Goal: Task Accomplishment & Management: Use online tool/utility

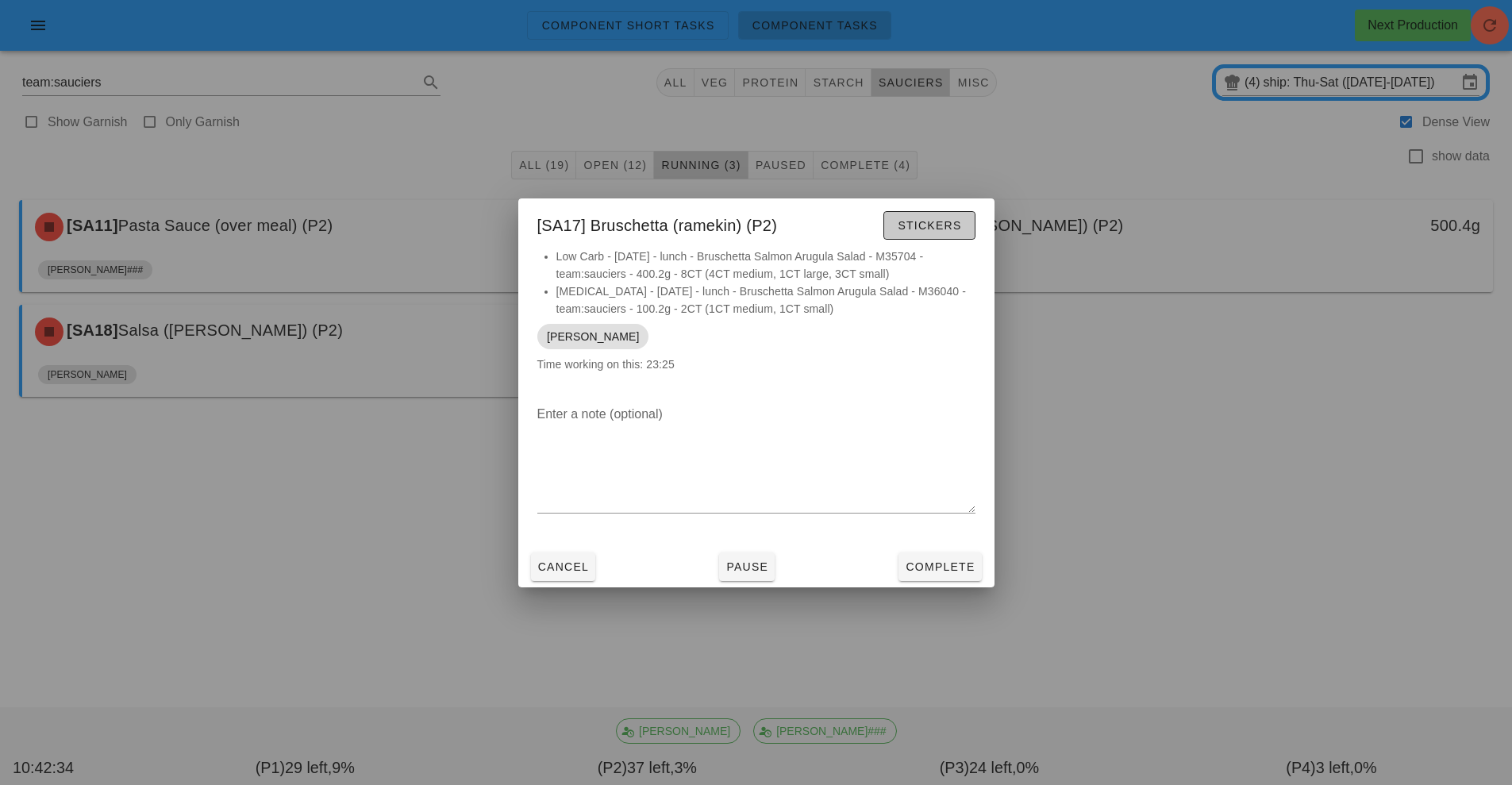
click at [952, 224] on span "Stickers" at bounding box center [929, 225] width 64 height 13
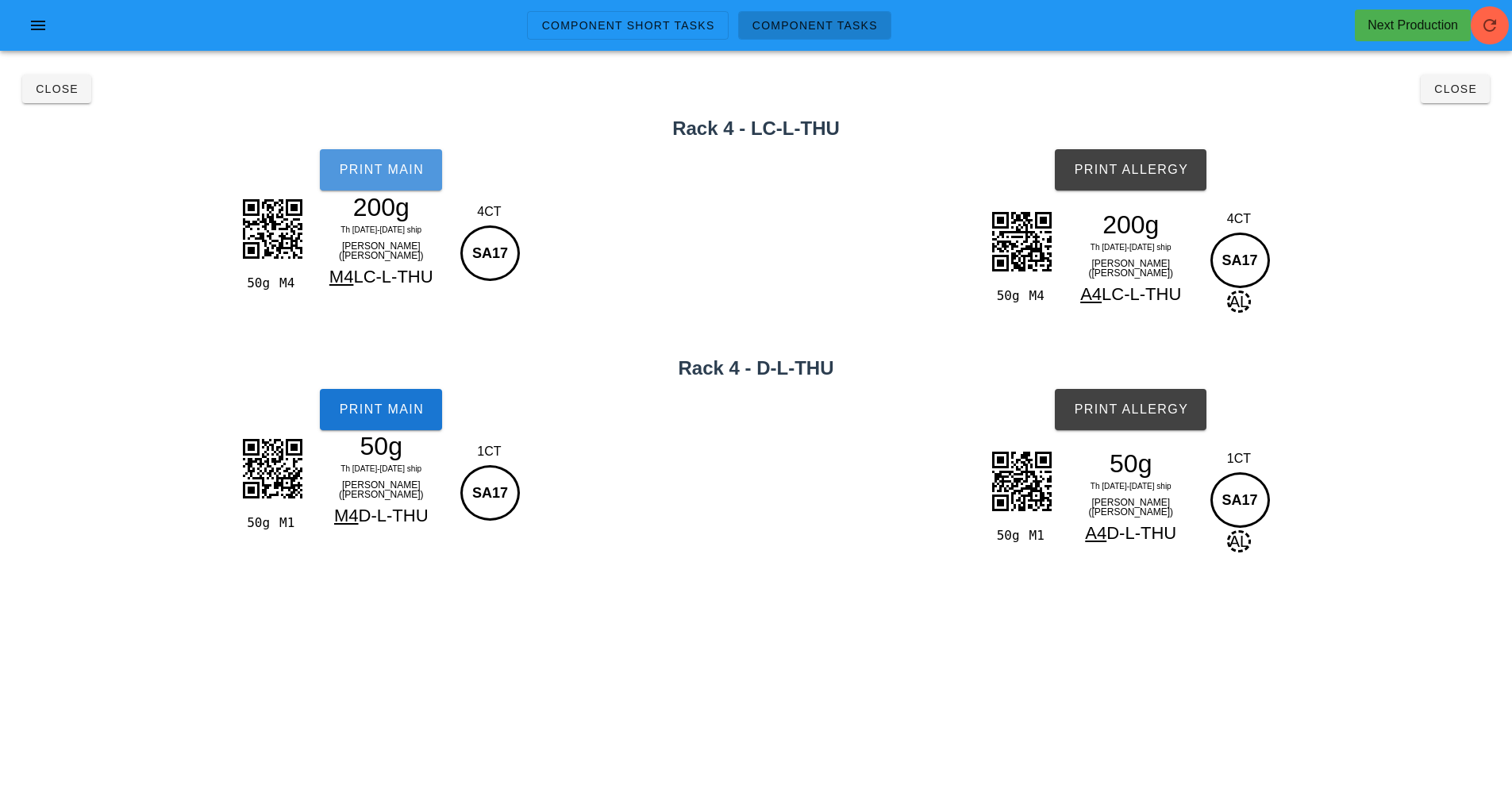
click at [343, 177] on span "Print Main" at bounding box center [380, 170] width 85 height 15
click at [403, 411] on span "Print Main" at bounding box center [380, 409] width 85 height 15
click at [1130, 165] on span "Print Allergy" at bounding box center [1131, 170] width 115 height 15
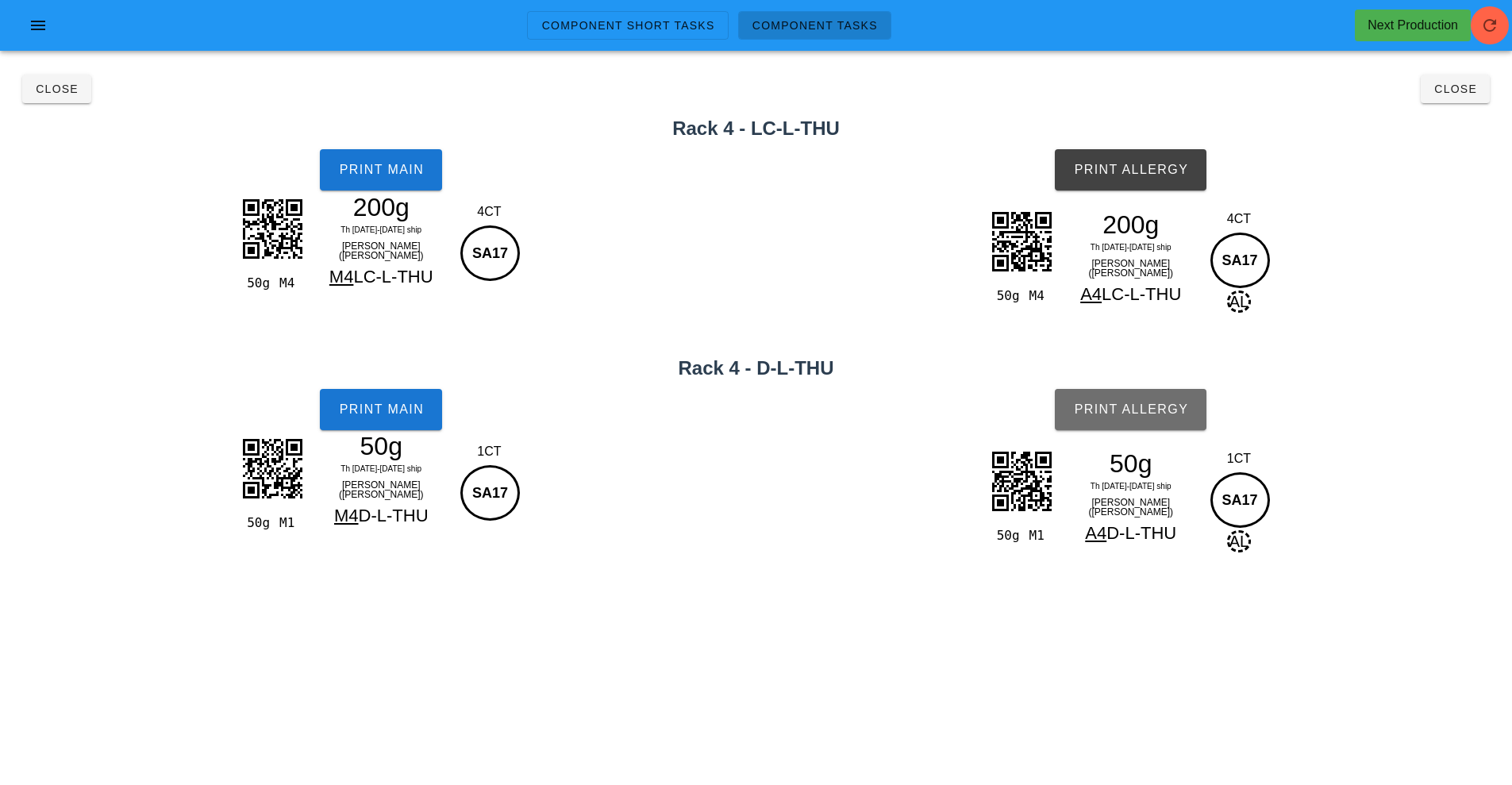
click at [1134, 411] on span "Print Allergy" at bounding box center [1131, 409] width 115 height 15
click at [1455, 92] on span "Close" at bounding box center [1455, 88] width 44 height 13
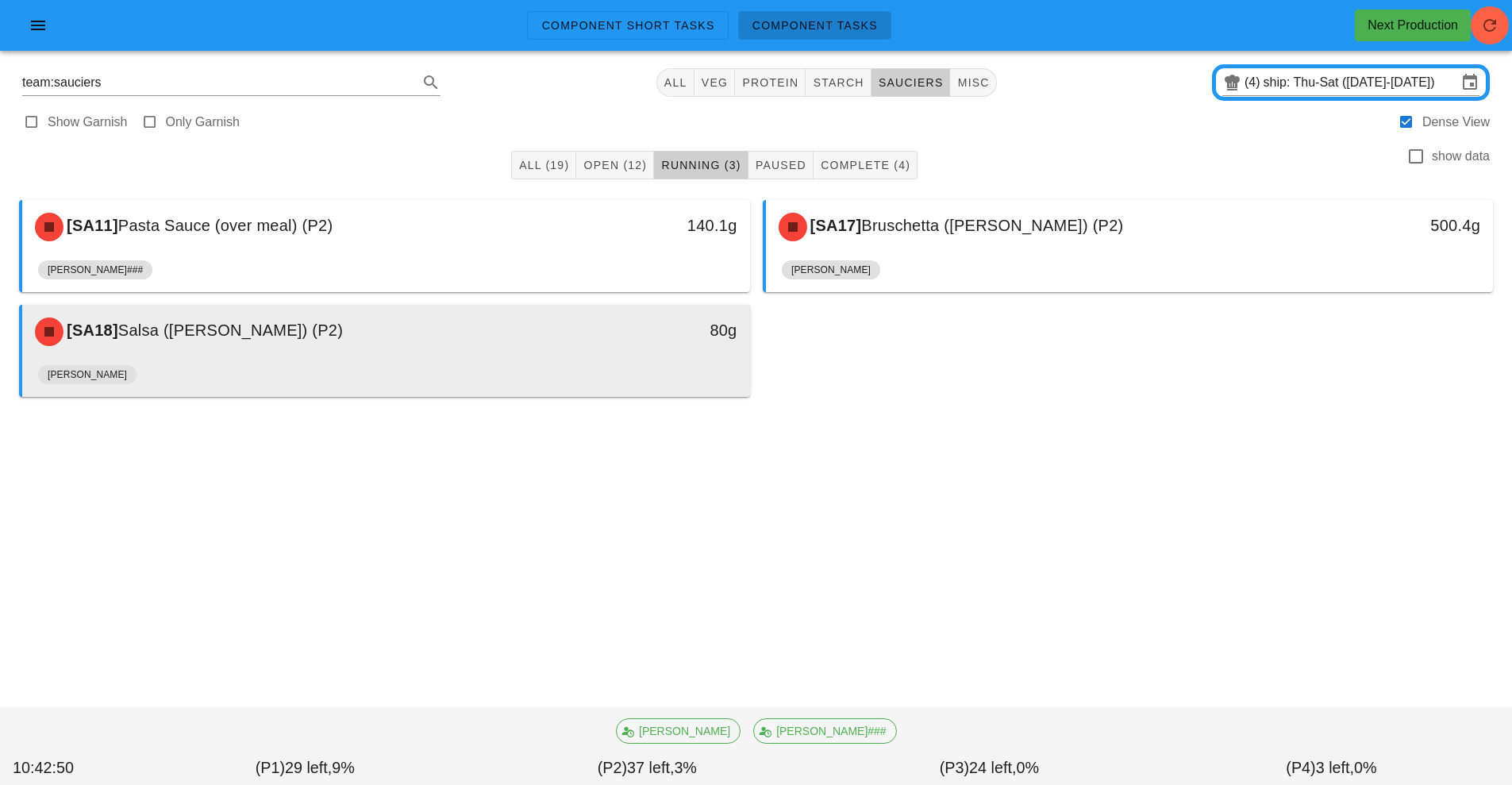
click at [644, 381] on div "[PERSON_NAME]" at bounding box center [385, 377] width 696 height 38
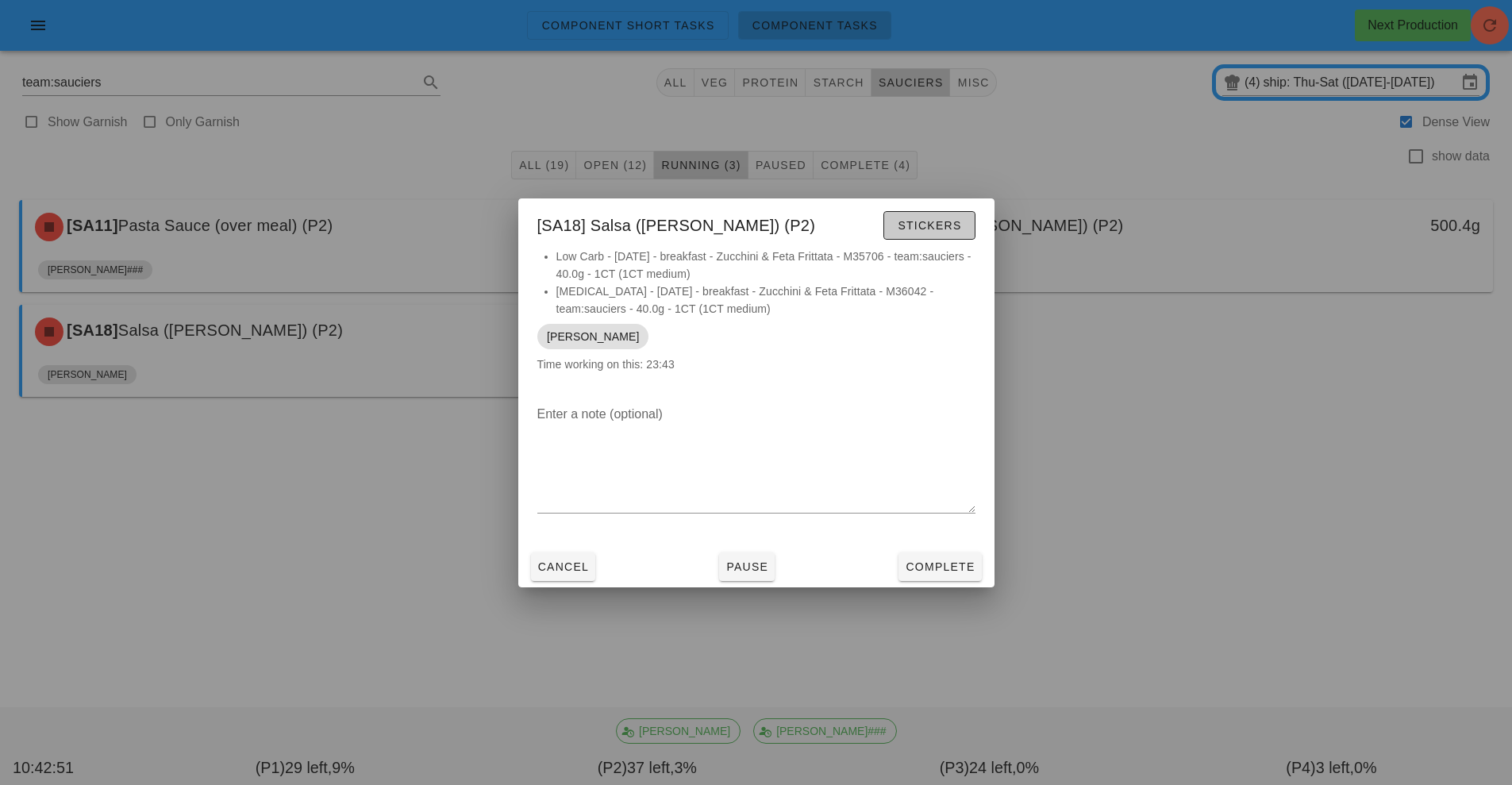
click at [901, 228] on span "Stickers" at bounding box center [929, 225] width 64 height 13
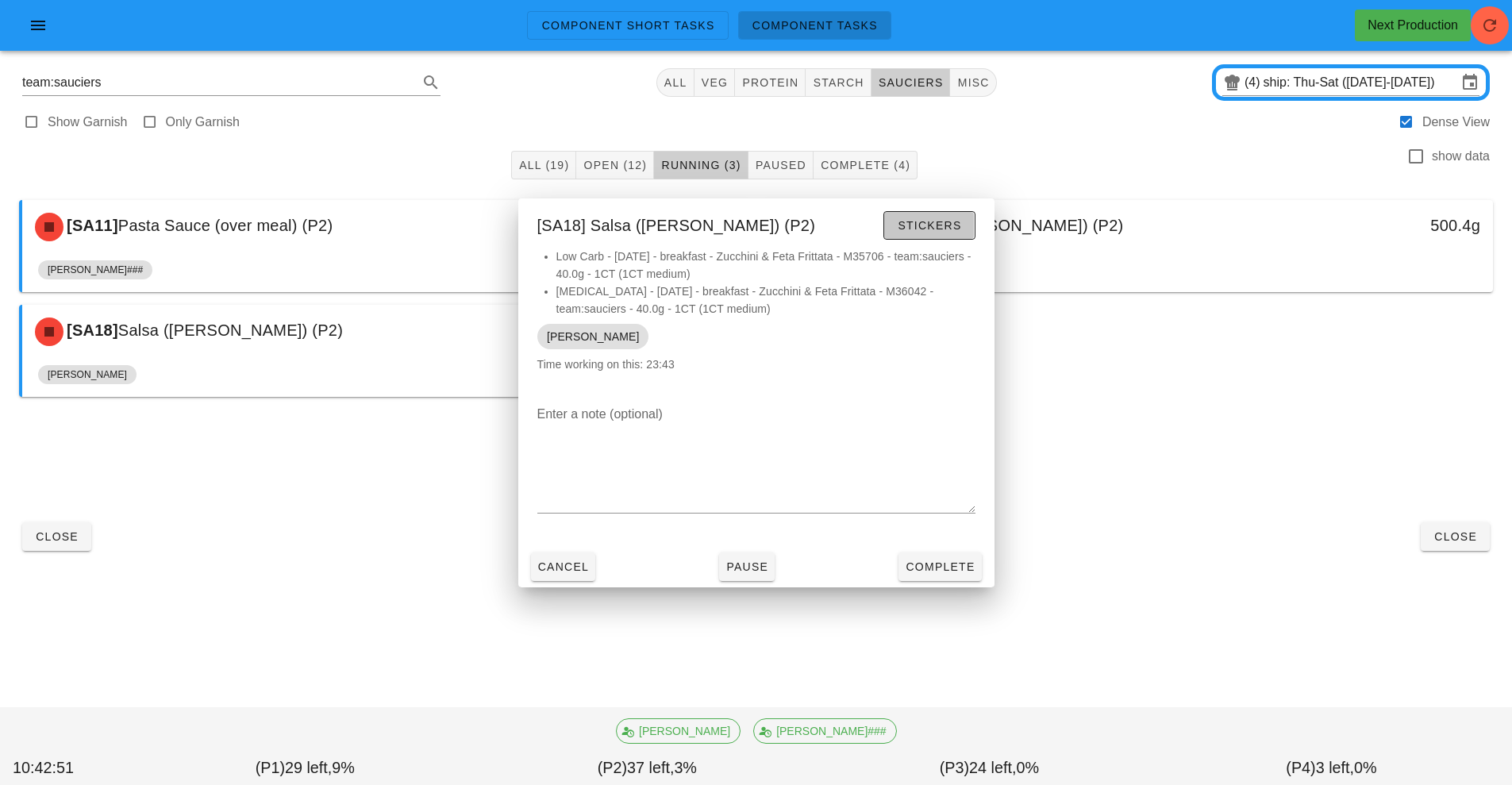
click at [794, 333] on div "[SA11] Pasta Sauce (over meal) (P2) 140.1g [PERSON_NAME]### [SA17] Bruschetta (…" at bounding box center [756, 299] width 1487 height 210
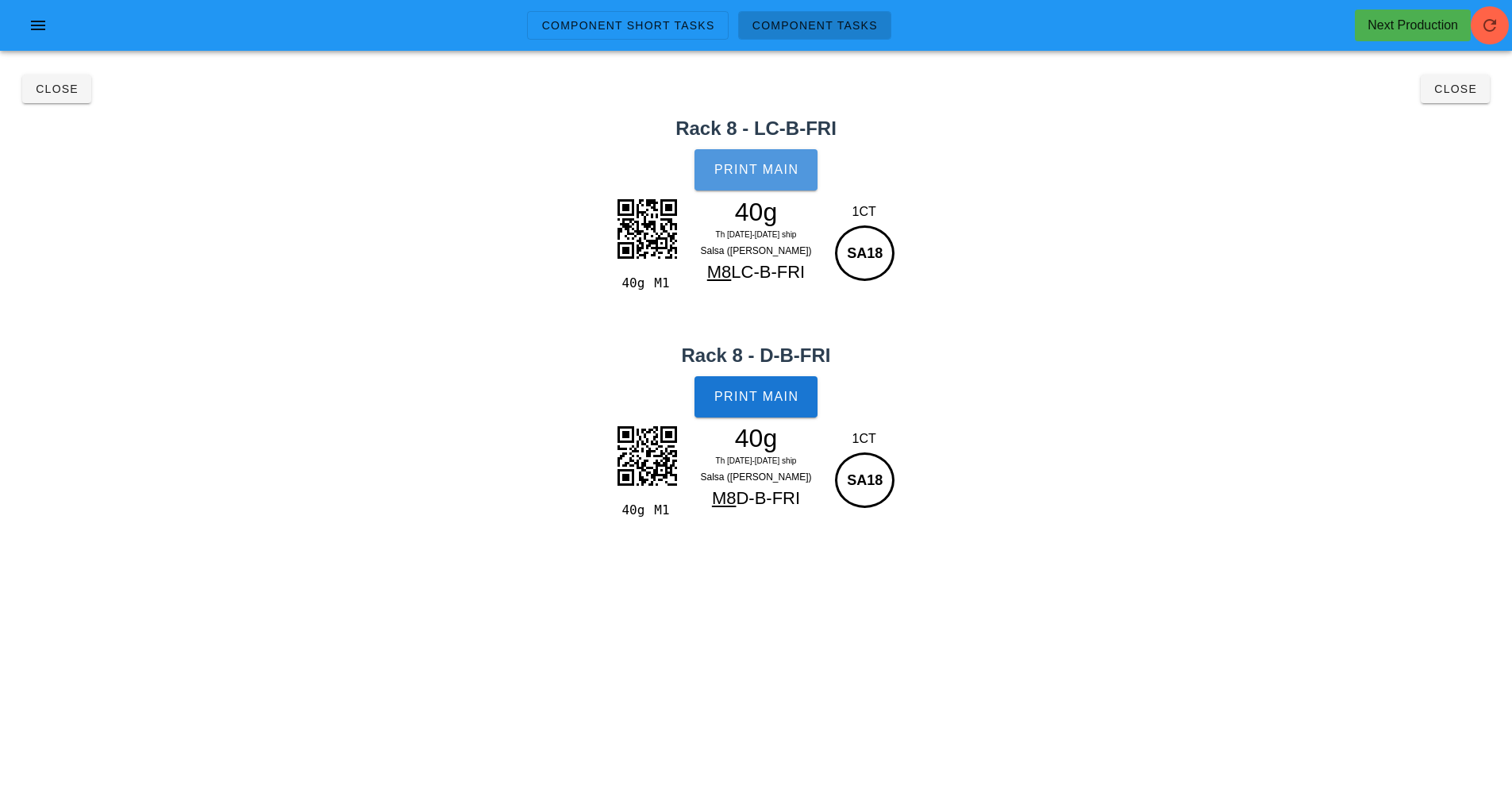
click at [752, 163] on span "Print Main" at bounding box center [756, 170] width 85 height 15
click at [743, 388] on button "Print Main" at bounding box center [756, 397] width 122 height 42
click at [1425, 99] on button "Close" at bounding box center [1455, 88] width 69 height 28
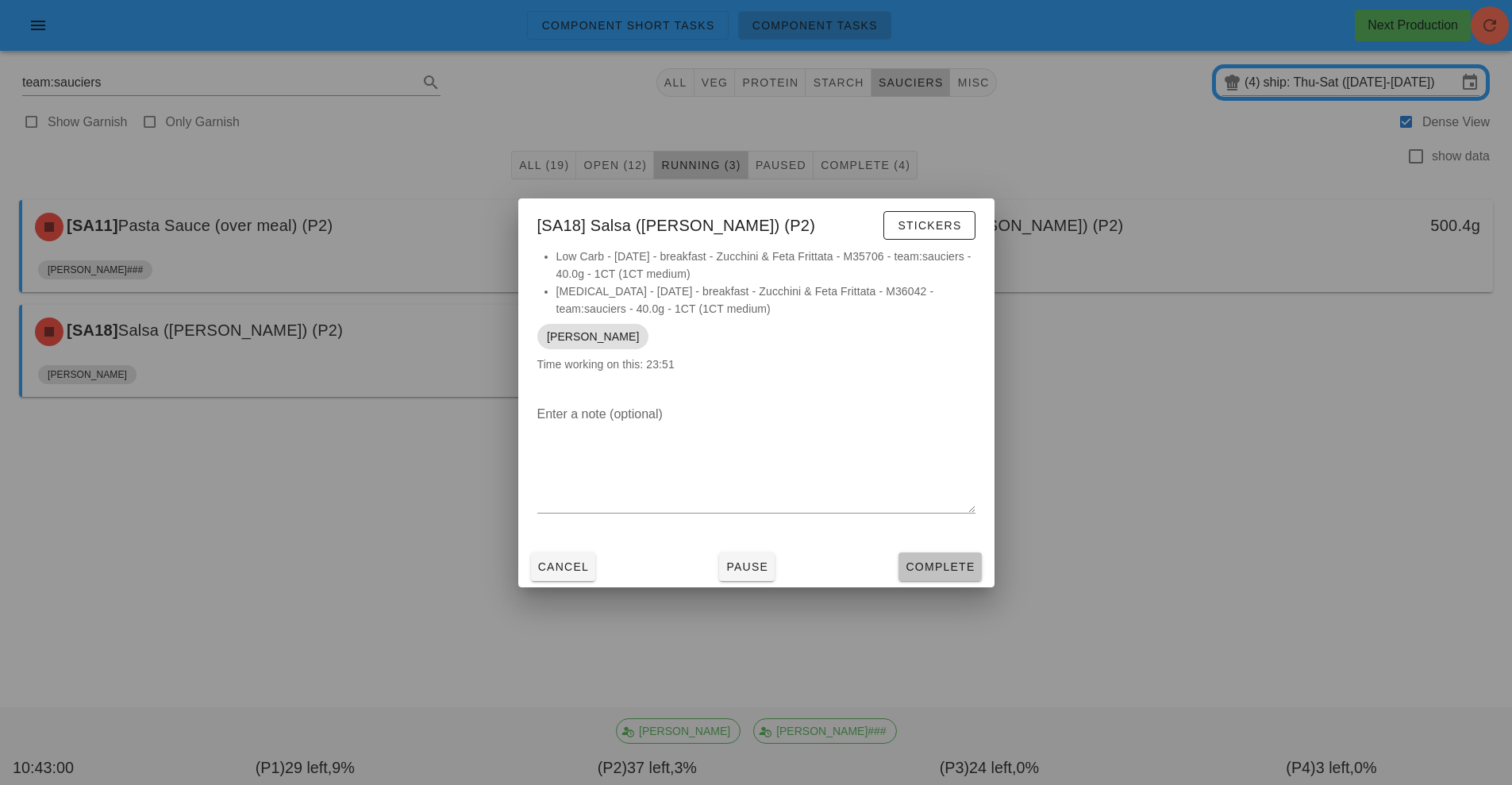
click at [922, 577] on button "Complete" at bounding box center [939, 566] width 82 height 28
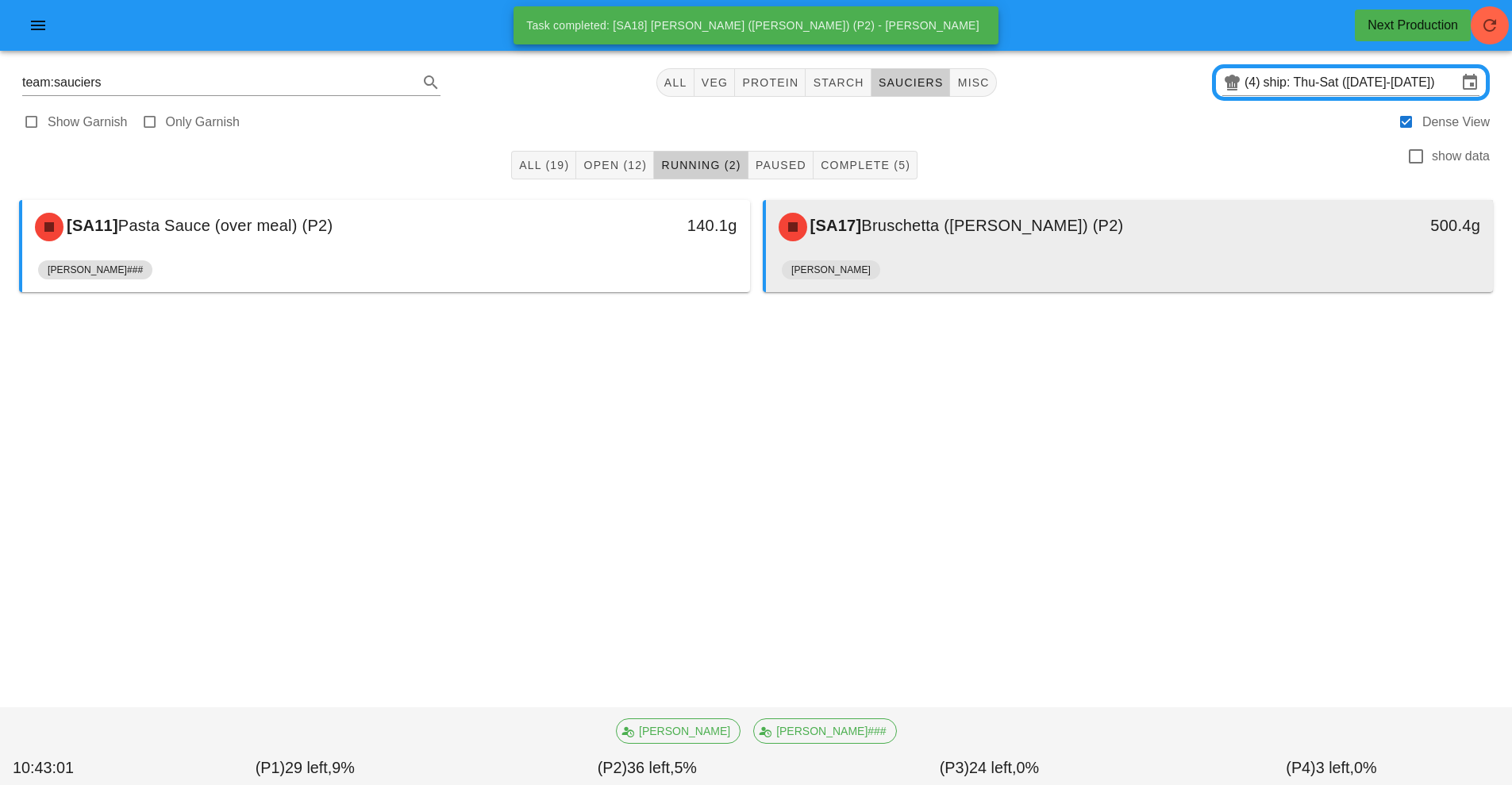
click at [937, 255] on div "[PERSON_NAME]" at bounding box center [1130, 273] width 696 height 38
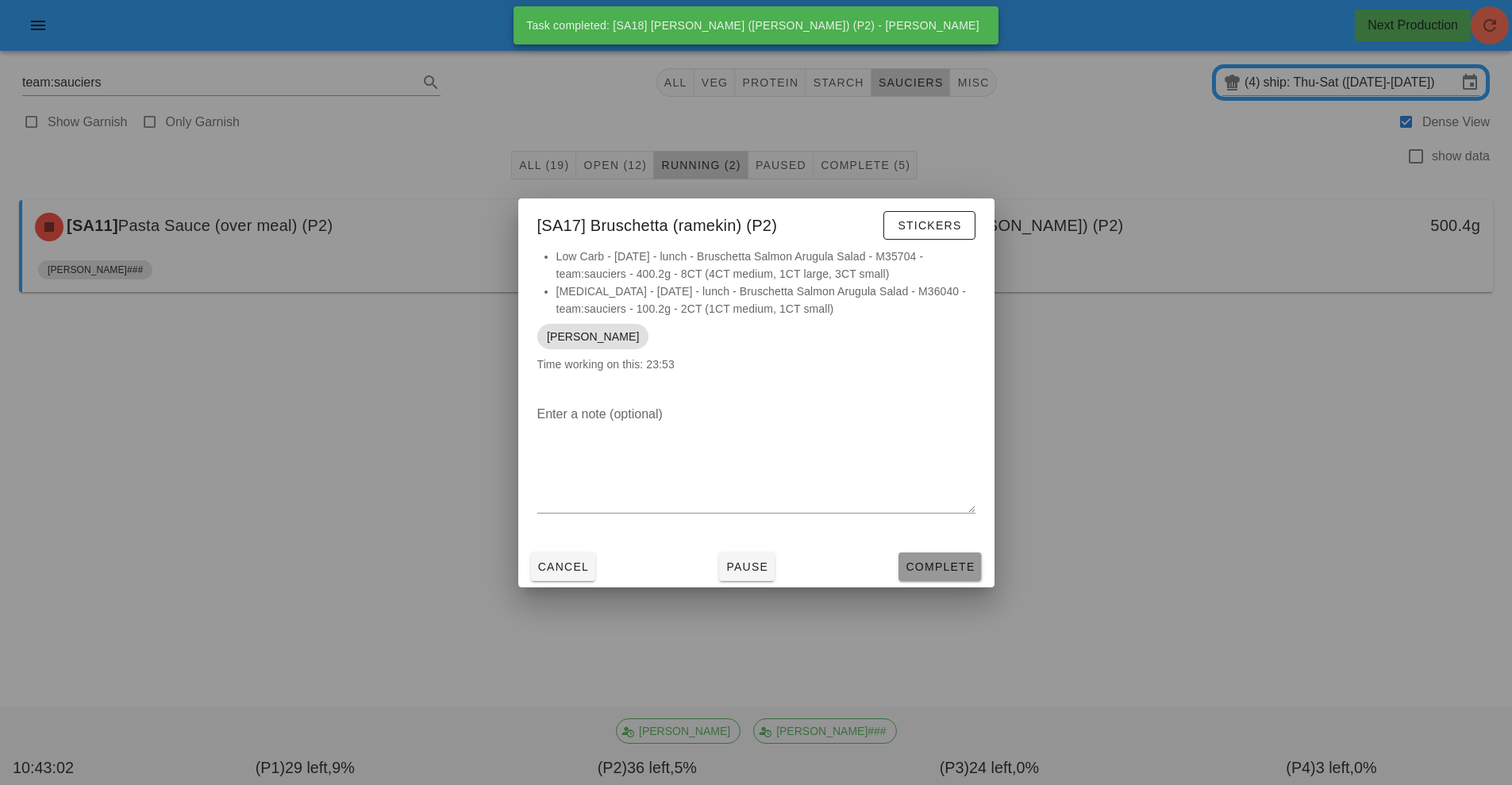
click at [938, 575] on button "Complete" at bounding box center [939, 566] width 82 height 28
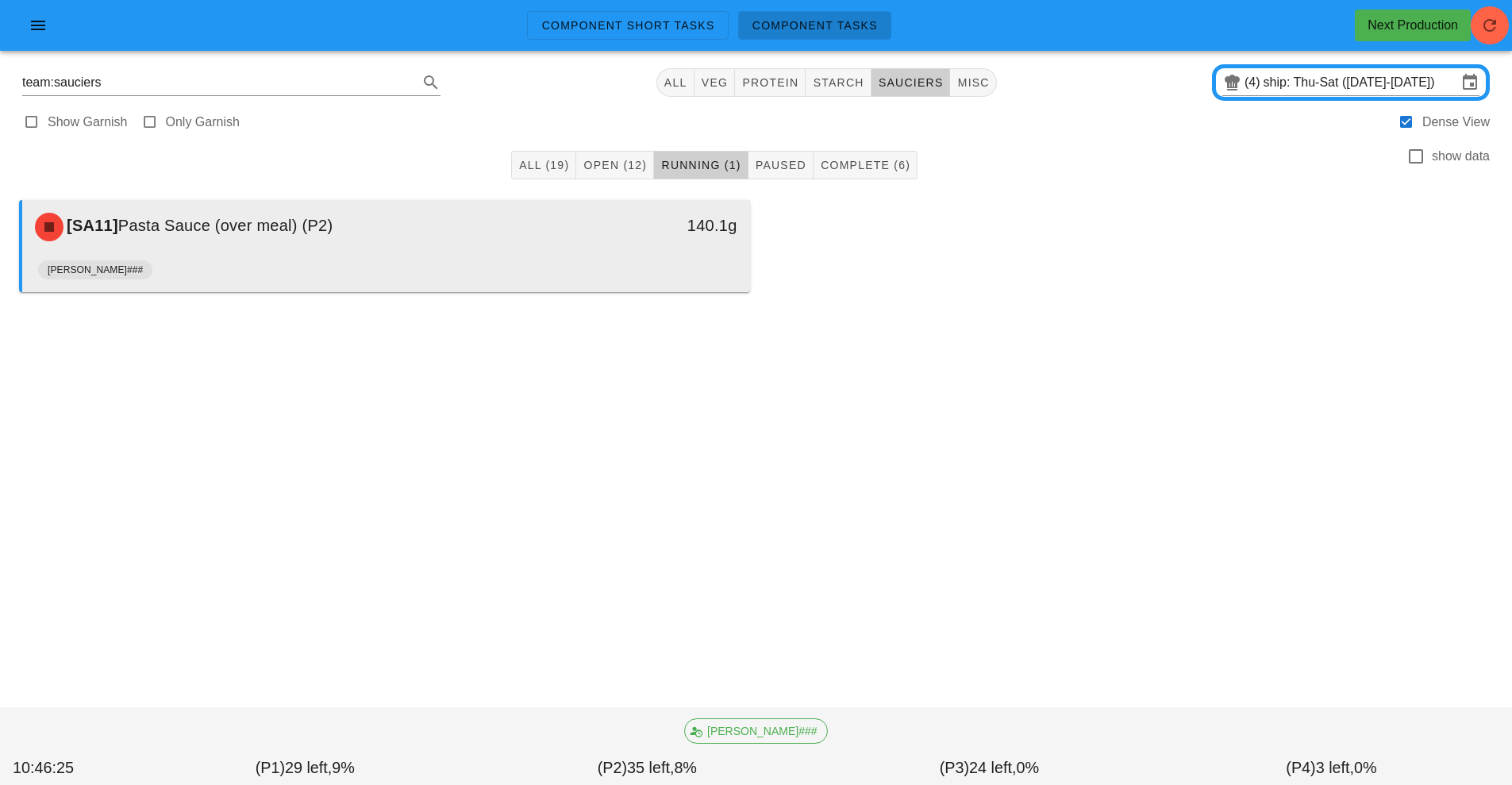
click at [533, 261] on div "[PERSON_NAME]###" at bounding box center [385, 273] width 696 height 38
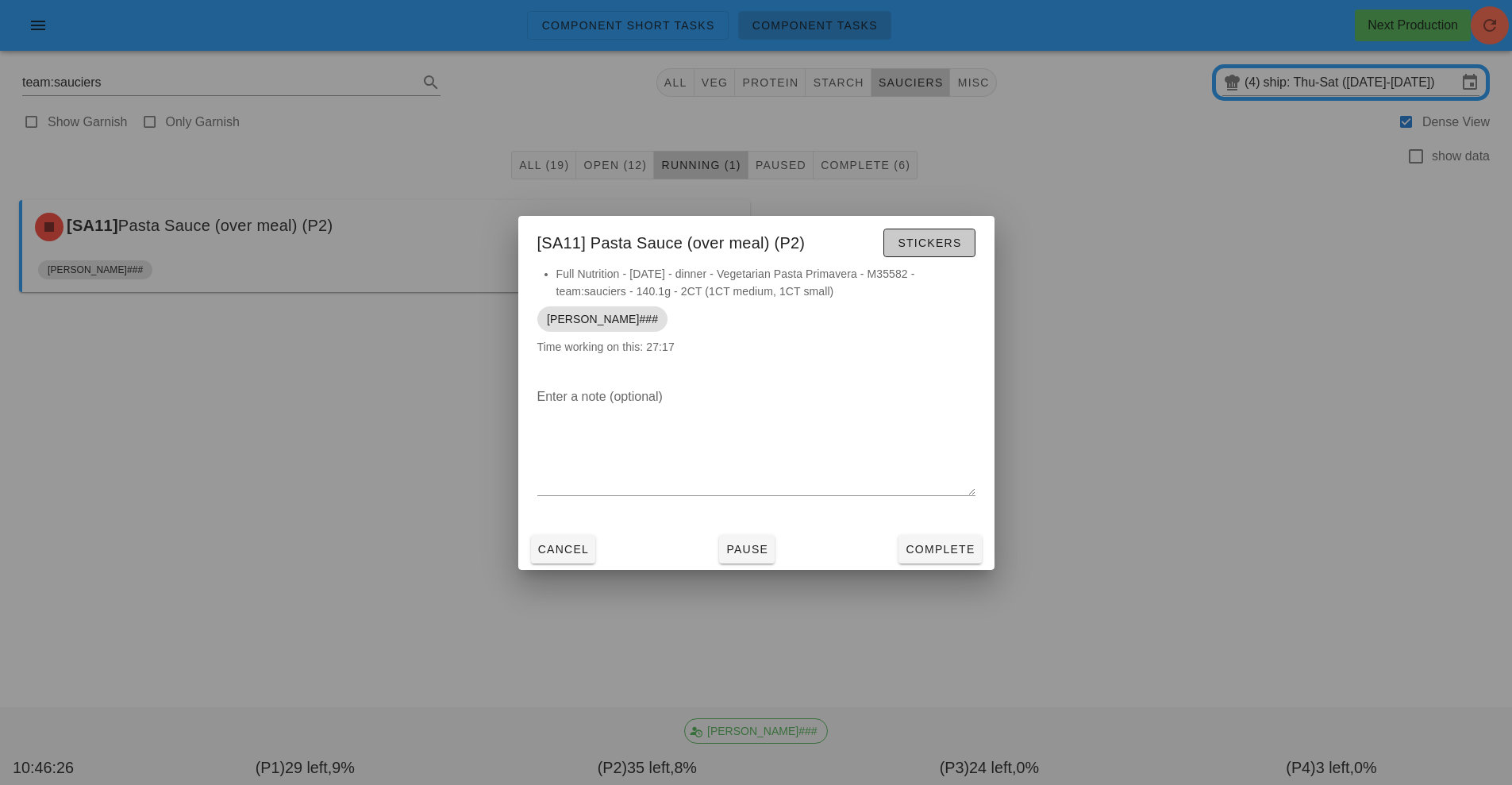
click at [918, 242] on span "Stickers" at bounding box center [929, 243] width 64 height 13
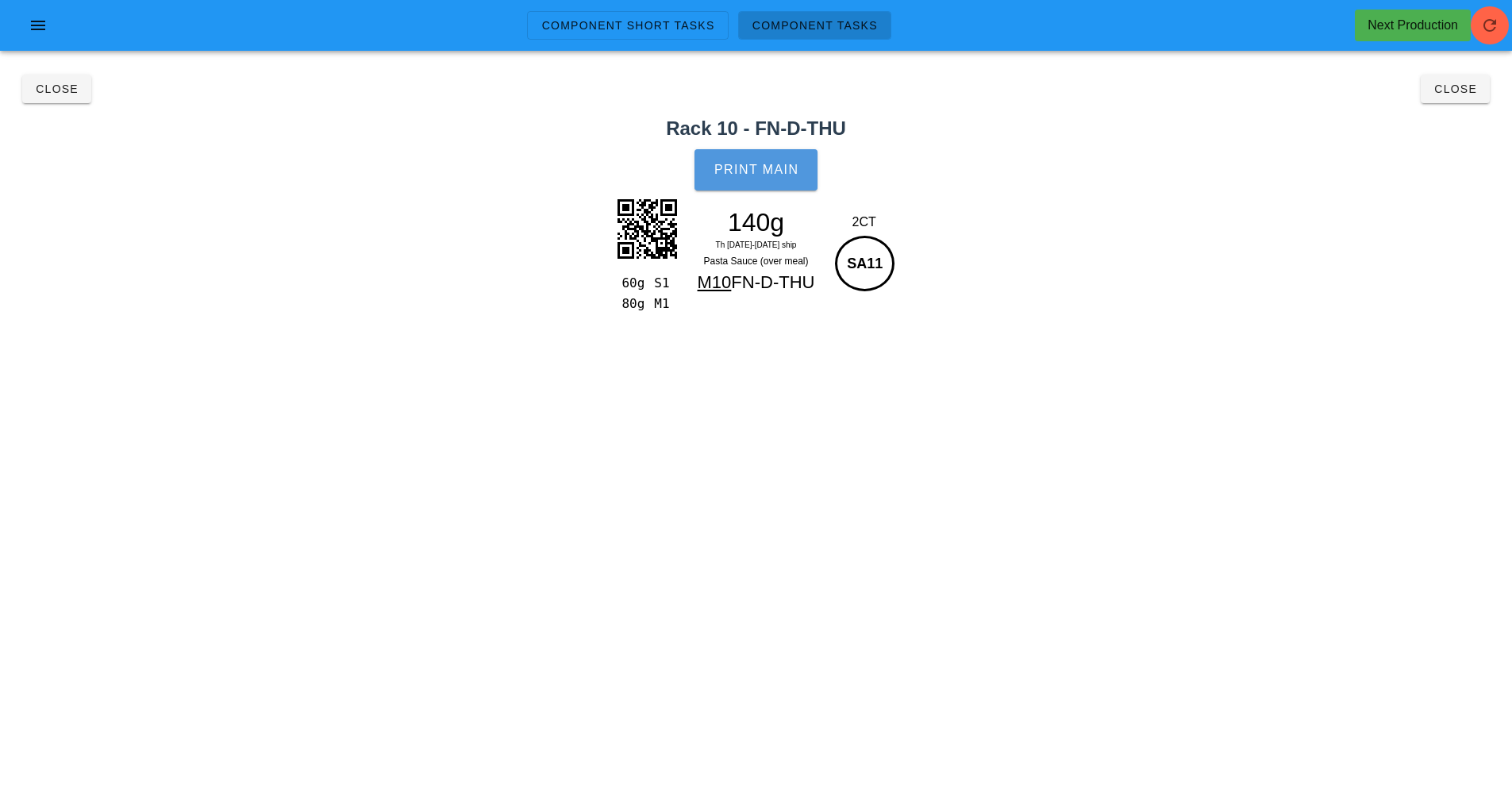
click at [744, 163] on span "Print Main" at bounding box center [756, 170] width 85 height 15
click at [59, 89] on span "Close" at bounding box center [56, 88] width 44 height 13
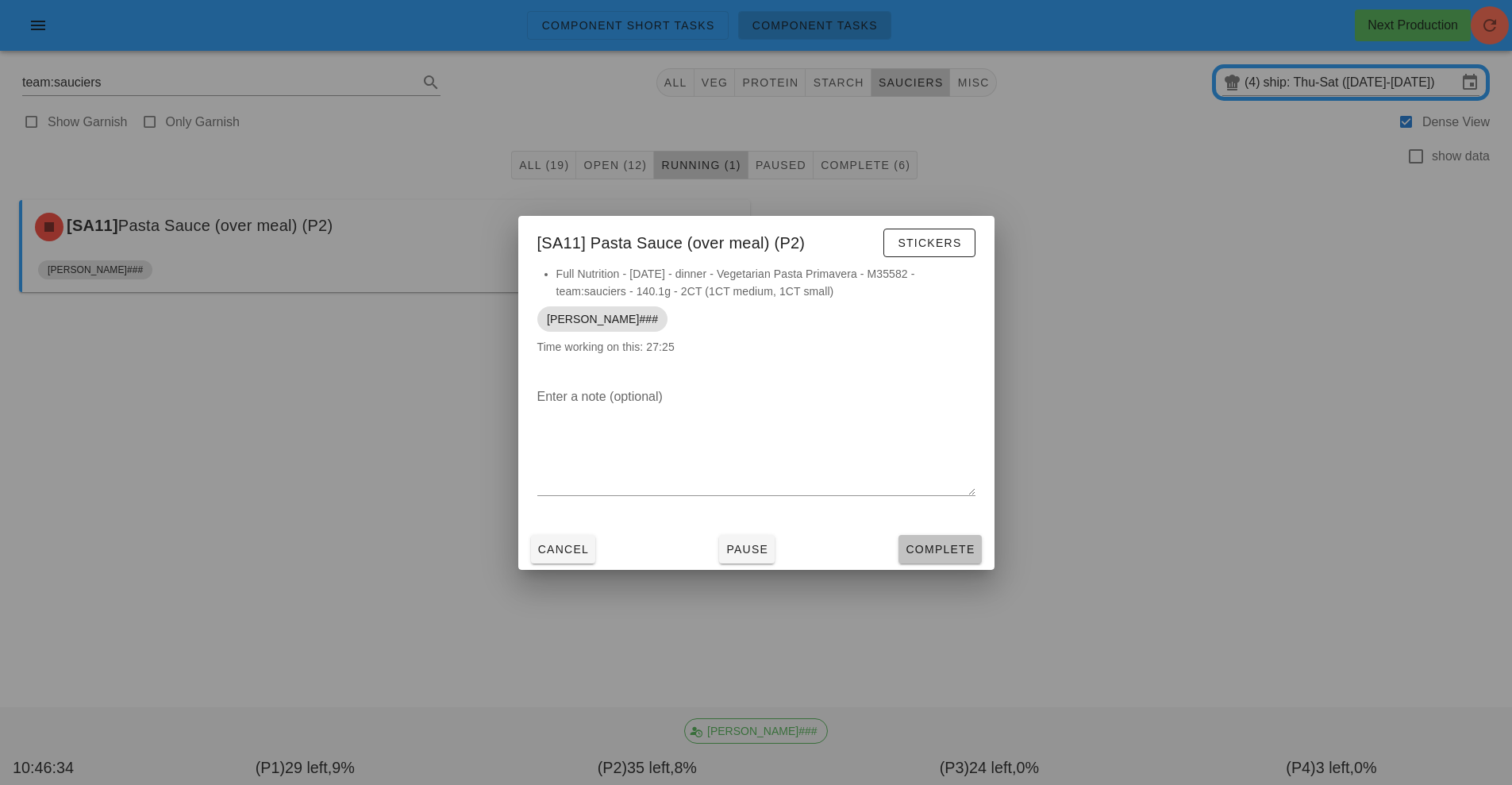
click at [936, 542] on span "Complete" at bounding box center [939, 548] width 70 height 13
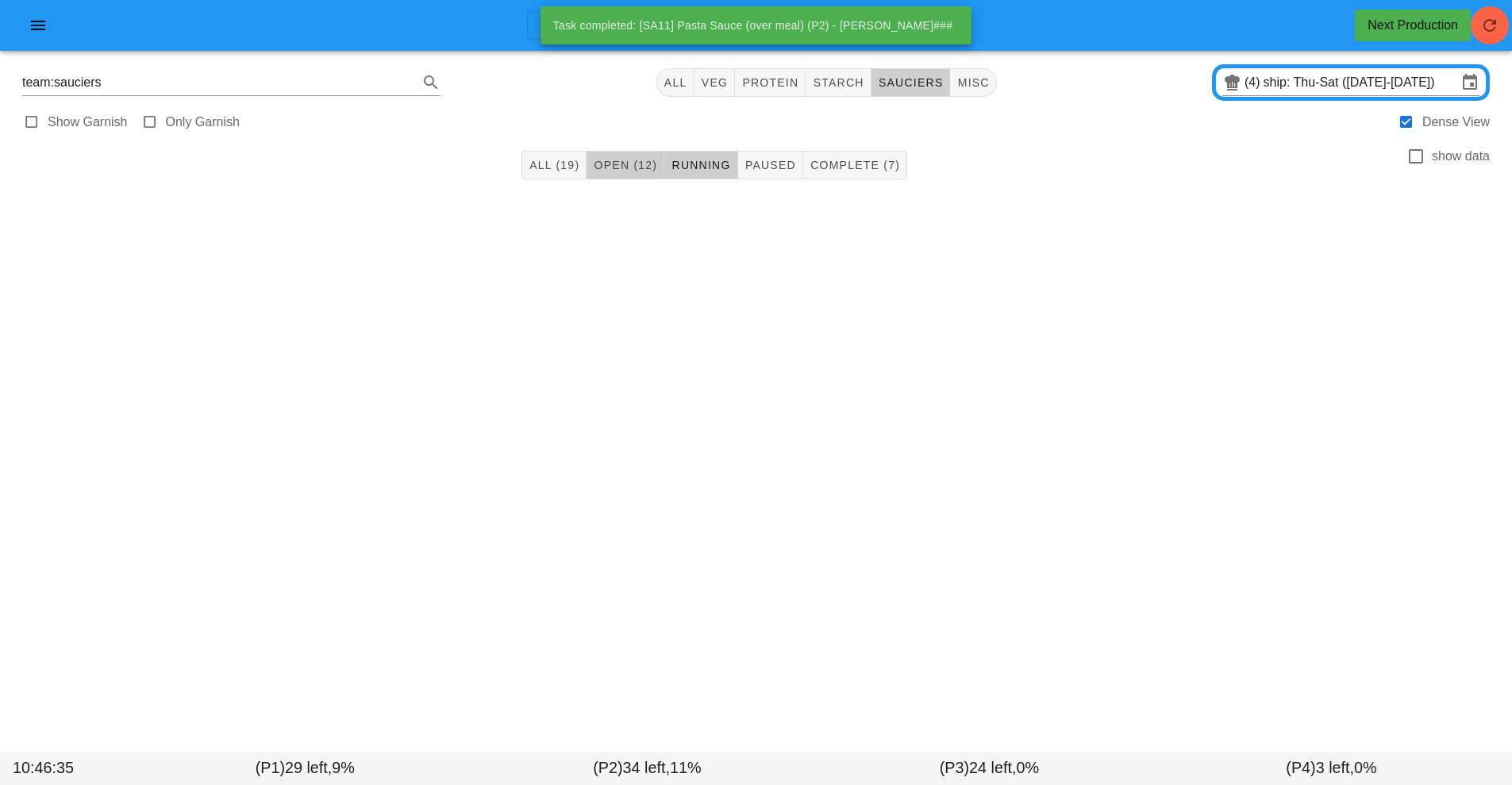
click at [607, 164] on span "Open (12)" at bounding box center [625, 165] width 64 height 13
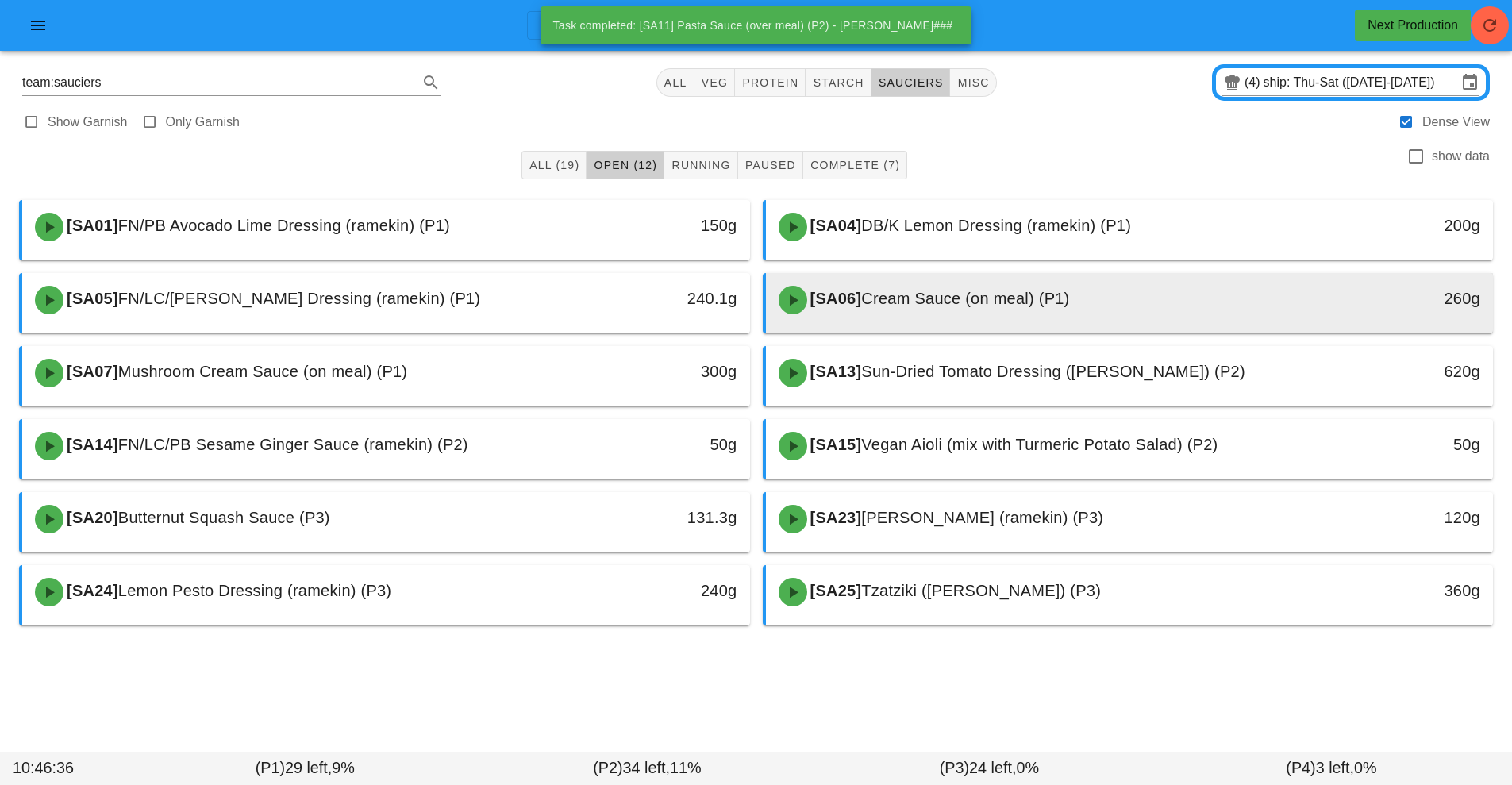
click at [902, 298] on span "Cream Sauce (on meal) (P1)" at bounding box center [965, 299] width 208 height 17
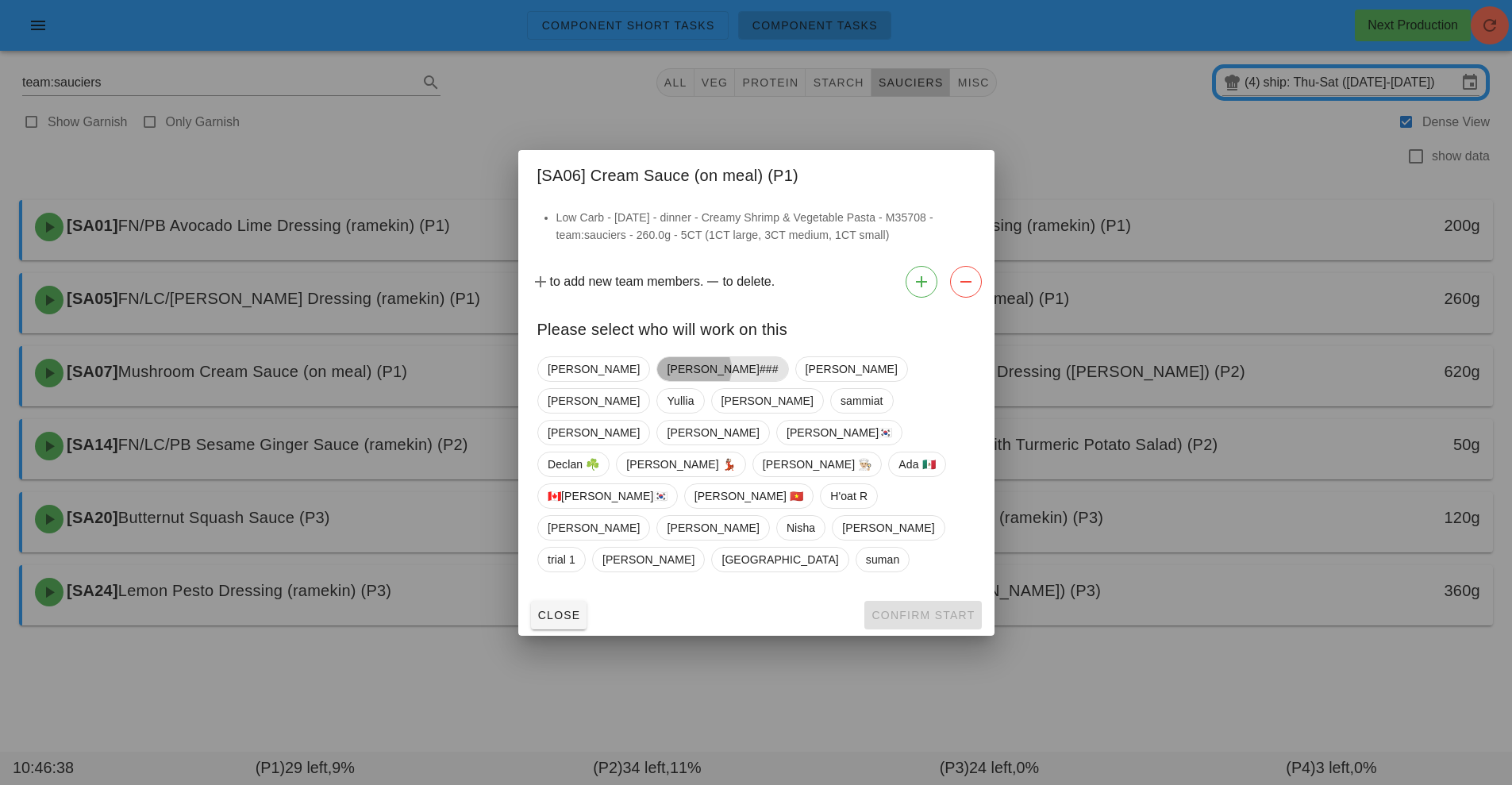
click at [667, 381] on span "[PERSON_NAME]###" at bounding box center [722, 369] width 112 height 24
click at [915, 601] on button "Confirm Start" at bounding box center [923, 614] width 116 height 28
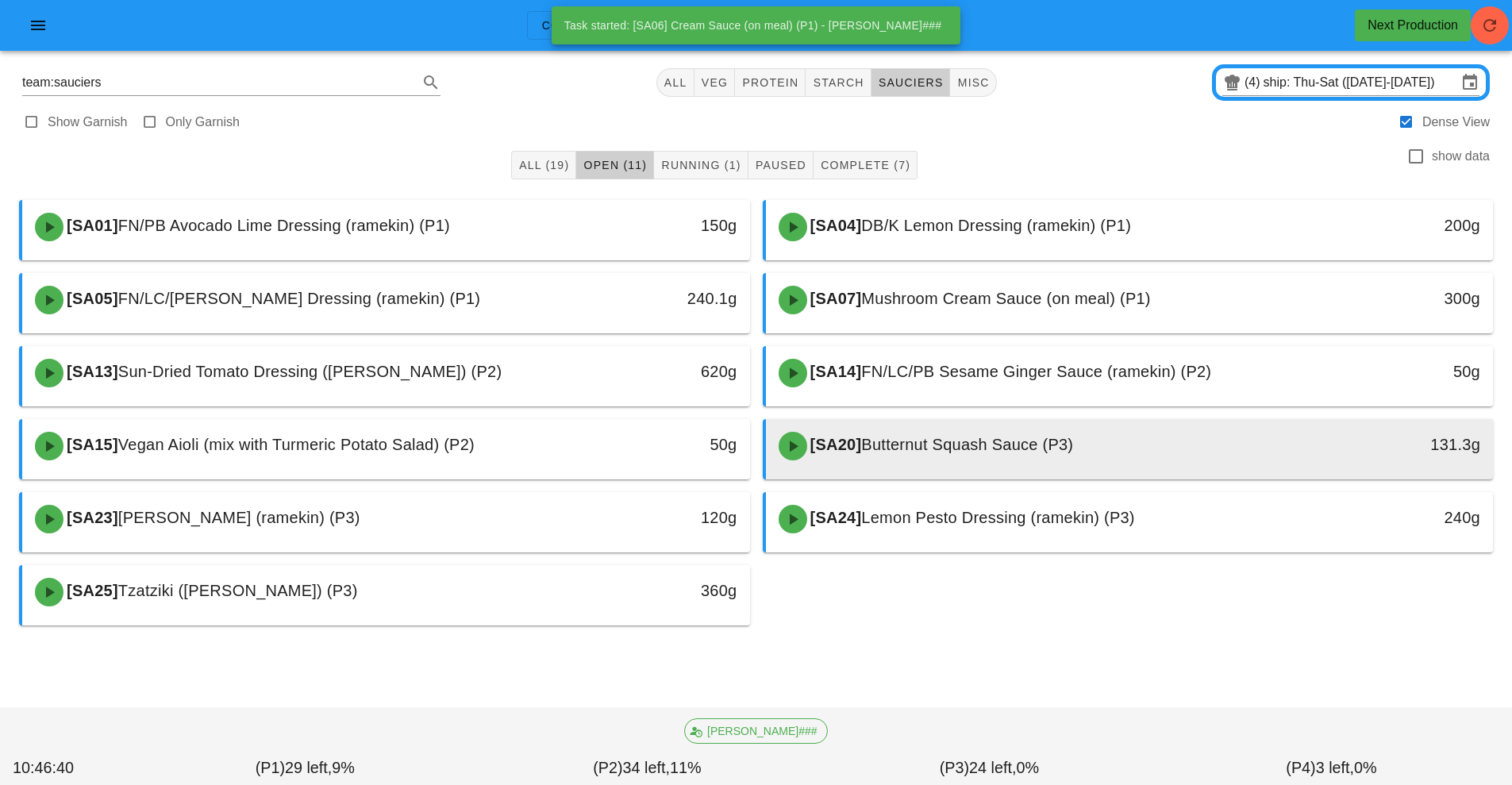
click at [943, 449] on span "Butternut Squash Sauce (P3)" at bounding box center [967, 444] width 212 height 17
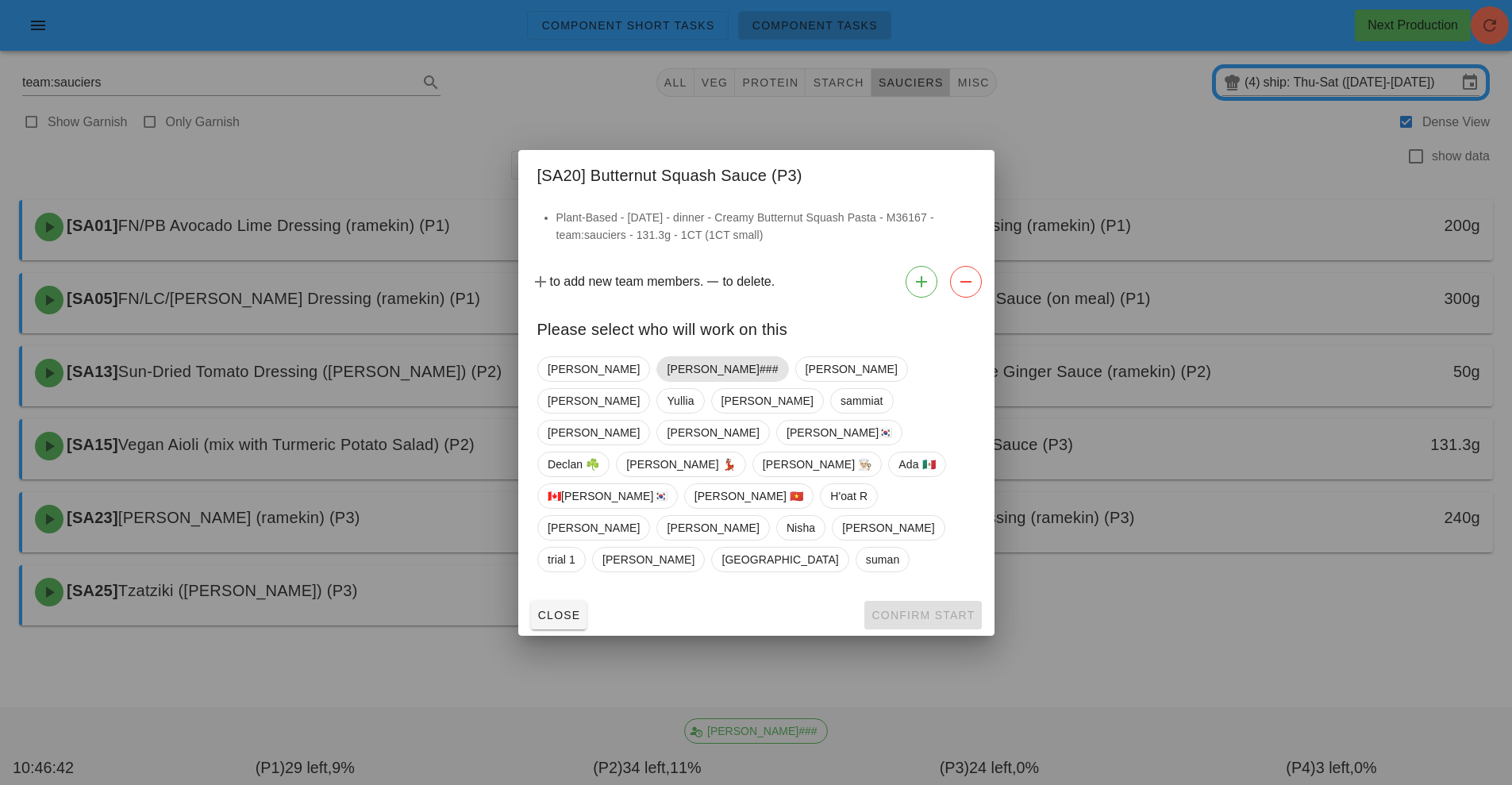
click at [667, 381] on span "[PERSON_NAME]###" at bounding box center [722, 369] width 112 height 24
click at [887, 608] on span "Confirm Start" at bounding box center [922, 614] width 104 height 13
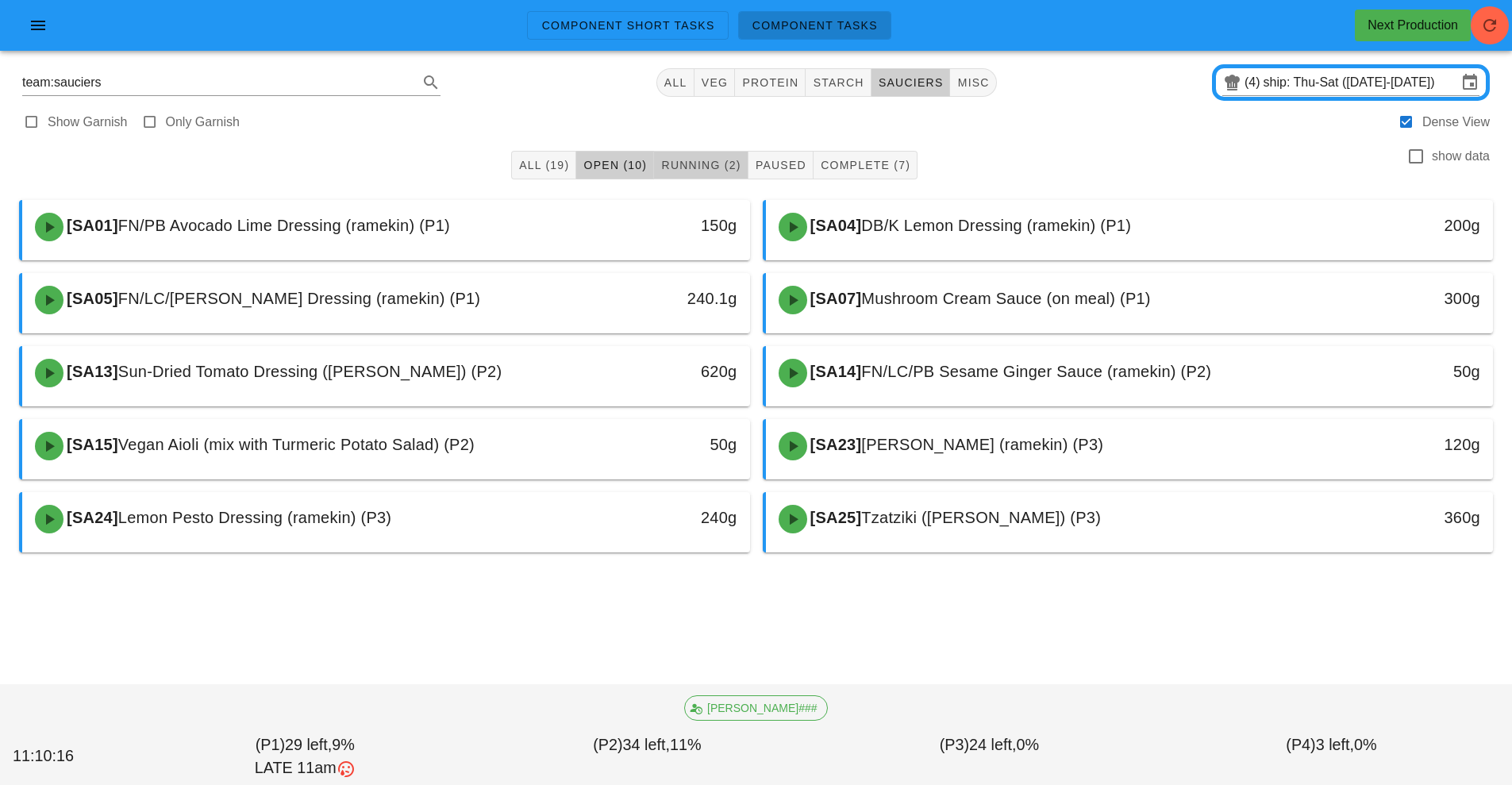
click at [710, 166] on span "Running (2)" at bounding box center [700, 165] width 81 height 13
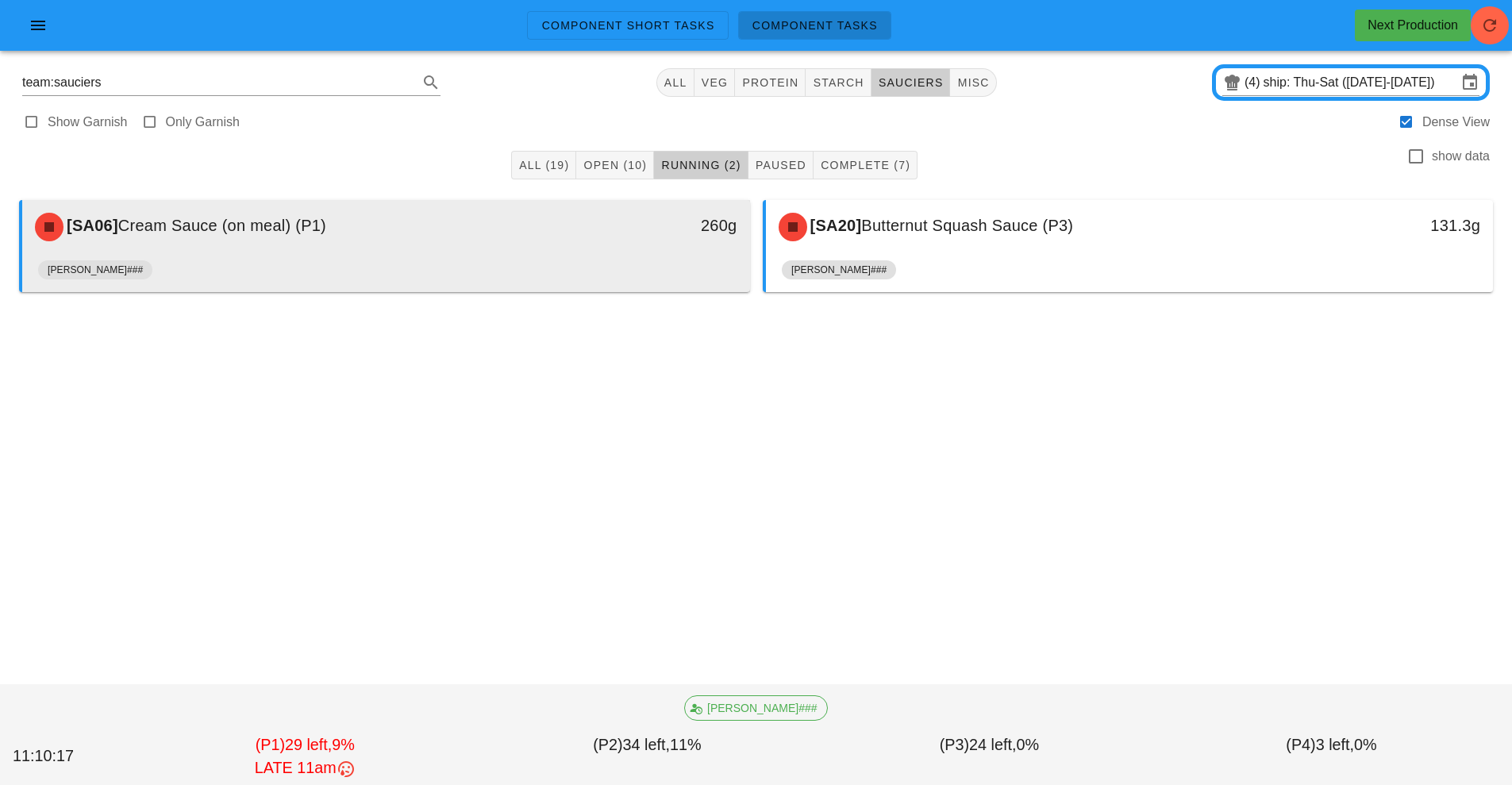
click at [574, 242] on div "260g" at bounding box center [656, 226] width 181 height 48
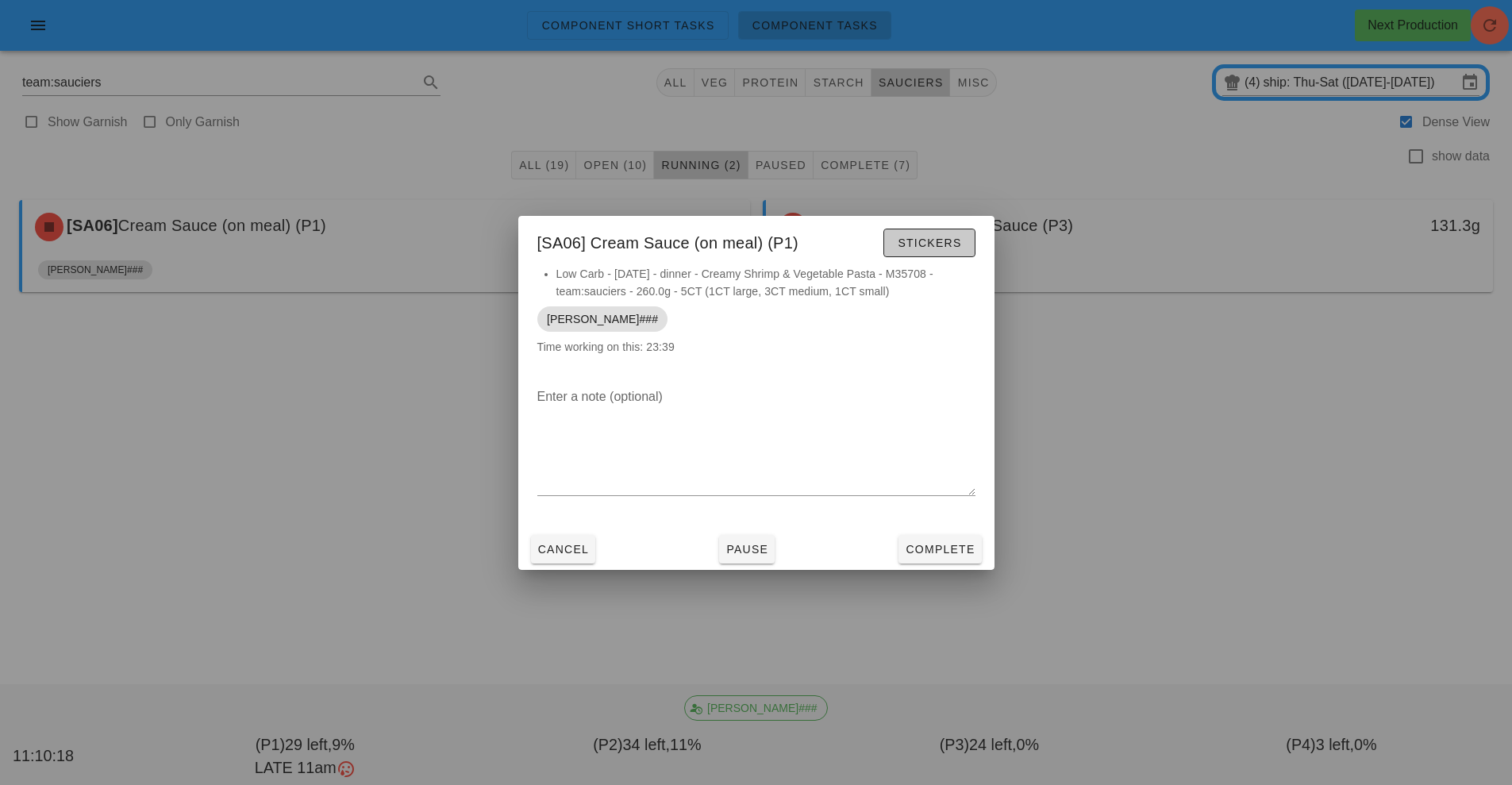
click at [946, 244] on span "Stickers" at bounding box center [929, 243] width 64 height 13
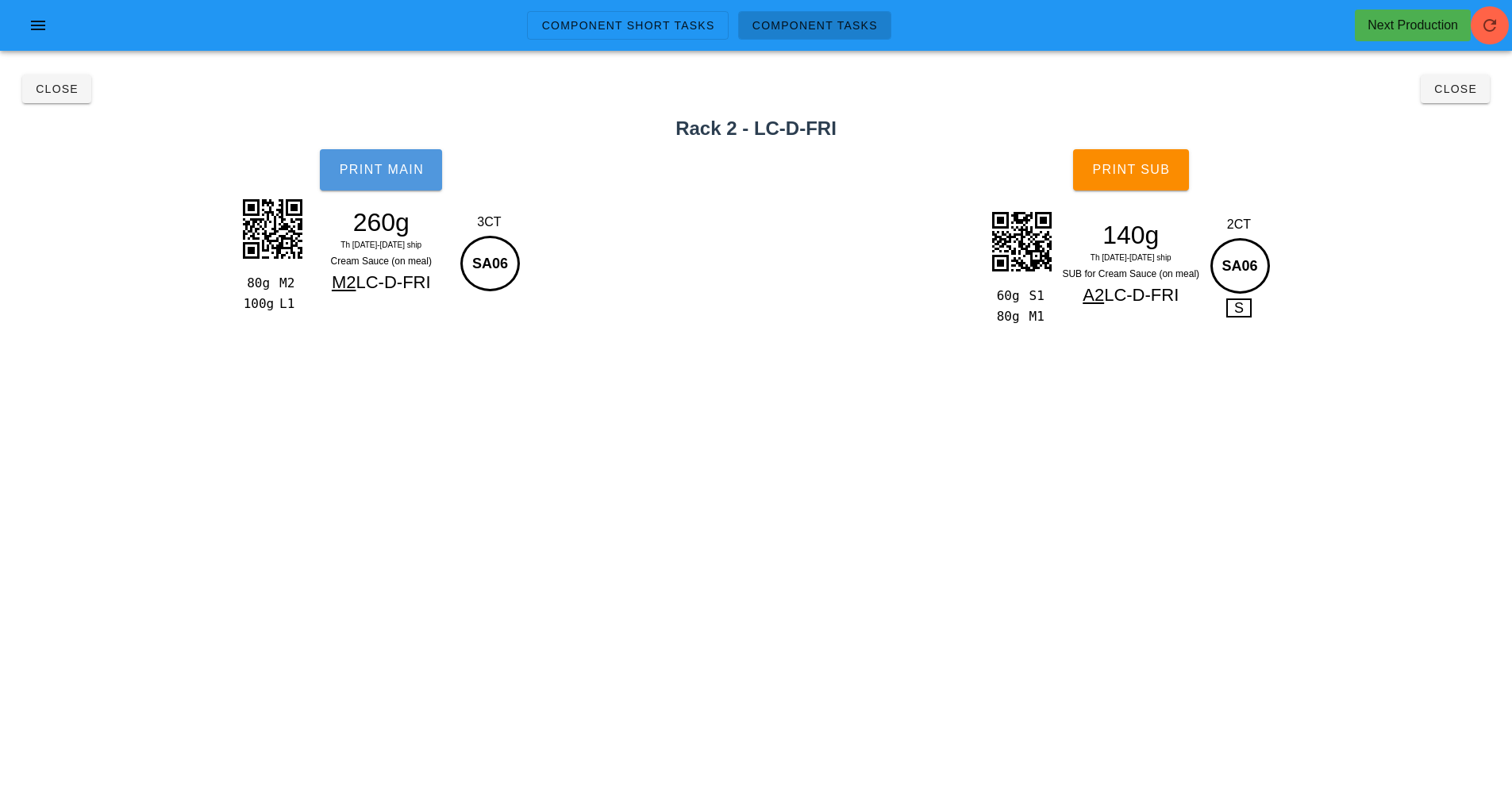
click at [390, 160] on button "Print Main" at bounding box center [381, 170] width 122 height 42
click at [1143, 154] on button "Print Sub" at bounding box center [1131, 170] width 115 height 42
click at [58, 90] on span "Close" at bounding box center [56, 88] width 44 height 13
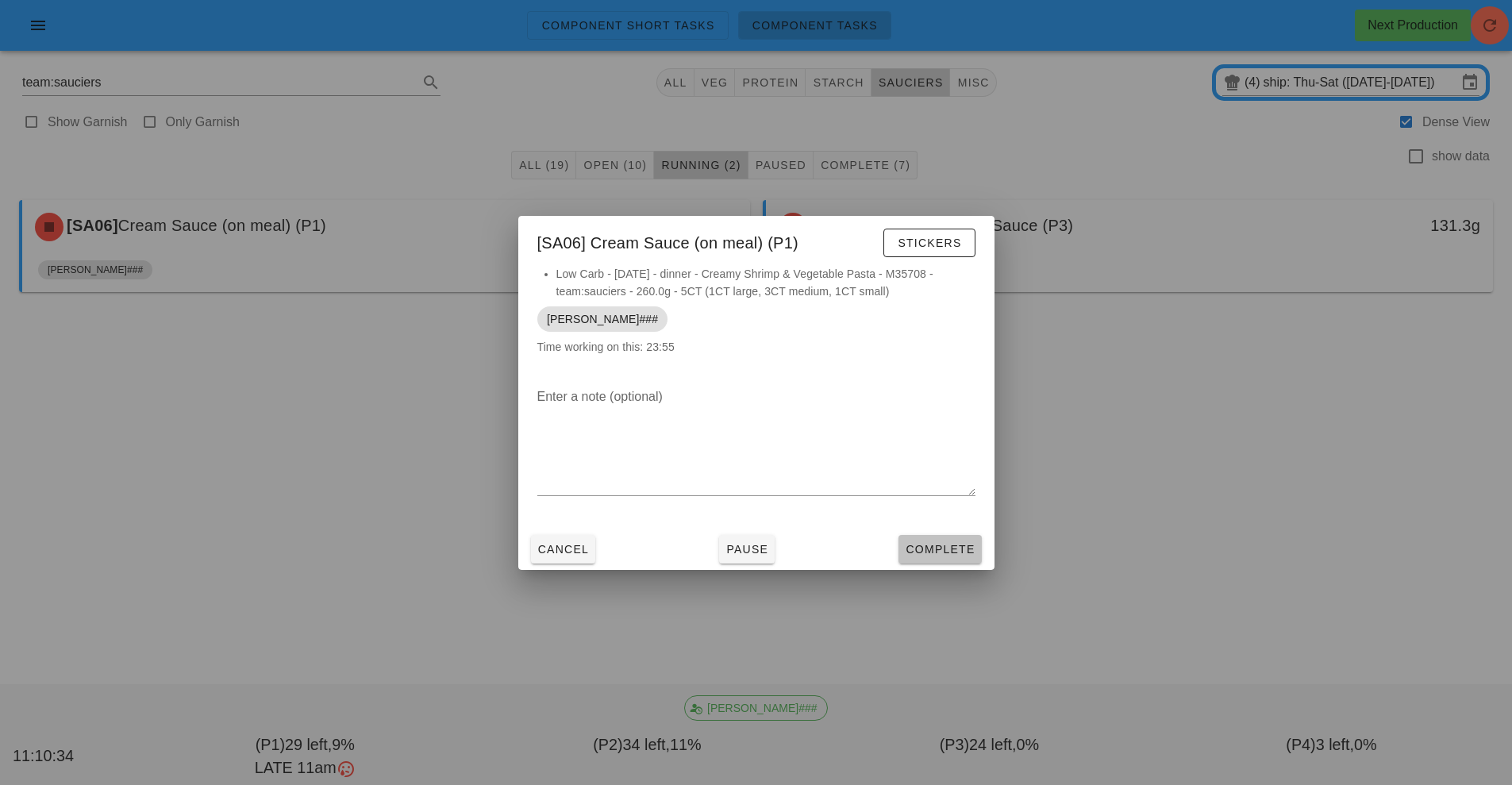
click at [931, 550] on span "Complete" at bounding box center [939, 548] width 70 height 13
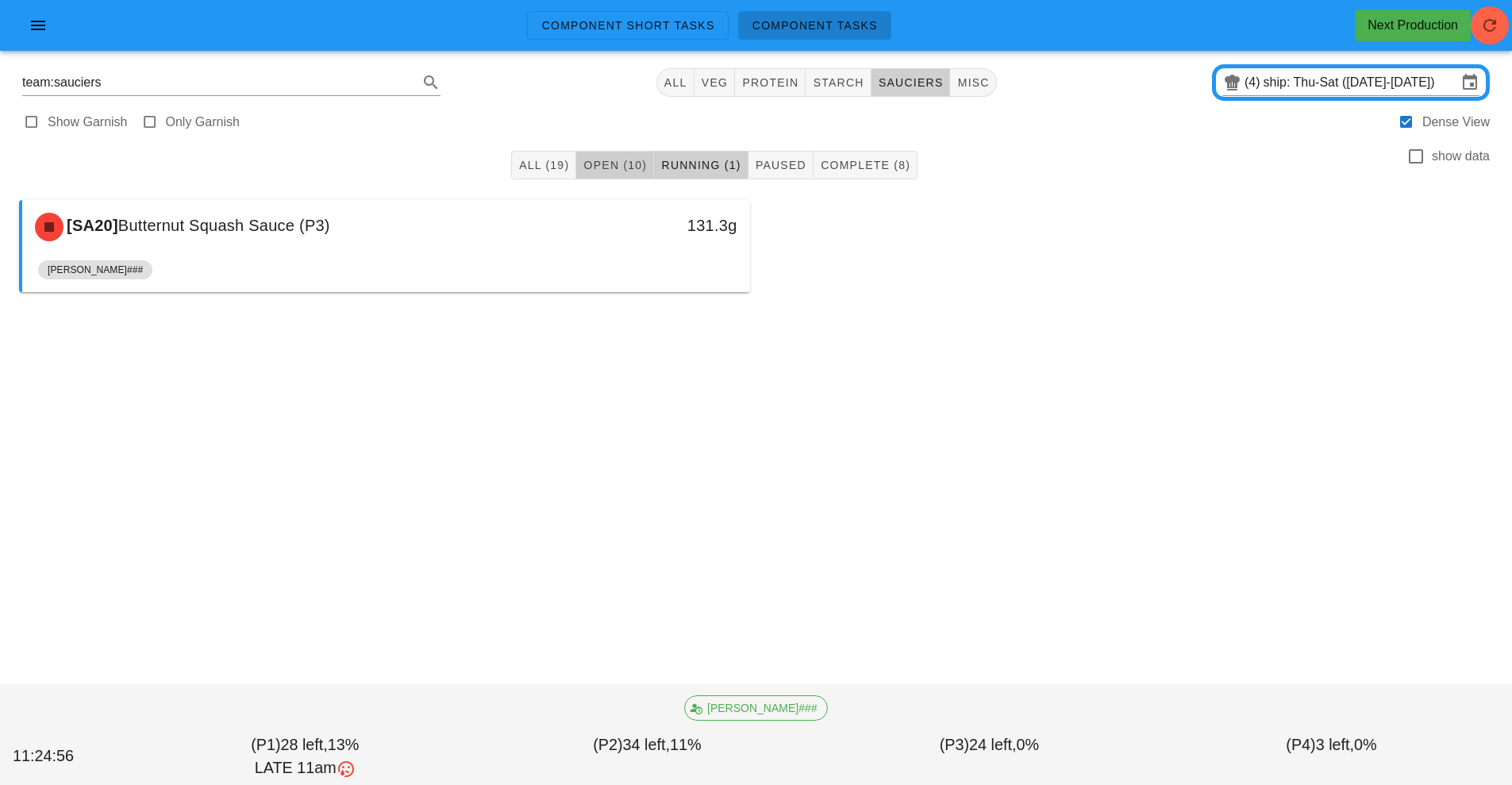
click at [614, 159] on span "Open (10)" at bounding box center [614, 165] width 64 height 13
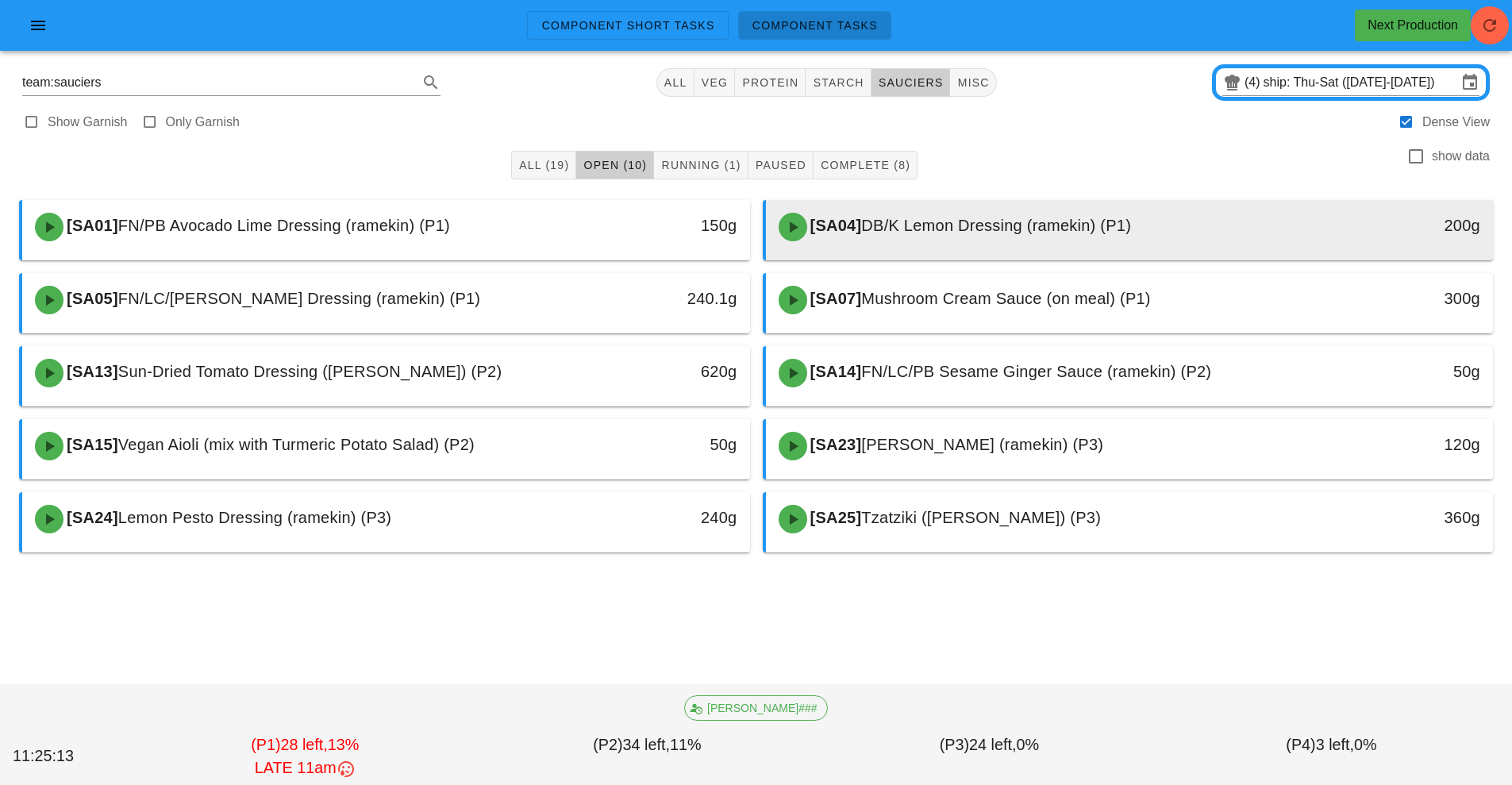
click at [862, 216] on span "[SA04]" at bounding box center [835, 225] width 54 height 17
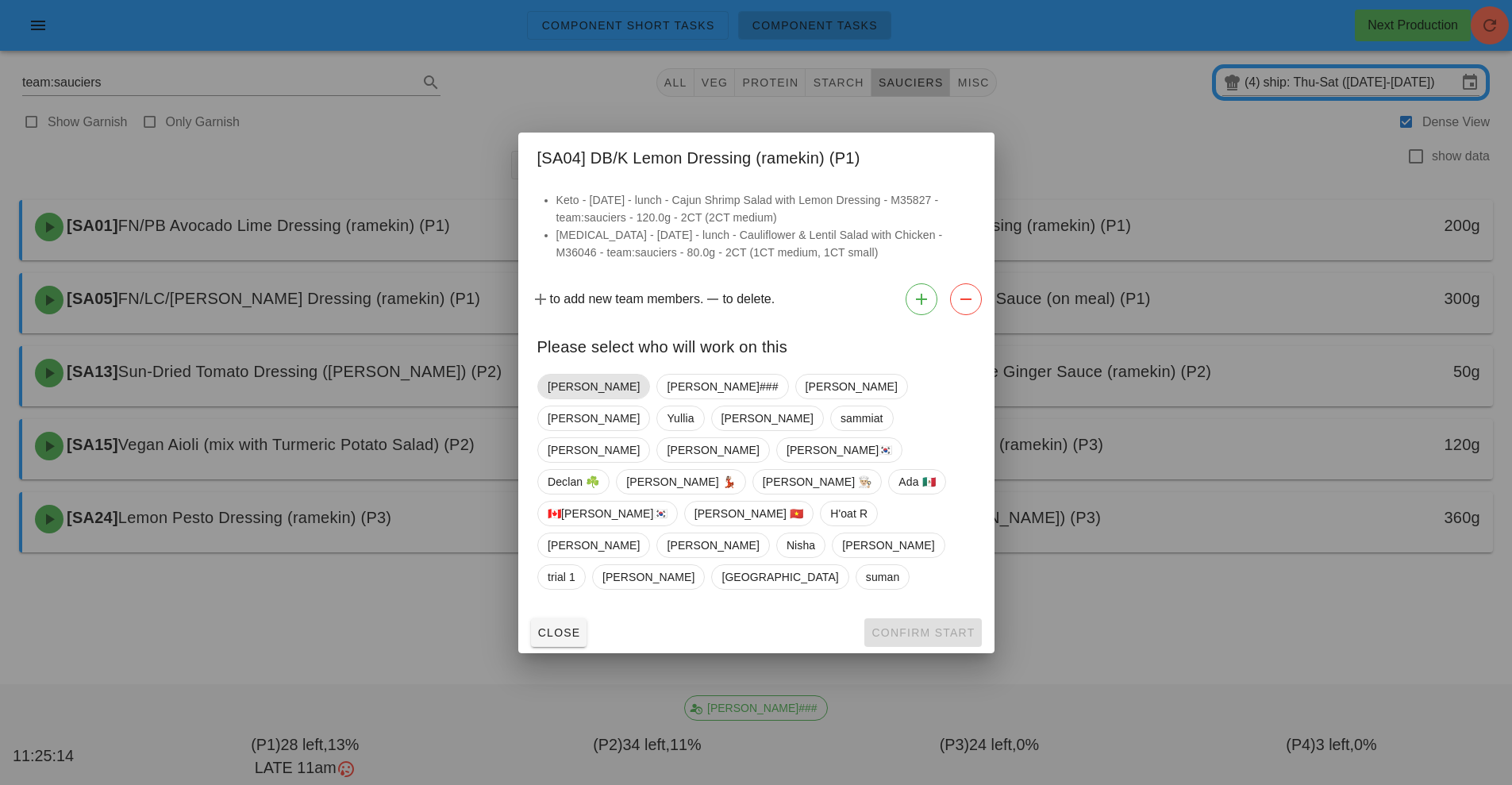
click at [573, 399] on span "[PERSON_NAME]" at bounding box center [593, 386] width 92 height 24
click at [931, 626] on span "Confirm Start" at bounding box center [922, 632] width 104 height 13
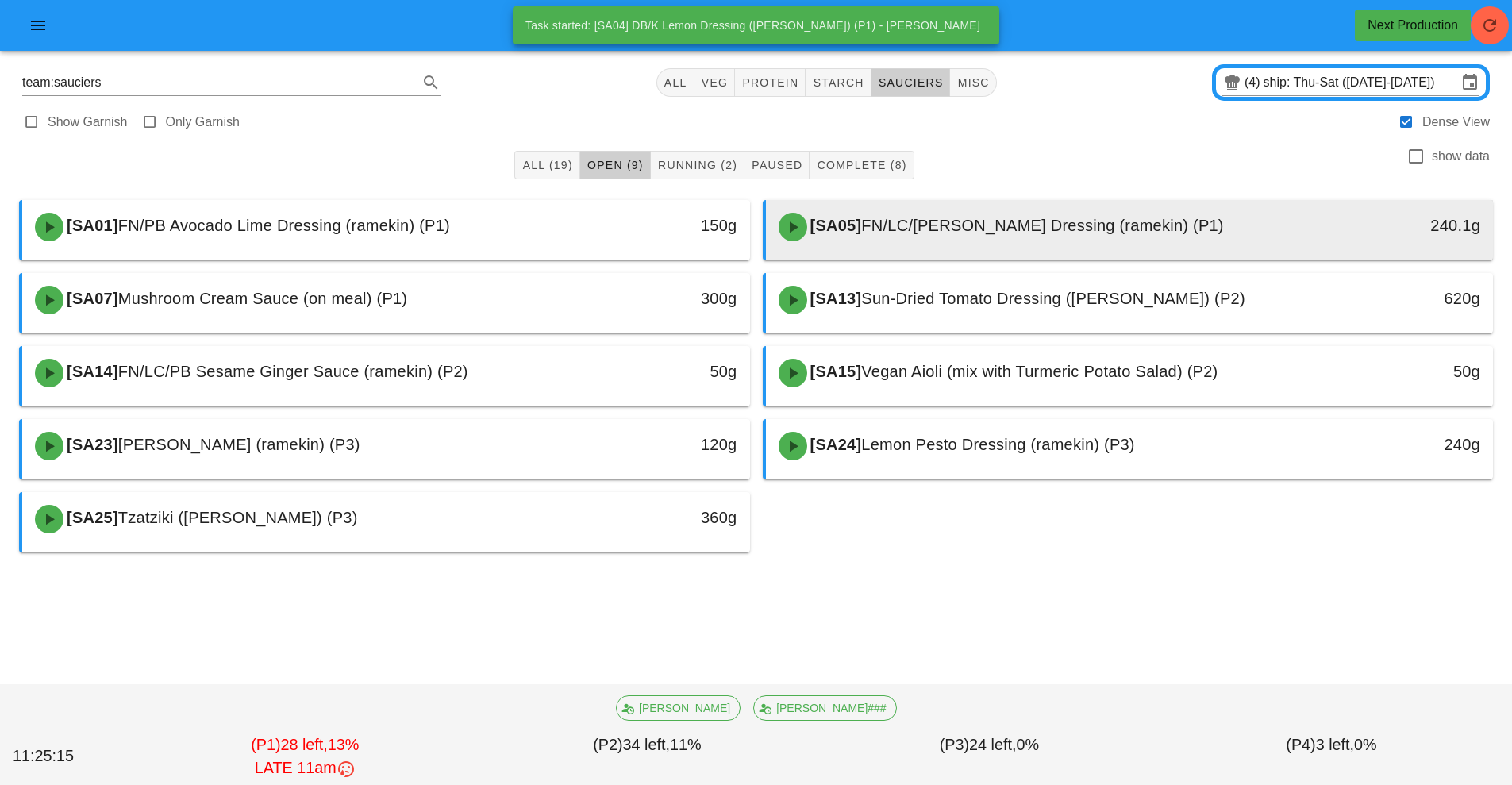
click at [917, 233] on span "FN/LC/[PERSON_NAME] Dressing (ramekin) (P1)" at bounding box center [1041, 225] width 362 height 17
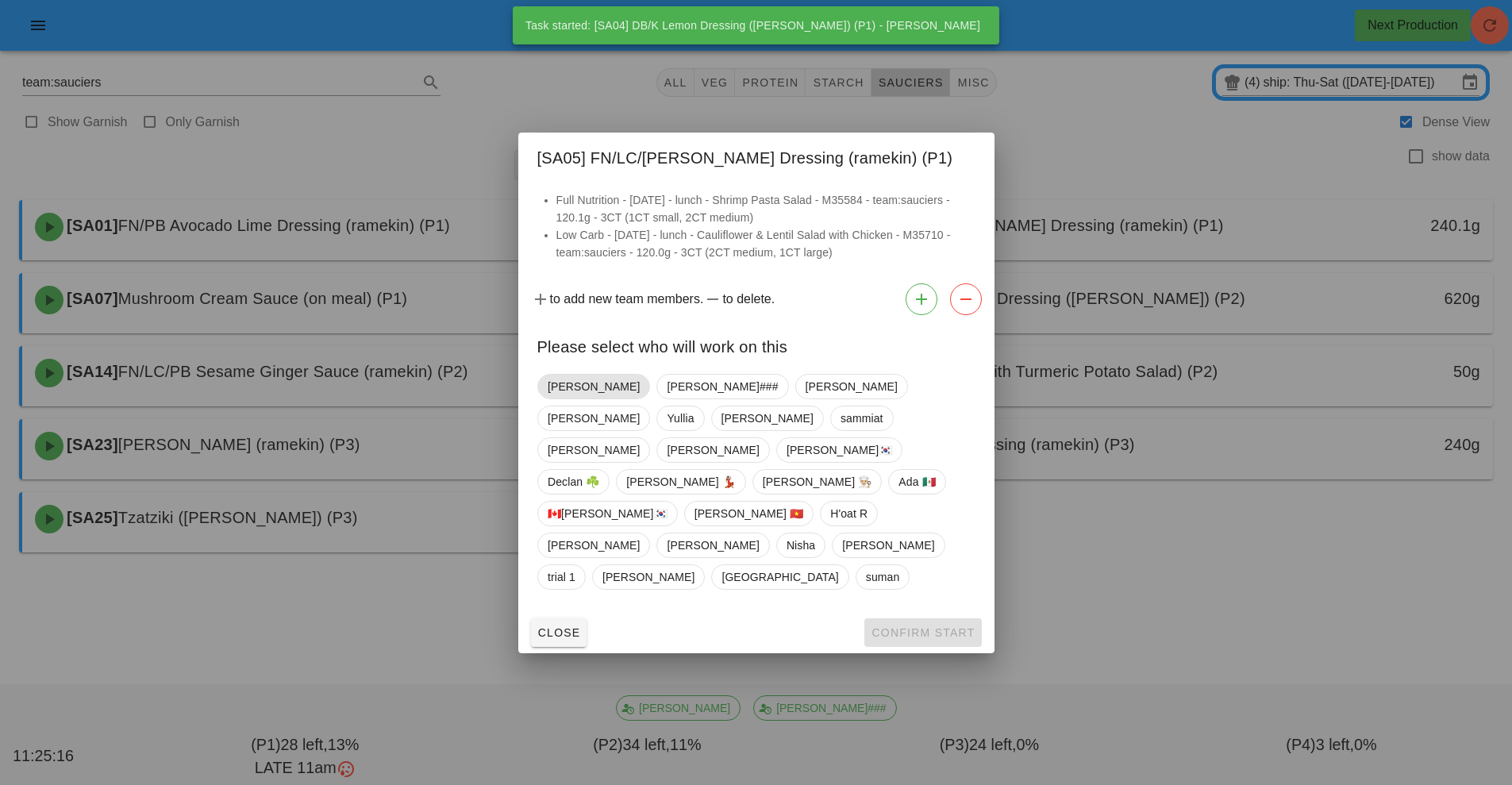
click at [566, 399] on span "[PERSON_NAME]" at bounding box center [593, 386] width 92 height 24
click at [903, 626] on span "Confirm Start" at bounding box center [922, 632] width 104 height 13
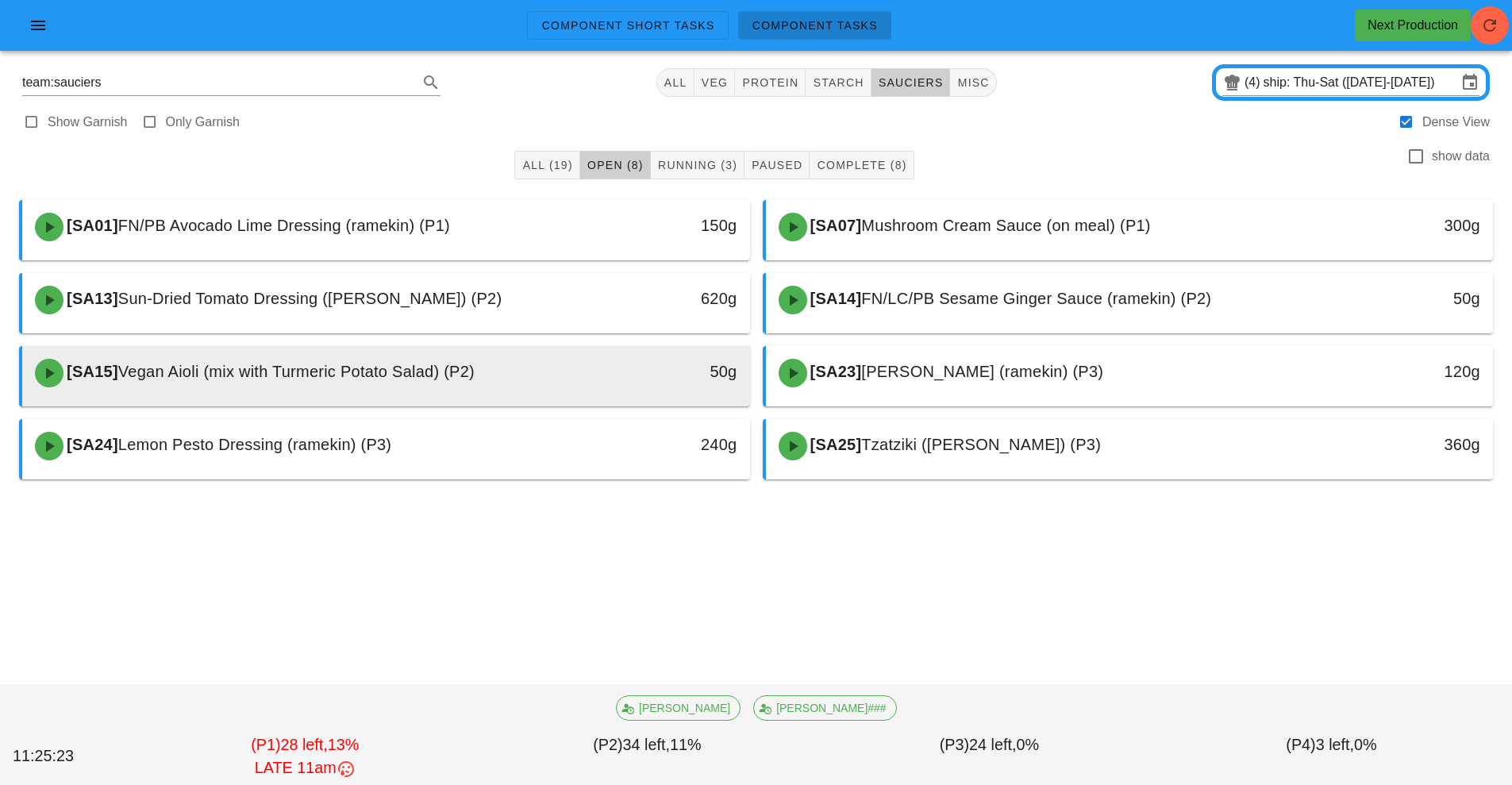
click at [386, 393] on div "[SA15] Vegan Aioli (mix with Turmeric Potato Salad) (P2)" at bounding box center [295, 373] width 541 height 48
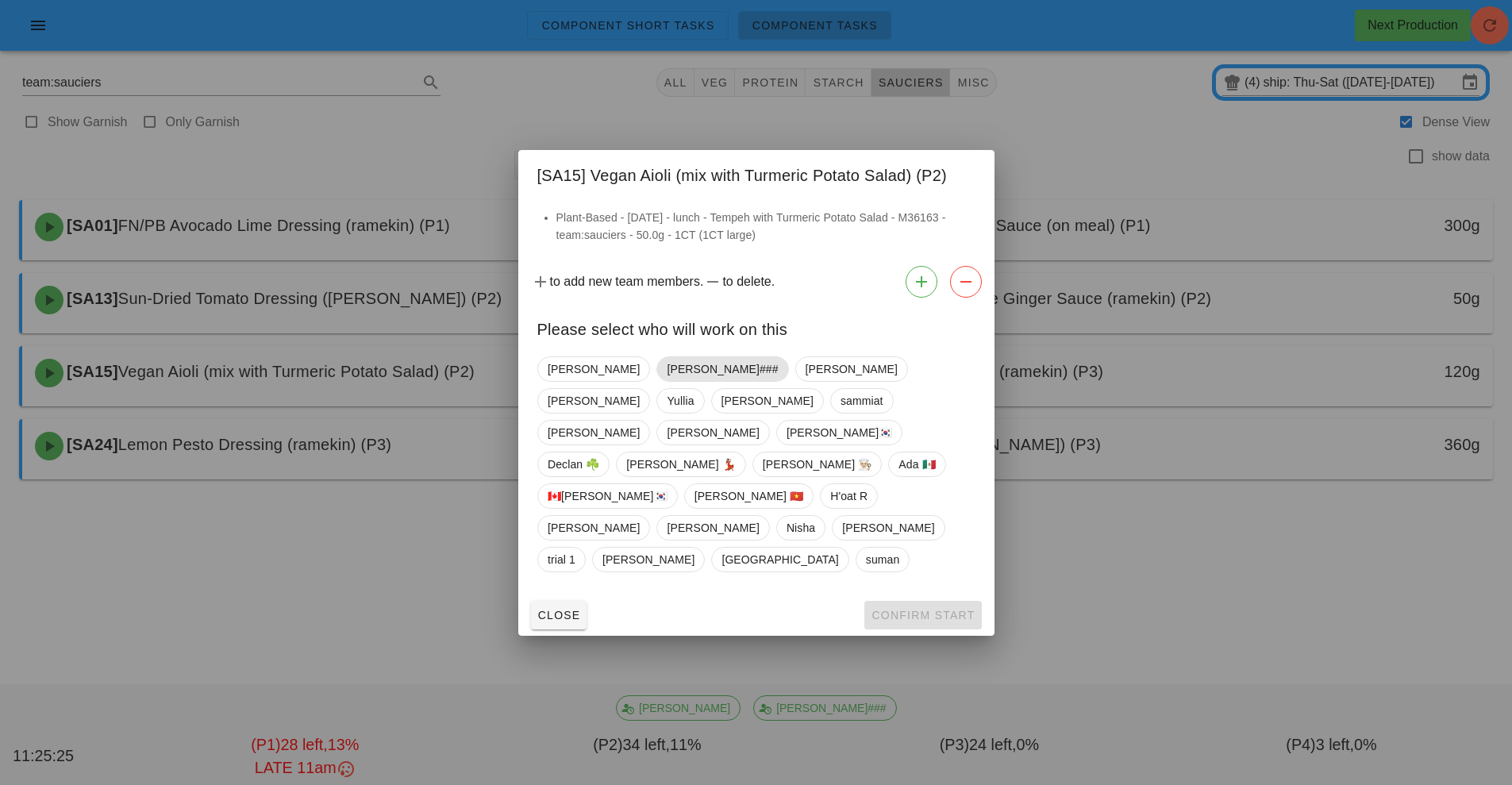
click at [667, 381] on span "[PERSON_NAME]###" at bounding box center [722, 369] width 112 height 24
click at [924, 608] on span "Confirm Start" at bounding box center [922, 614] width 104 height 13
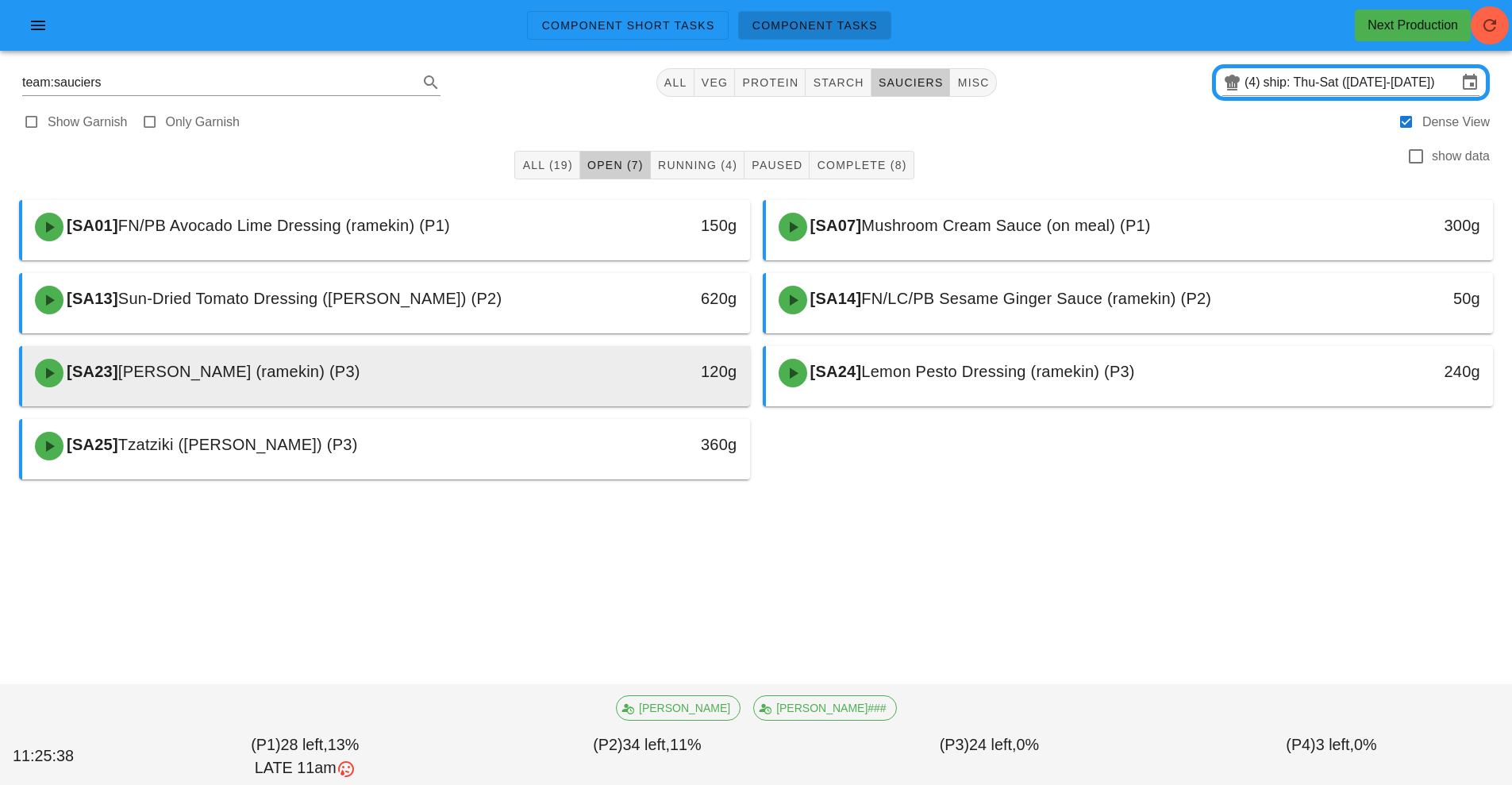
click at [471, 353] on div "[SA23] Garlic Cilantro Aioli (ramekin) (P3)" at bounding box center [295, 373] width 541 height 48
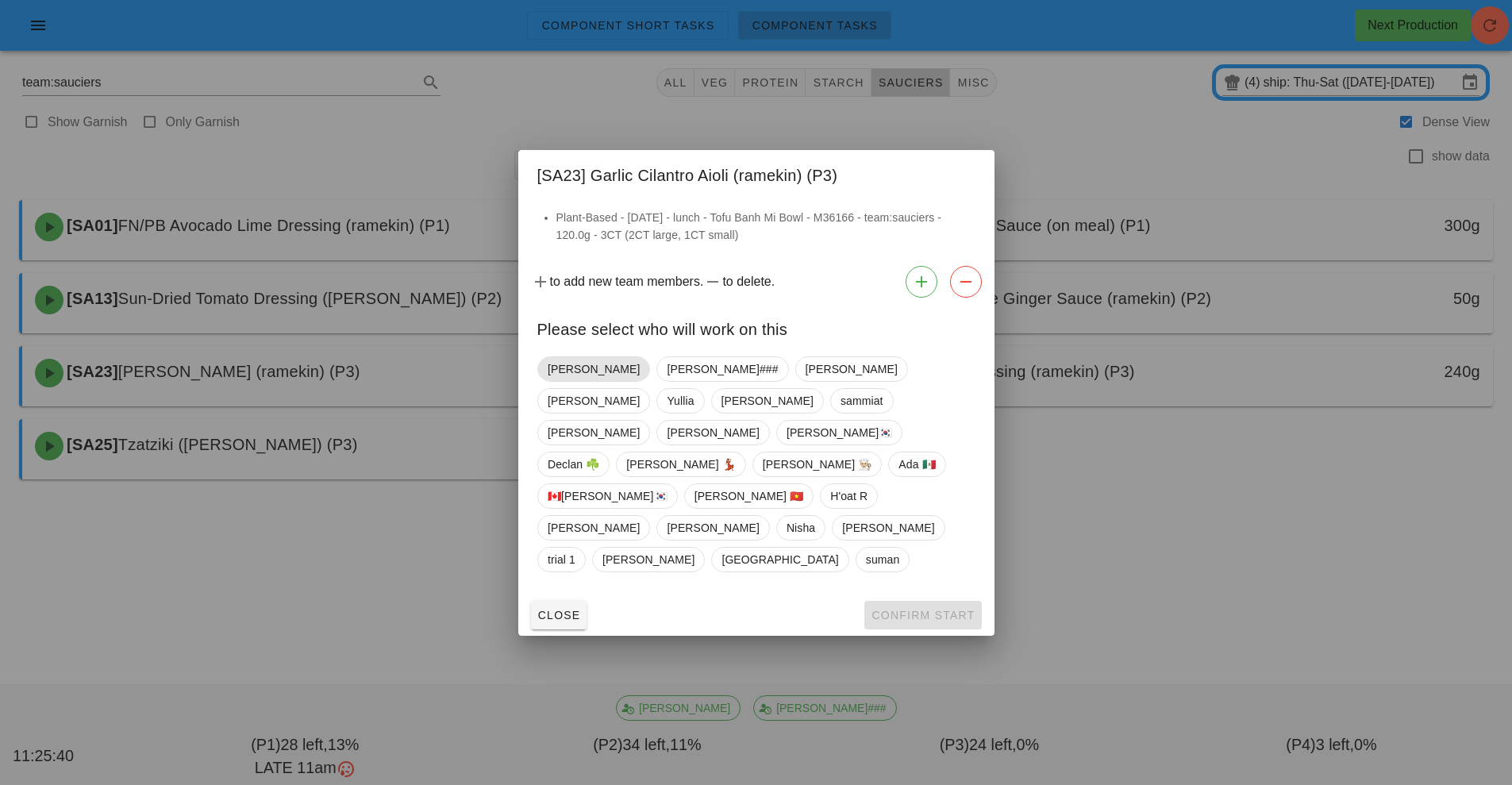
click at [574, 381] on span "[PERSON_NAME]" at bounding box center [593, 369] width 92 height 24
click at [917, 608] on span "Confirm Start" at bounding box center [922, 614] width 104 height 13
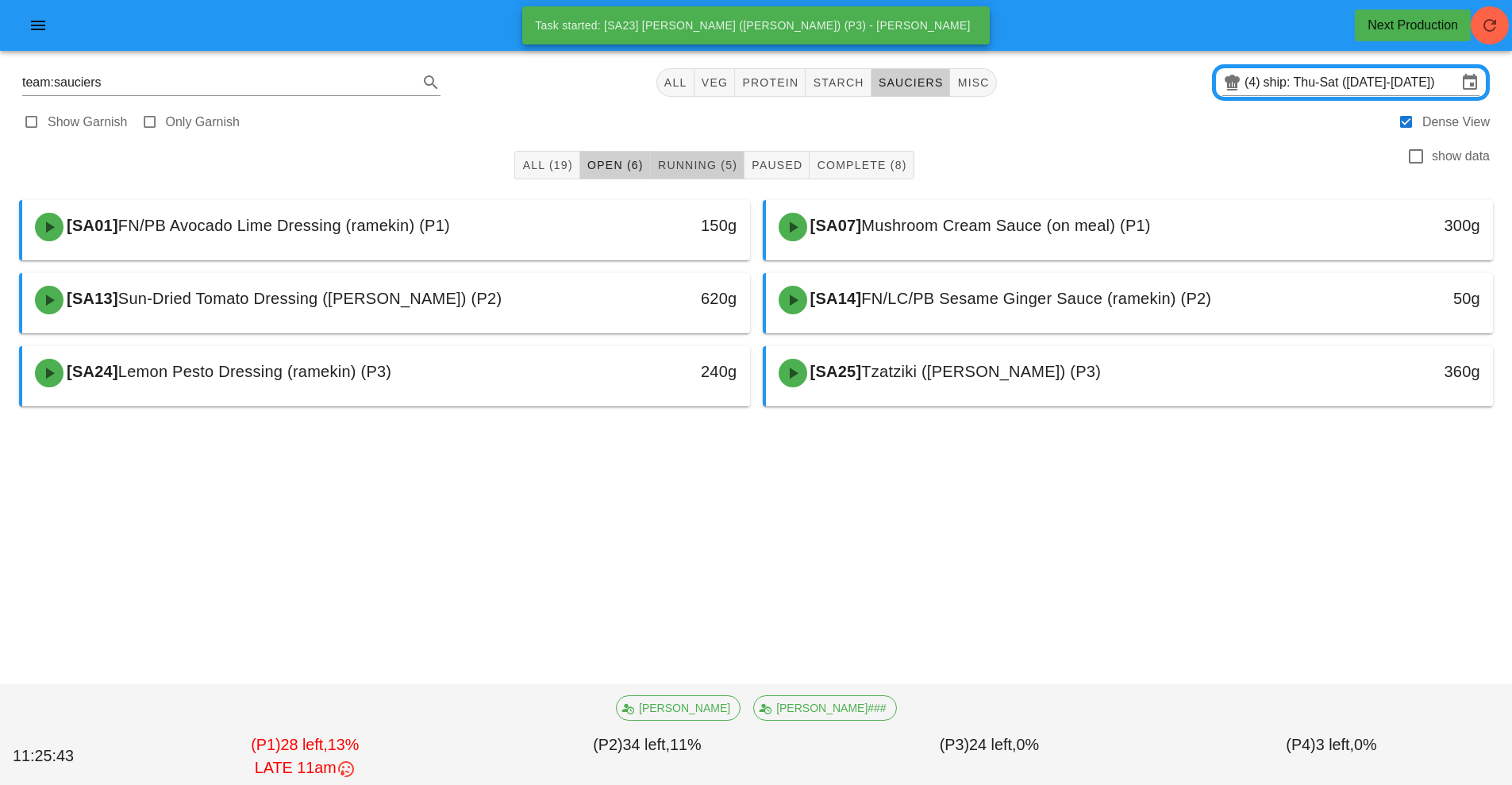
click at [703, 165] on span "Running (5)" at bounding box center [697, 165] width 81 height 13
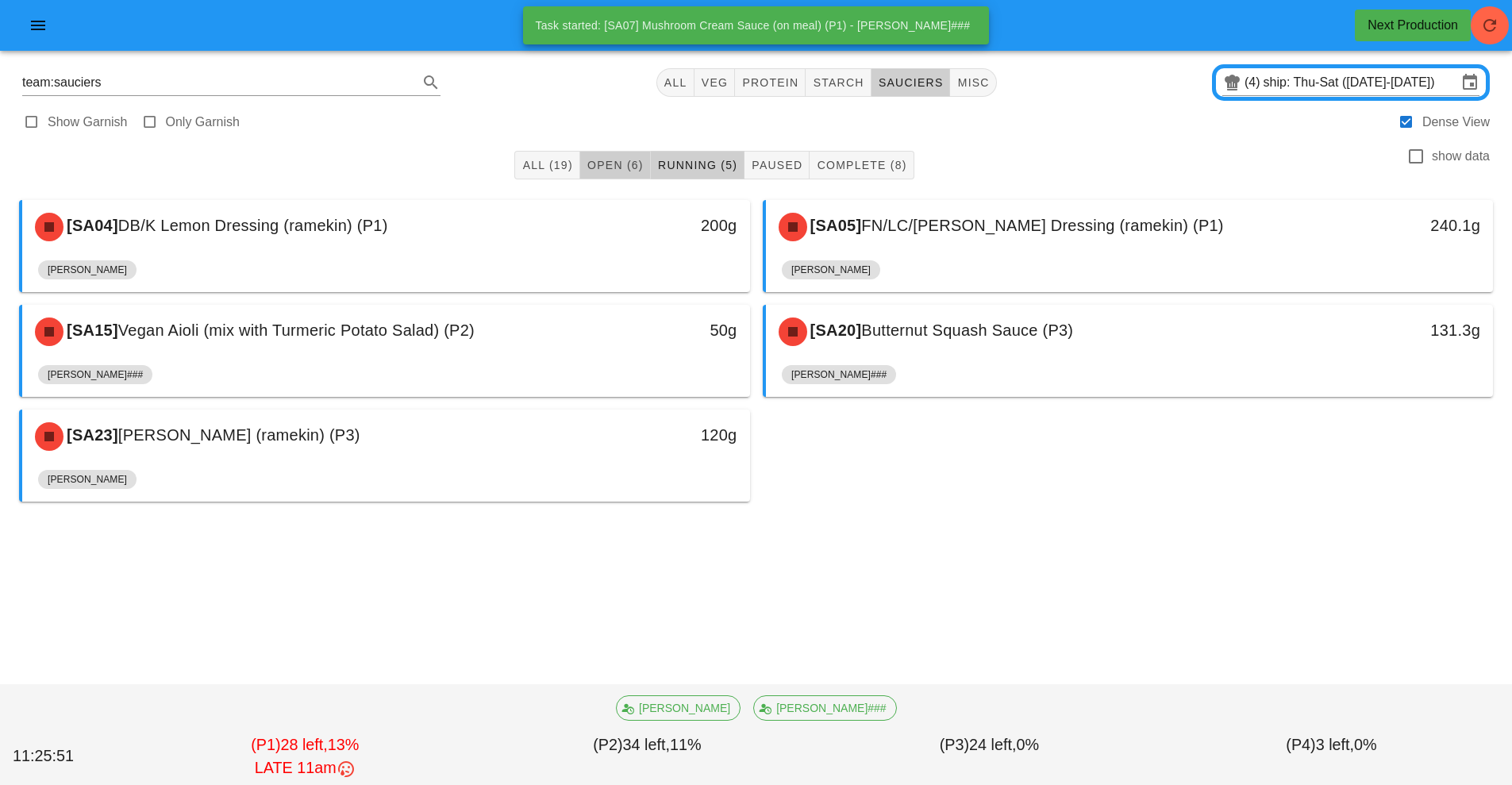
click at [629, 176] on button "Open (6)" at bounding box center [615, 164] width 71 height 28
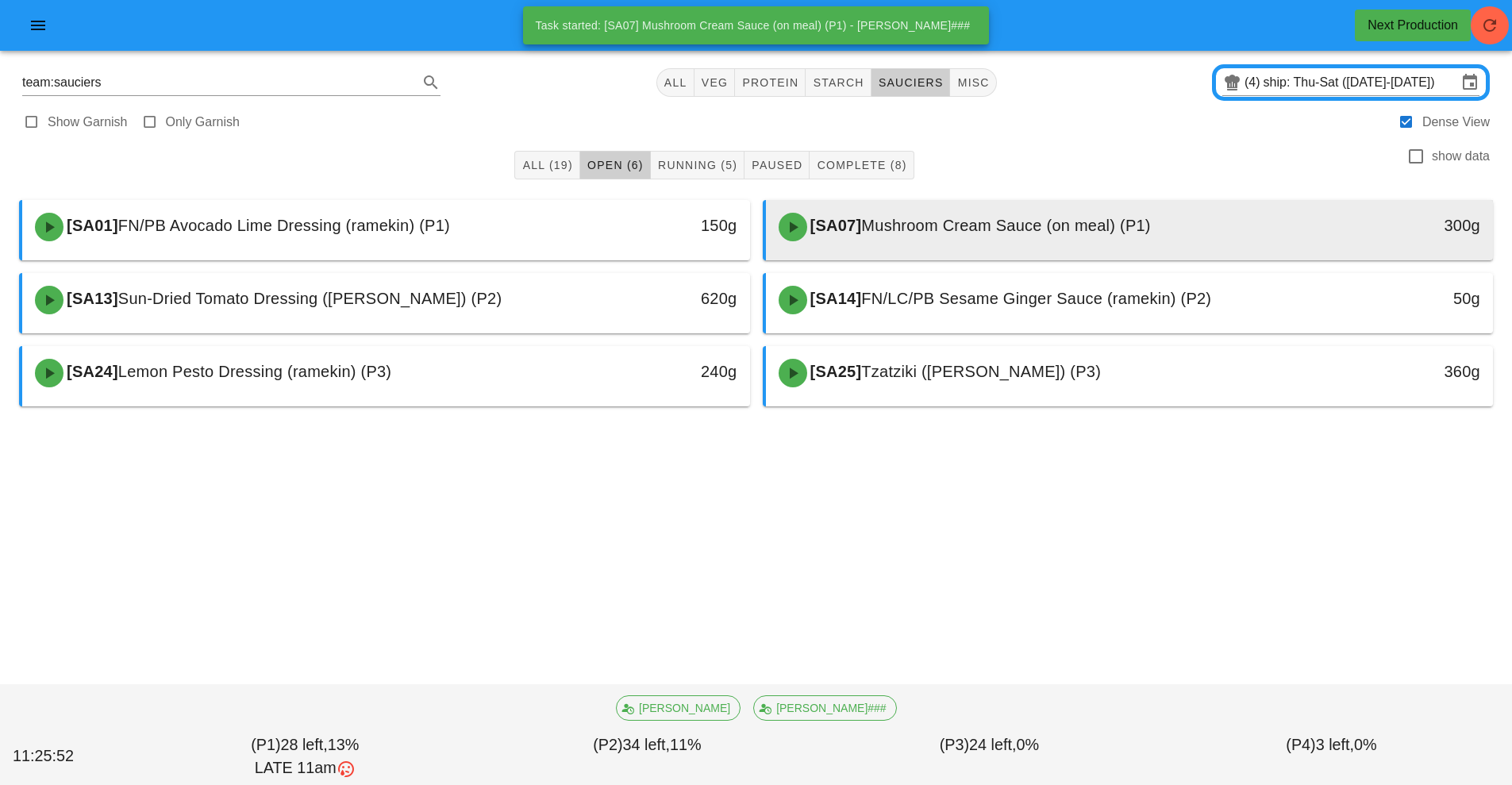
click at [877, 242] on div "[SA07] Mushroom Cream Sauce (on meal) (P1)" at bounding box center [1039, 226] width 541 height 48
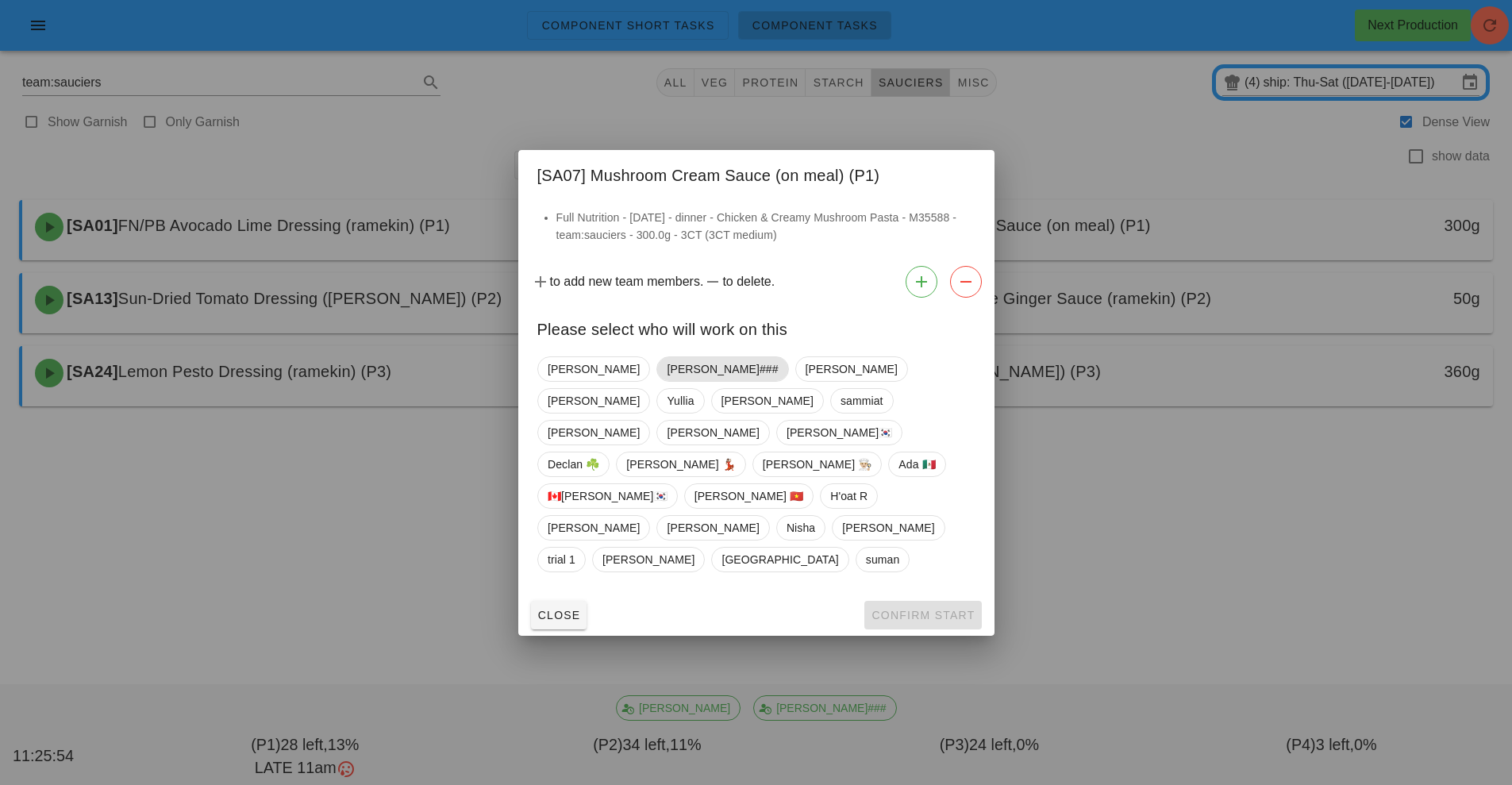
click at [667, 381] on span "[PERSON_NAME]###" at bounding box center [722, 369] width 112 height 24
click at [929, 608] on span "Confirm Start" at bounding box center [922, 614] width 104 height 13
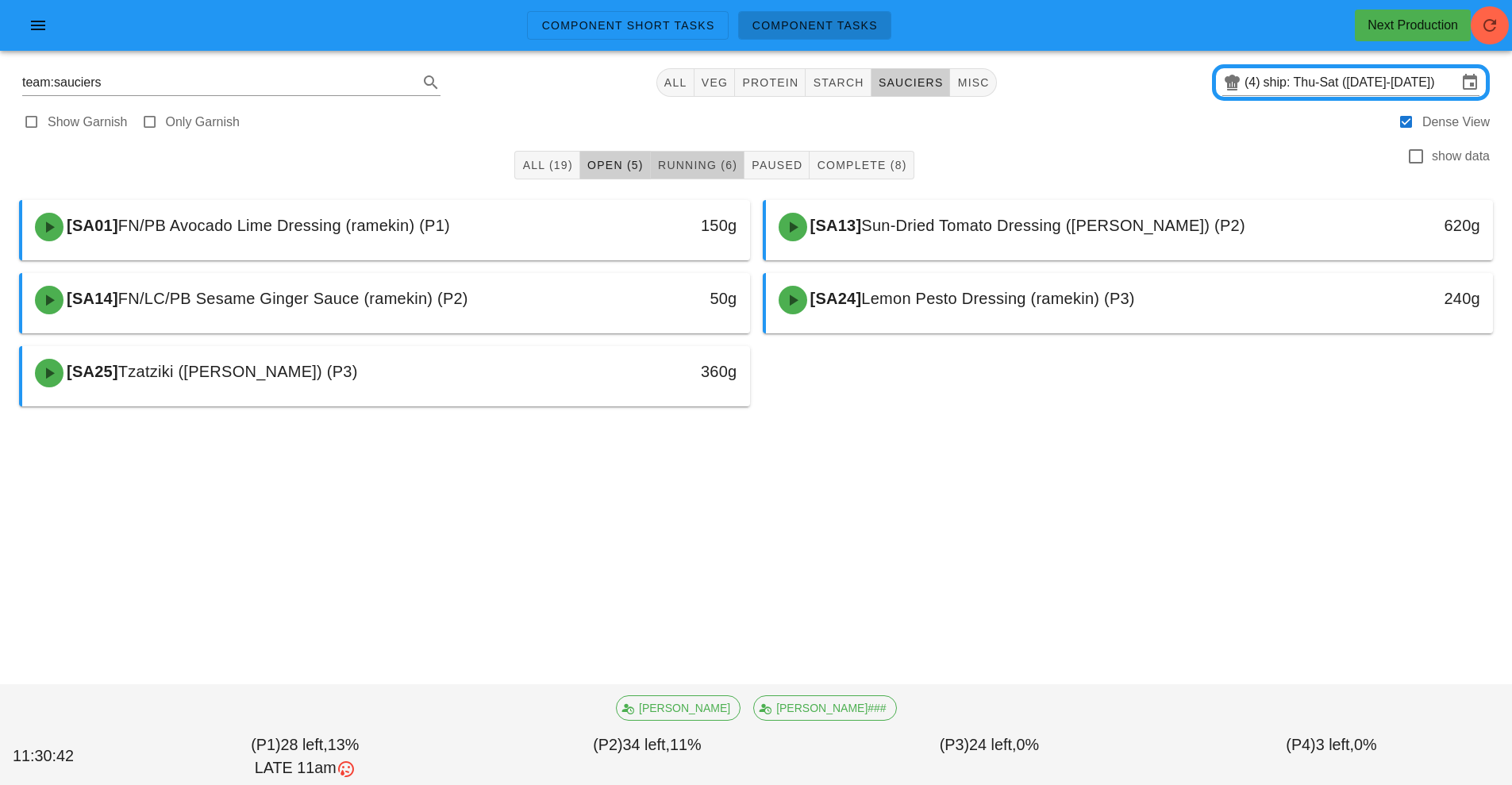
click at [707, 171] on span "Running (6)" at bounding box center [697, 165] width 81 height 13
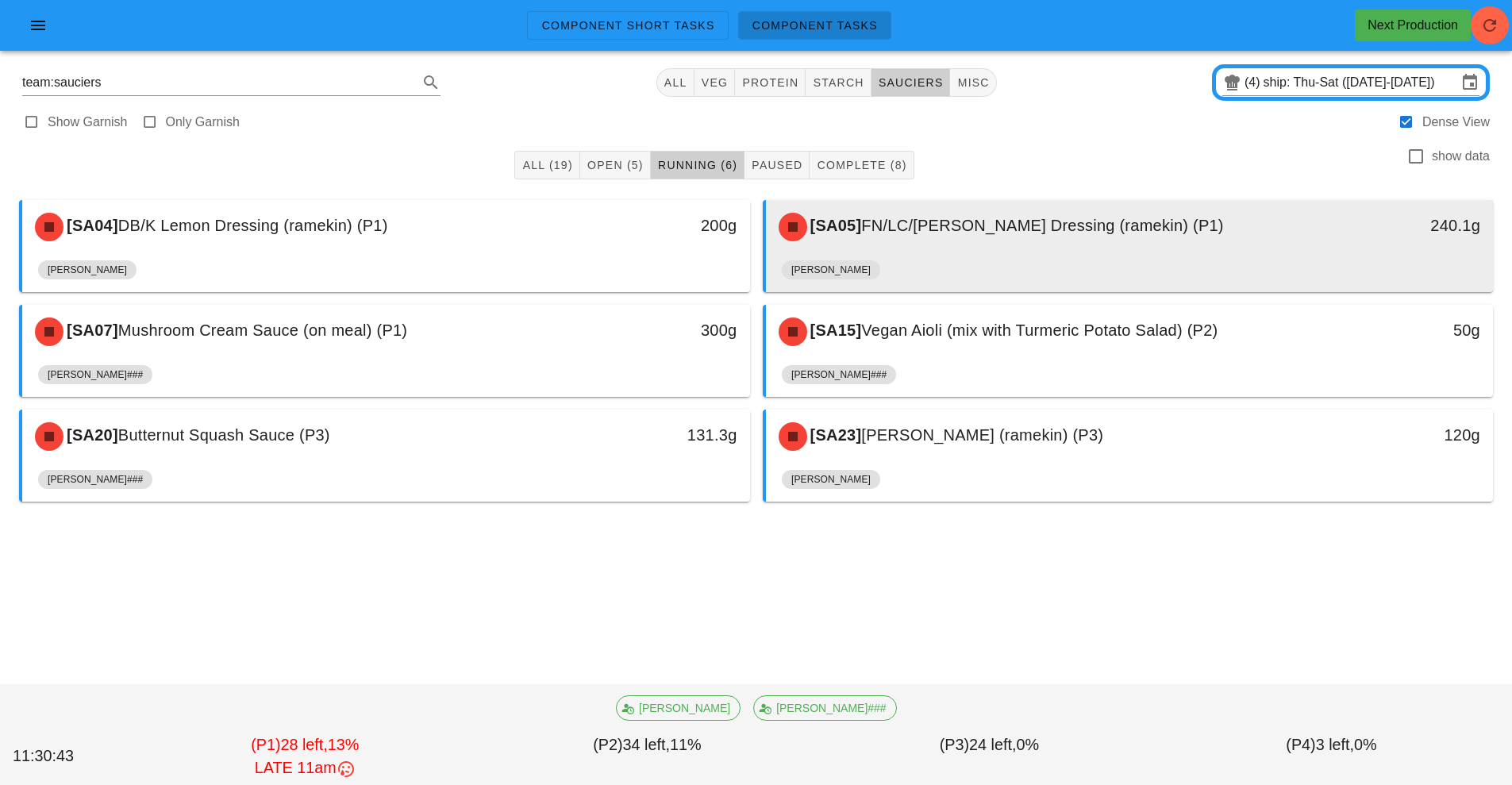
click at [862, 245] on div "[SA05] FN/LC/[PERSON_NAME] Dressing (ramekin) (P1)" at bounding box center [1039, 226] width 541 height 48
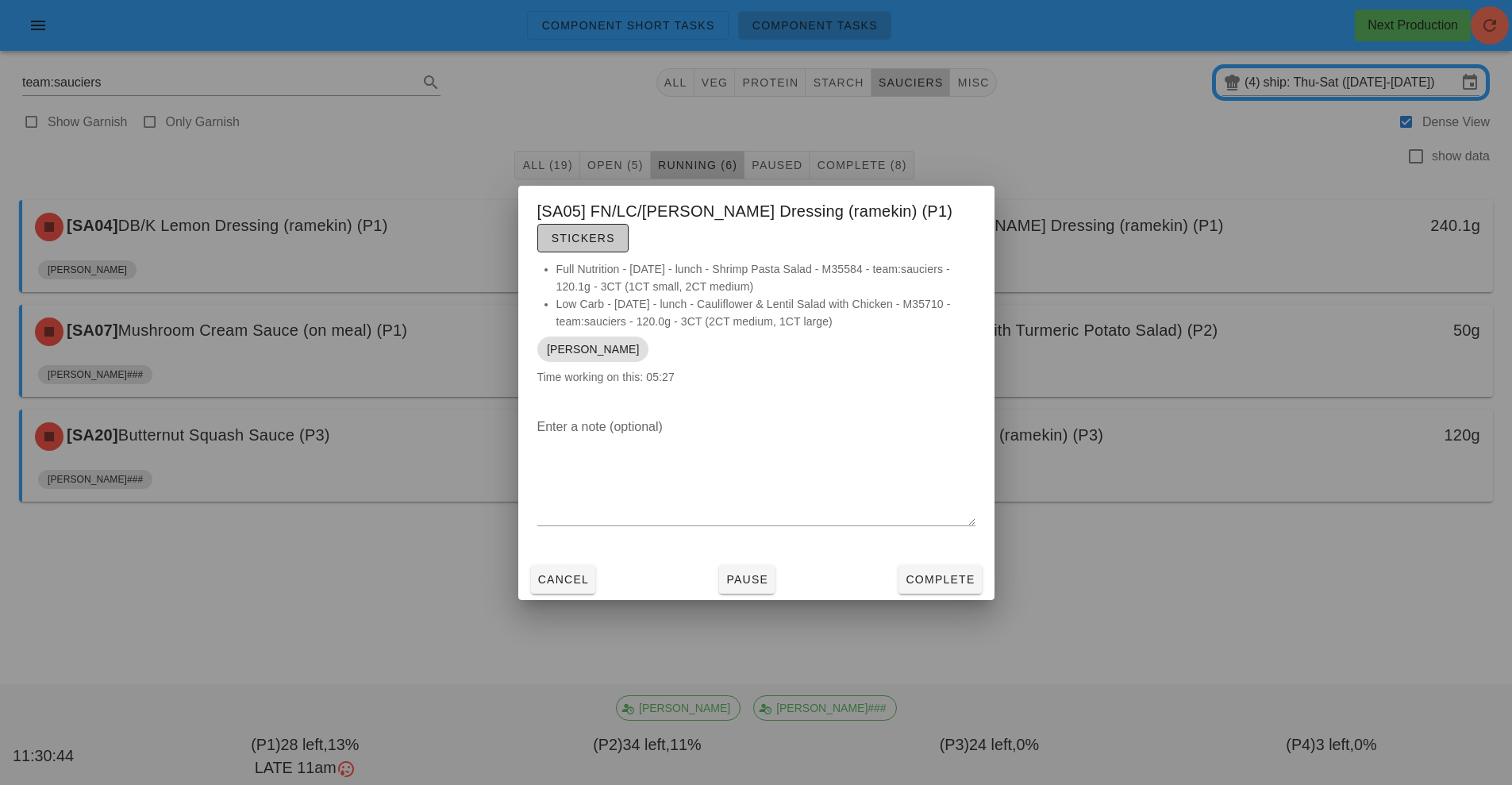
click at [566, 246] on button "Stickers" at bounding box center [583, 238] width 91 height 28
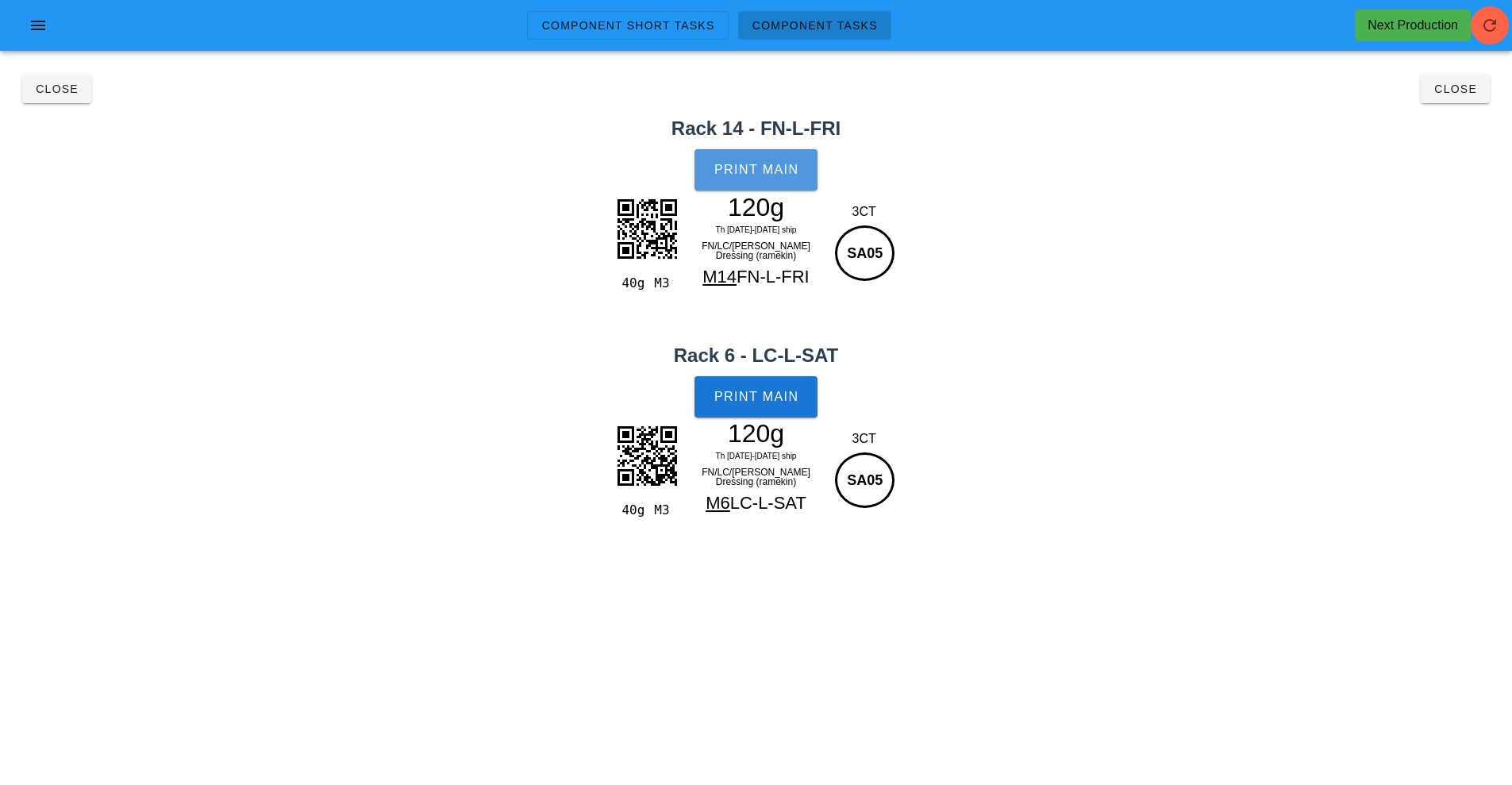
click at [737, 162] on button "Print Main" at bounding box center [756, 170] width 122 height 42
click at [773, 397] on span "Print Main" at bounding box center [756, 397] width 85 height 15
click at [1457, 90] on span "Close" at bounding box center [1455, 88] width 44 height 13
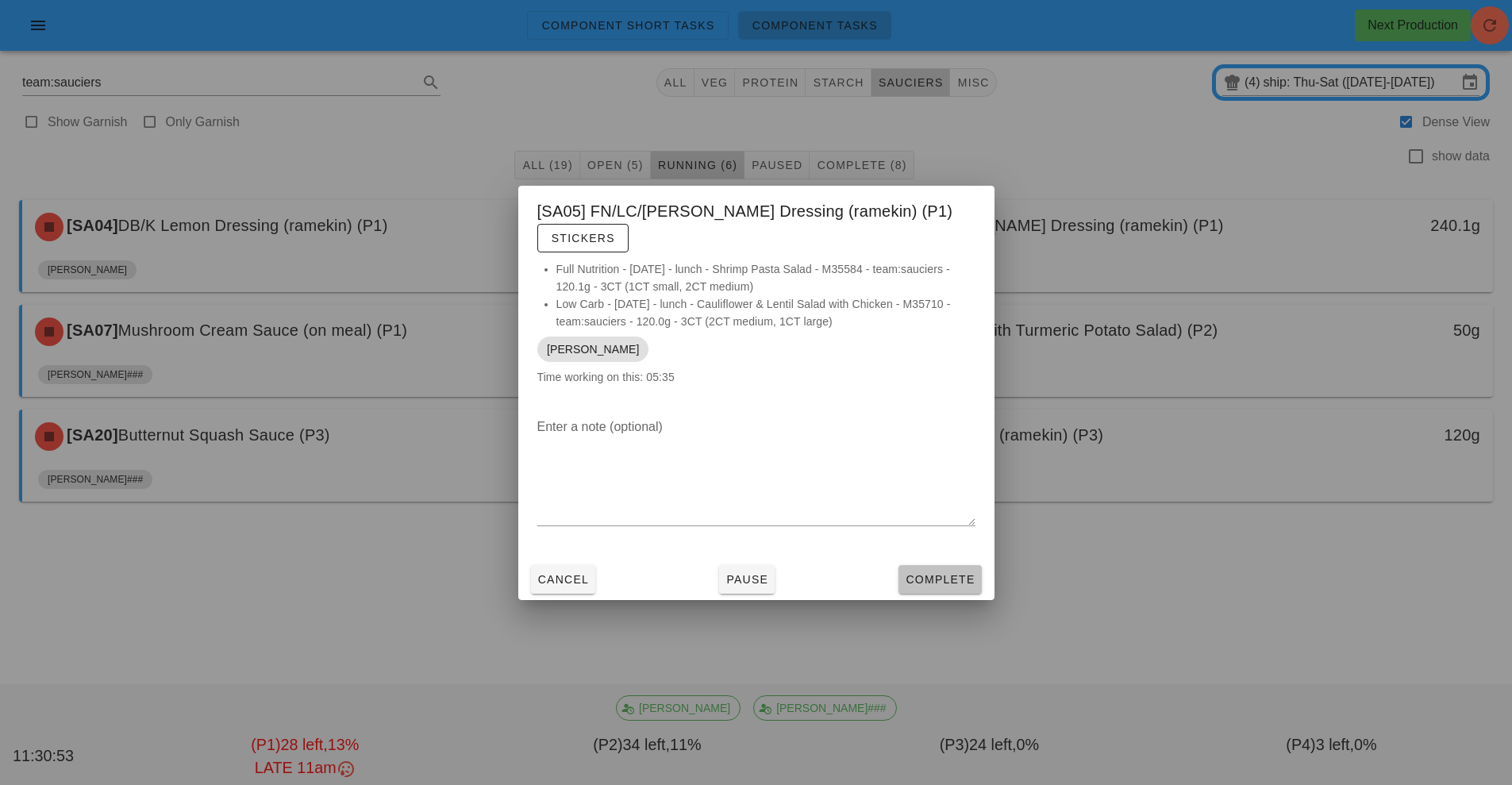
click at [961, 575] on span "Complete" at bounding box center [939, 579] width 70 height 13
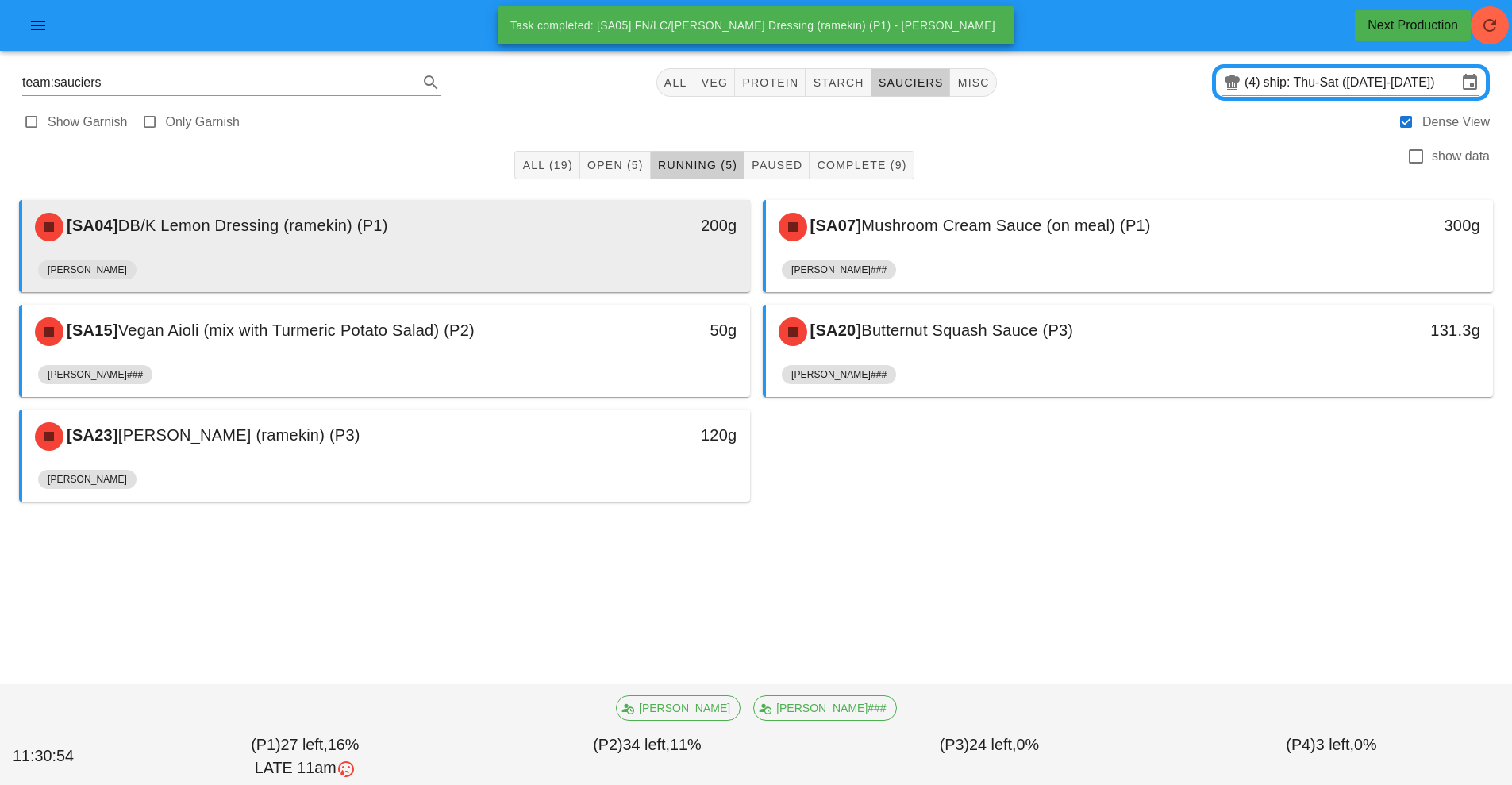
click at [626, 204] on div "200g" at bounding box center [656, 226] width 181 height 48
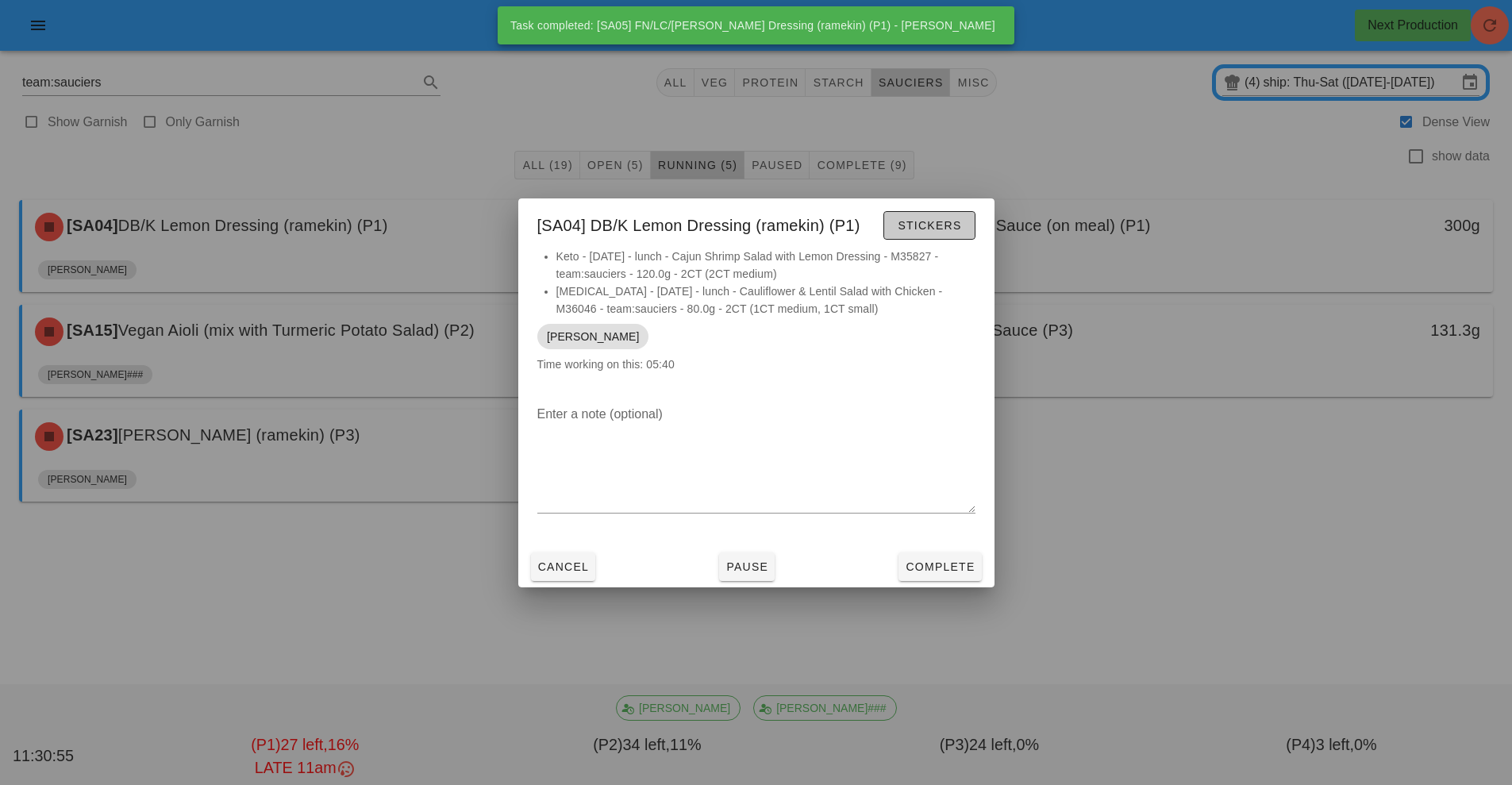
click at [948, 220] on span "Stickers" at bounding box center [929, 225] width 64 height 13
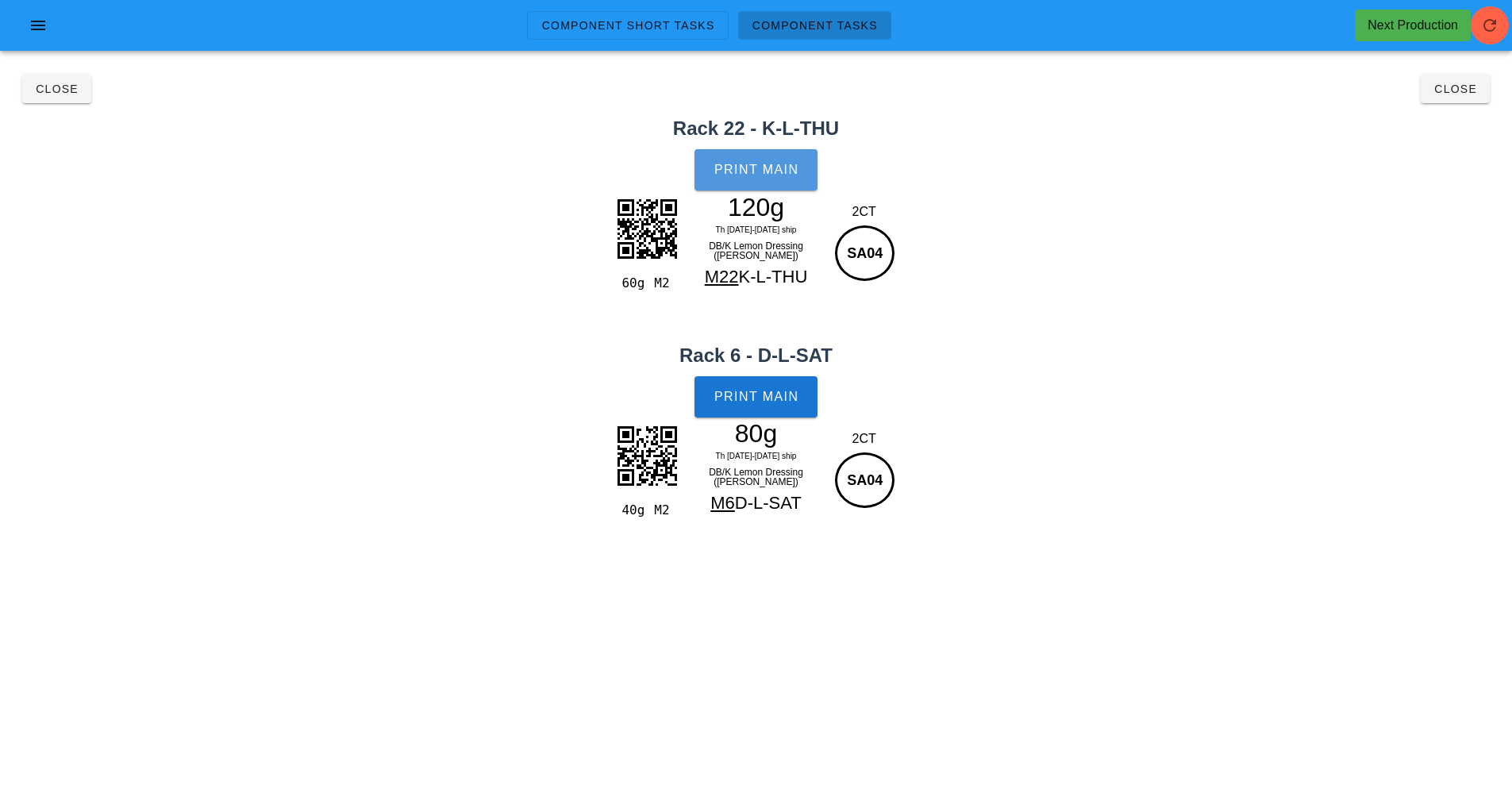
click at [778, 154] on button "Print Main" at bounding box center [756, 170] width 122 height 42
click at [784, 394] on span "Print Main" at bounding box center [756, 397] width 85 height 15
click at [1462, 87] on span "Close" at bounding box center [1455, 88] width 44 height 13
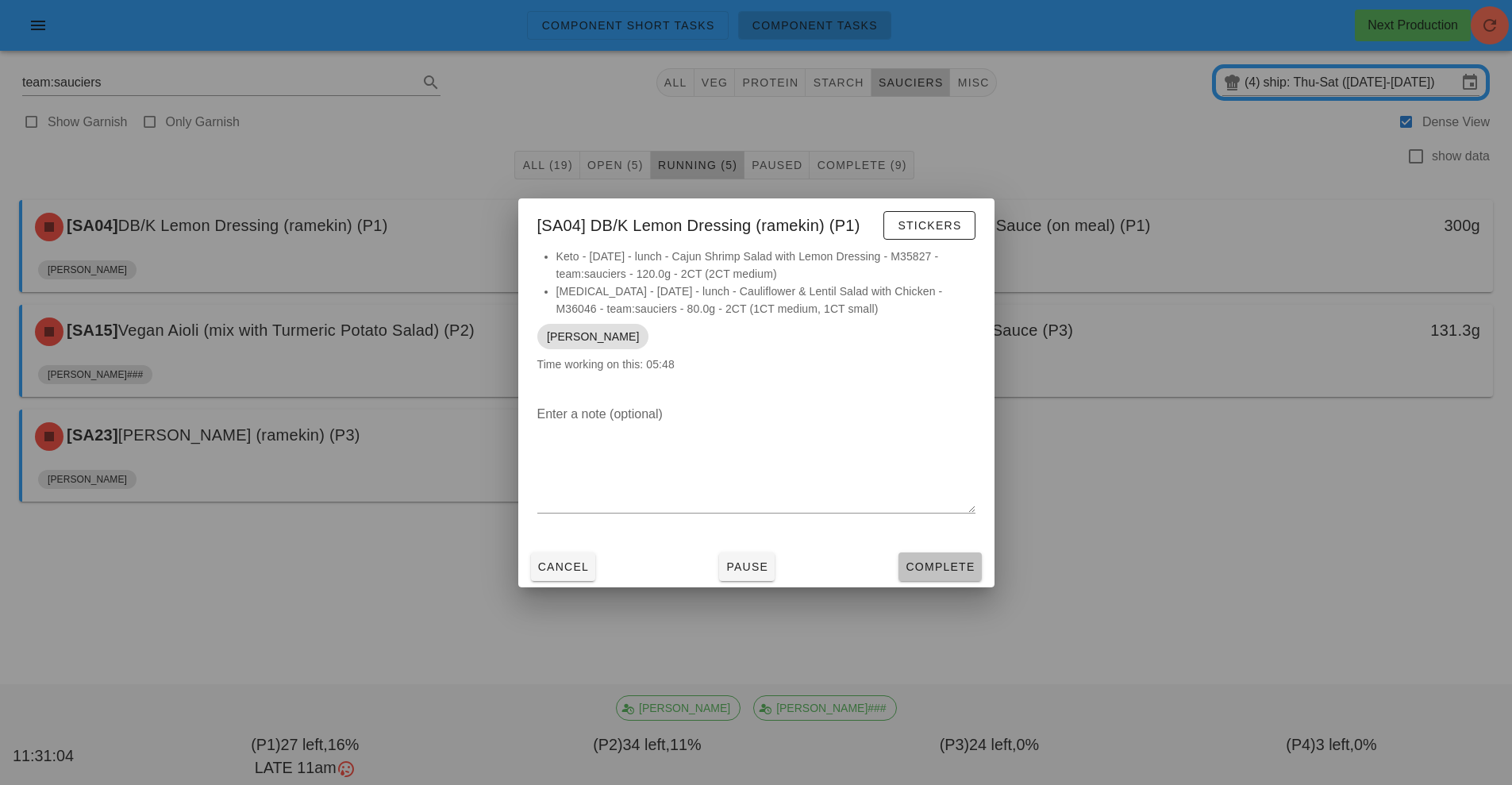
click at [964, 563] on span "Complete" at bounding box center [939, 566] width 70 height 13
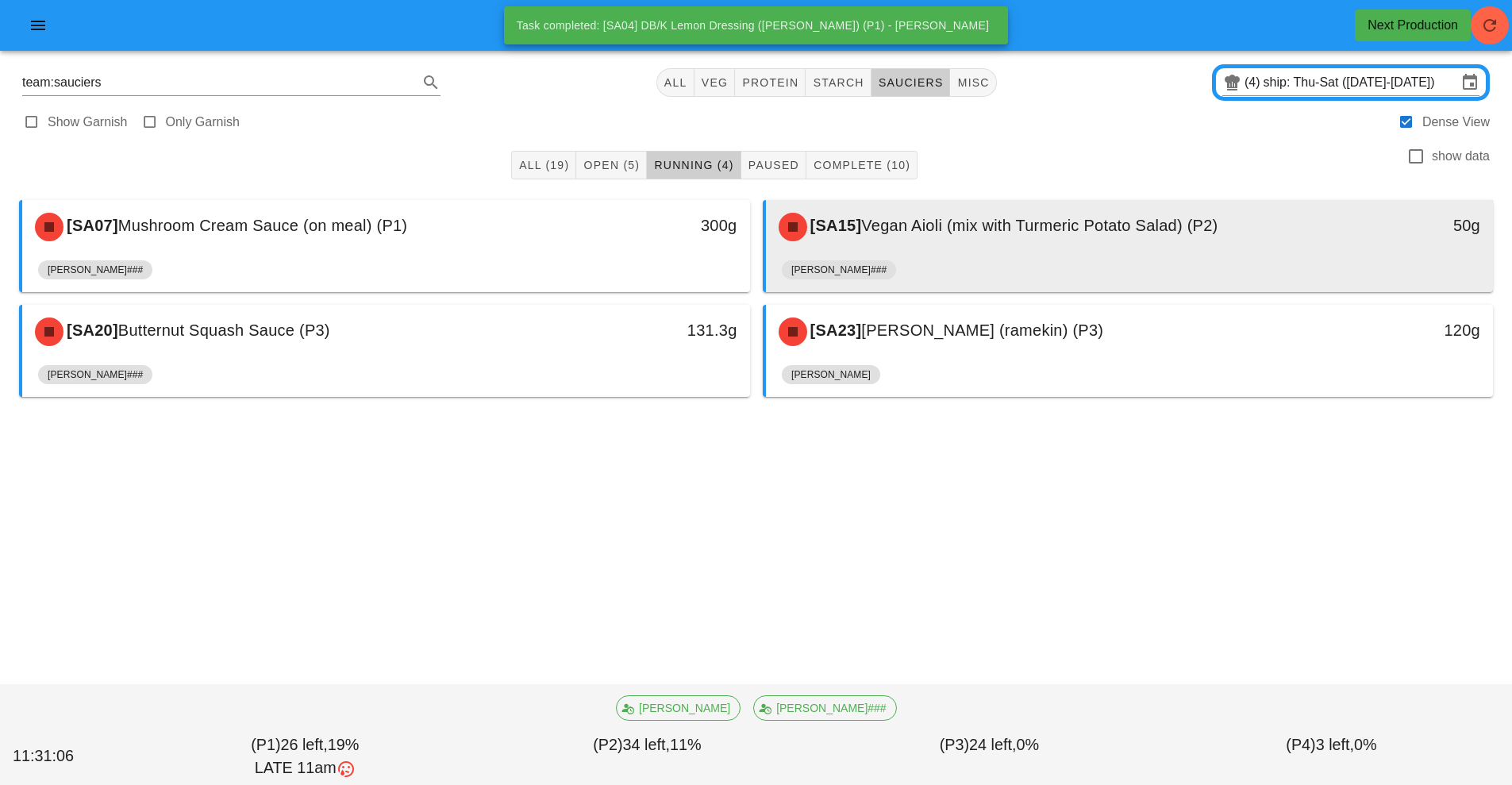
click at [1037, 246] on div "[SA15] Vegan Aioli (mix with Turmeric Potato Salad) (P2)" at bounding box center [1039, 226] width 541 height 48
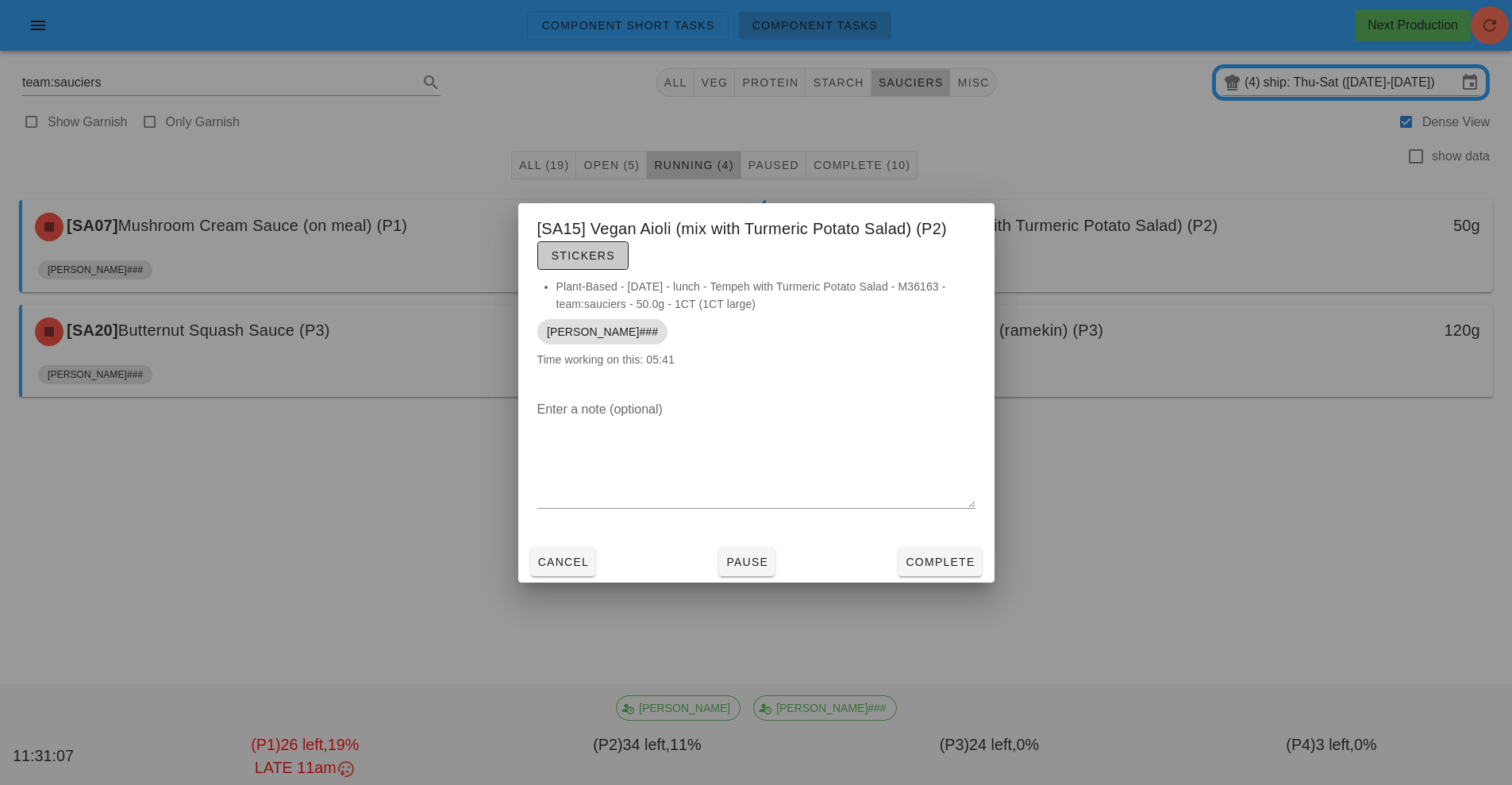
click at [583, 264] on button "Stickers" at bounding box center [583, 255] width 91 height 28
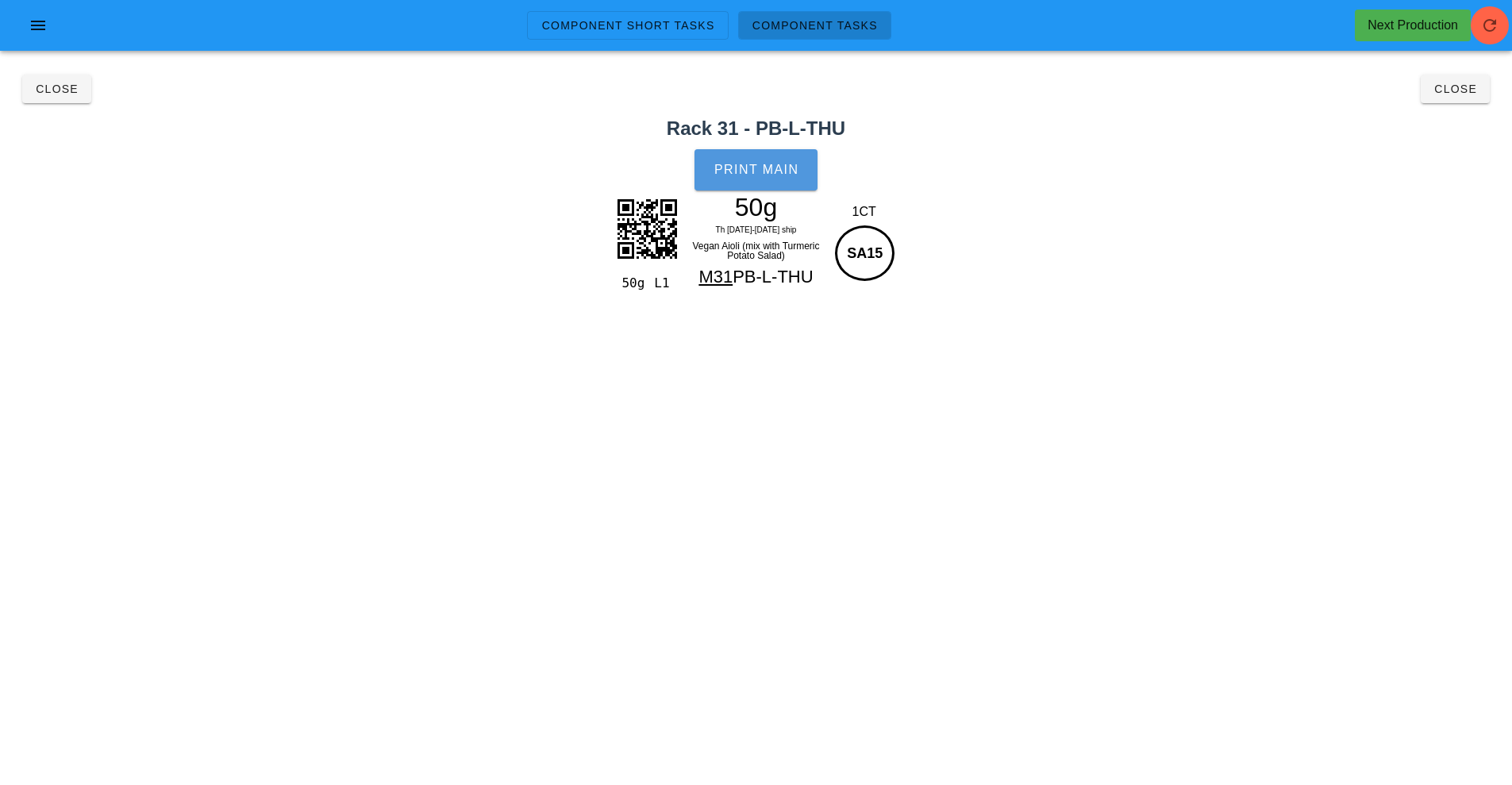
click at [771, 161] on button "Print Main" at bounding box center [756, 170] width 122 height 42
click at [1483, 95] on button "Close" at bounding box center [1455, 88] width 69 height 28
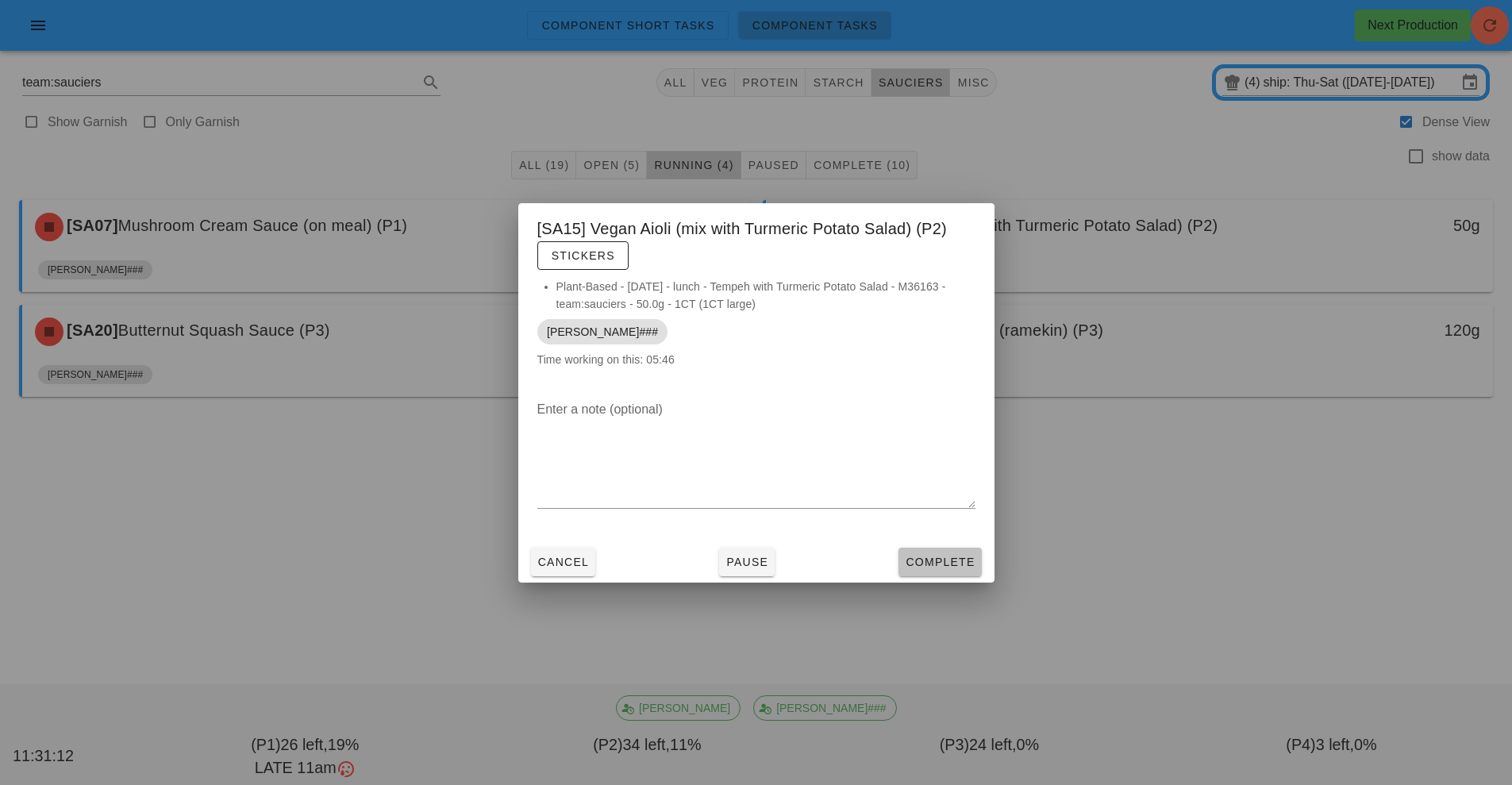
click at [936, 551] on button "Complete" at bounding box center [939, 561] width 82 height 28
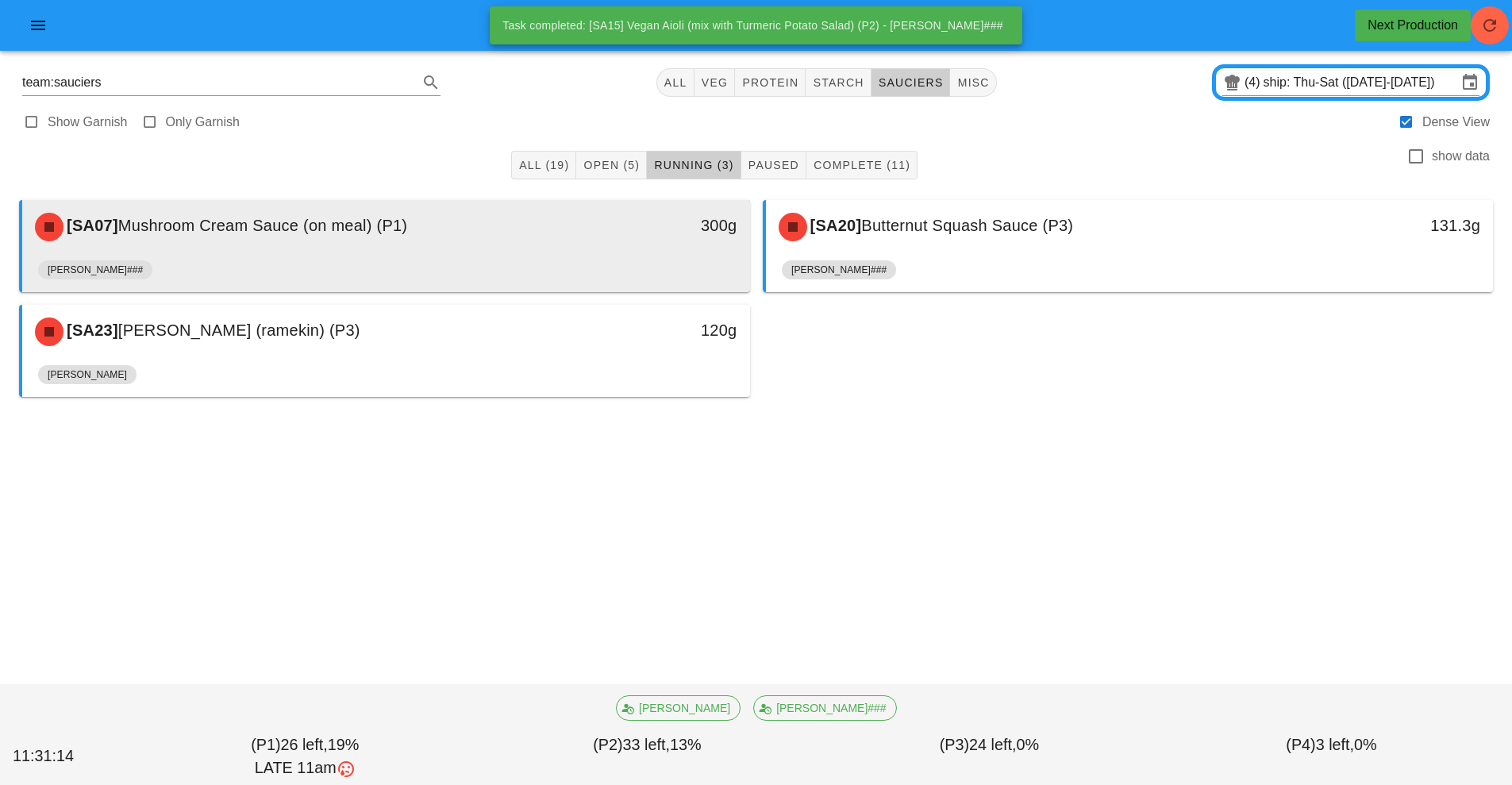
click at [625, 257] on div "[PERSON_NAME]###" at bounding box center [385, 273] width 696 height 38
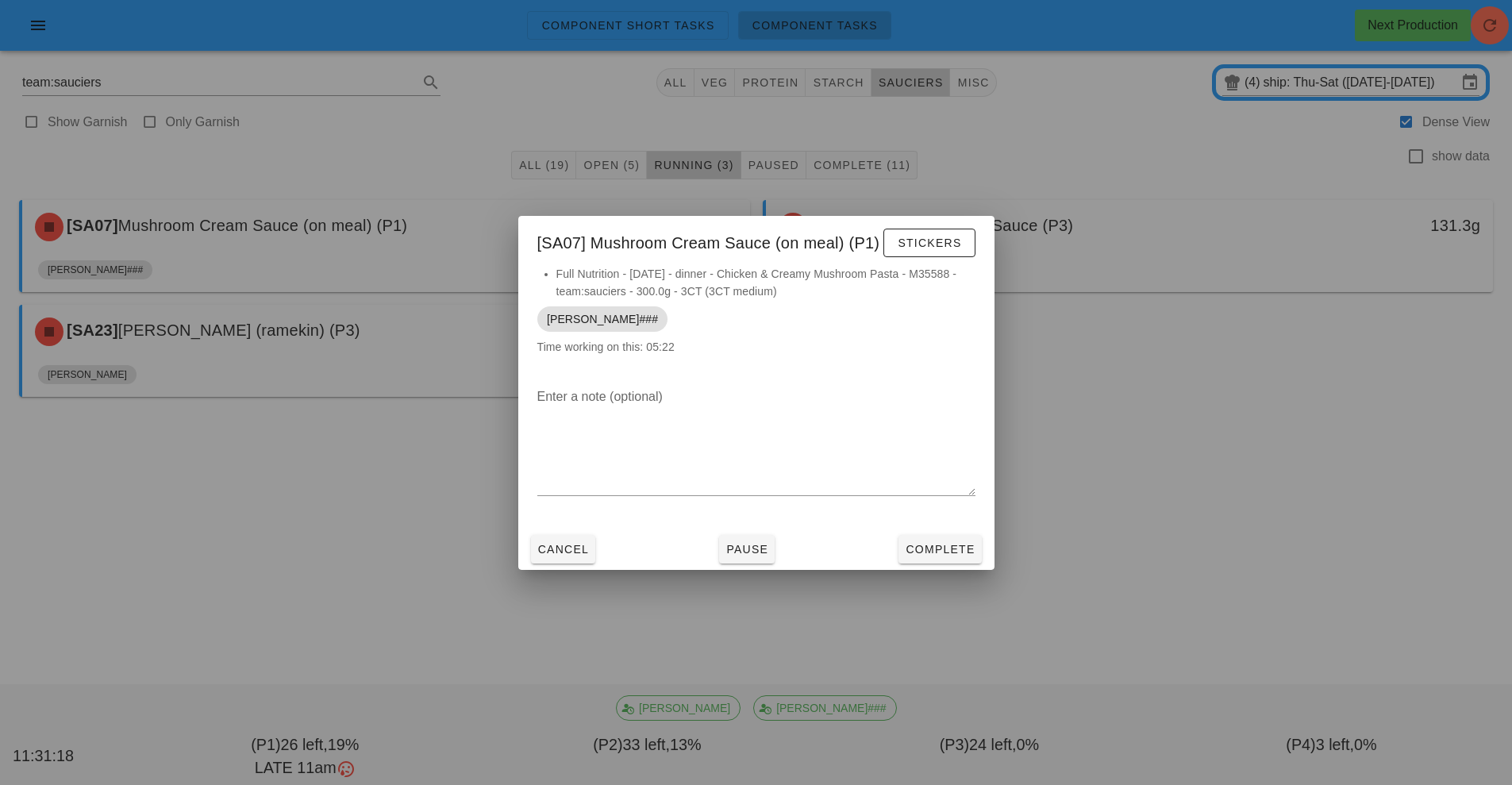
click at [1277, 618] on div at bounding box center [756, 392] width 1512 height 785
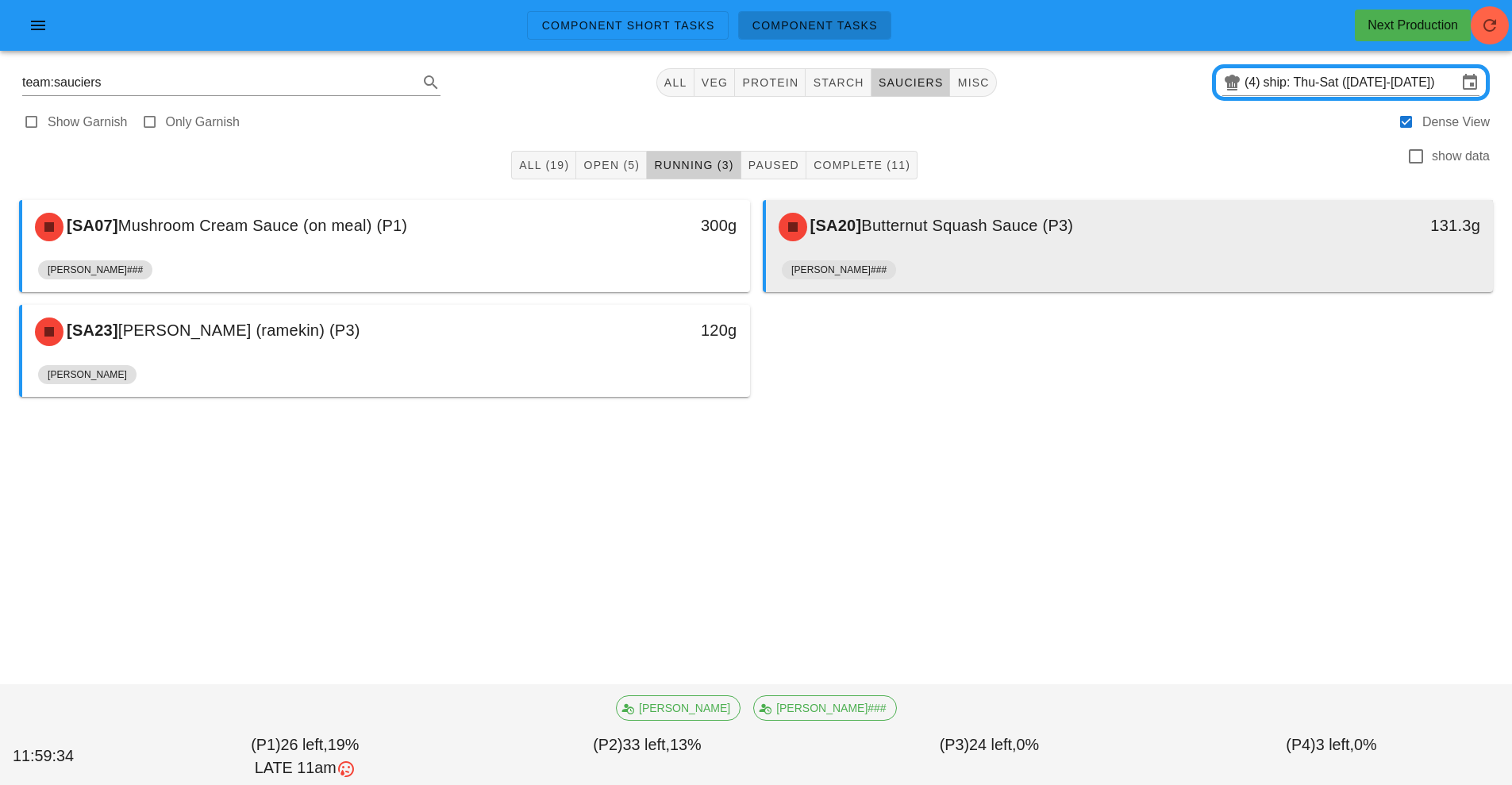
click at [976, 209] on div "[SA20] Butternut Squash Sauce (P3)" at bounding box center [1039, 226] width 541 height 48
click at [935, 241] on div "[SA20] Butternut Squash Sauce (P3)" at bounding box center [1039, 226] width 541 height 48
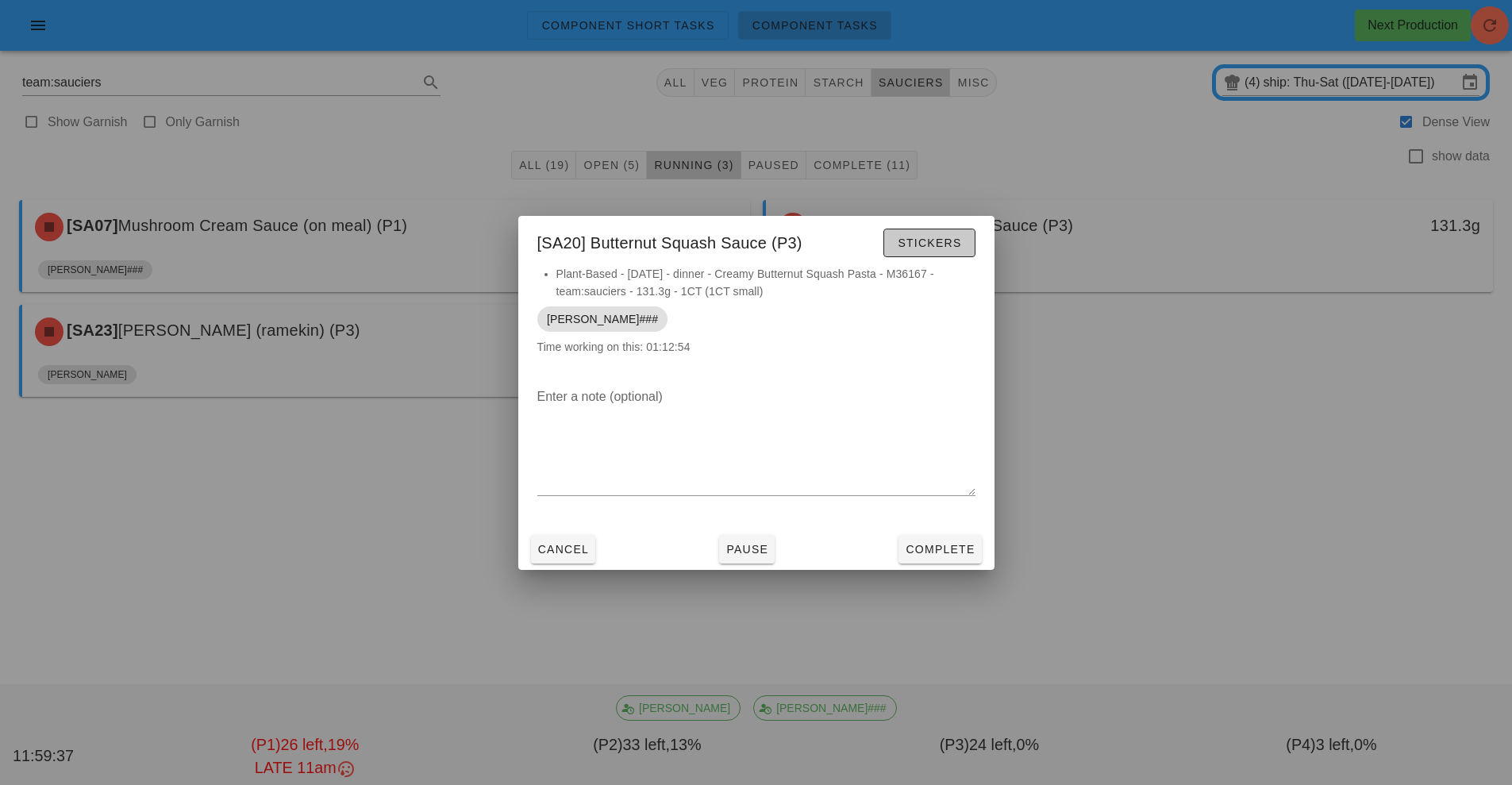
click at [935, 241] on span "Stickers" at bounding box center [929, 243] width 64 height 13
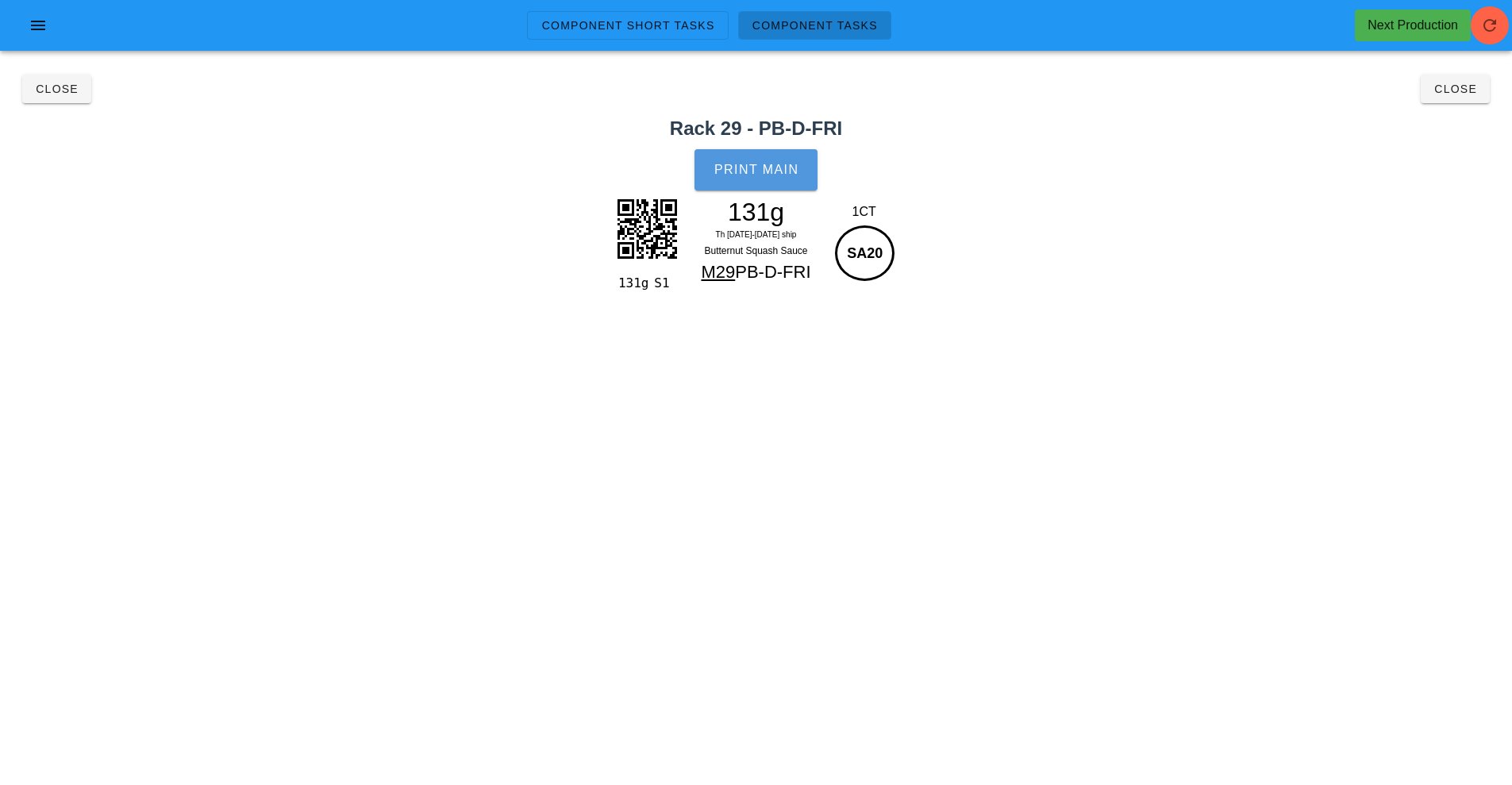
click at [763, 177] on span "Print Main" at bounding box center [756, 170] width 85 height 15
click at [66, 98] on button "Close" at bounding box center [56, 88] width 69 height 28
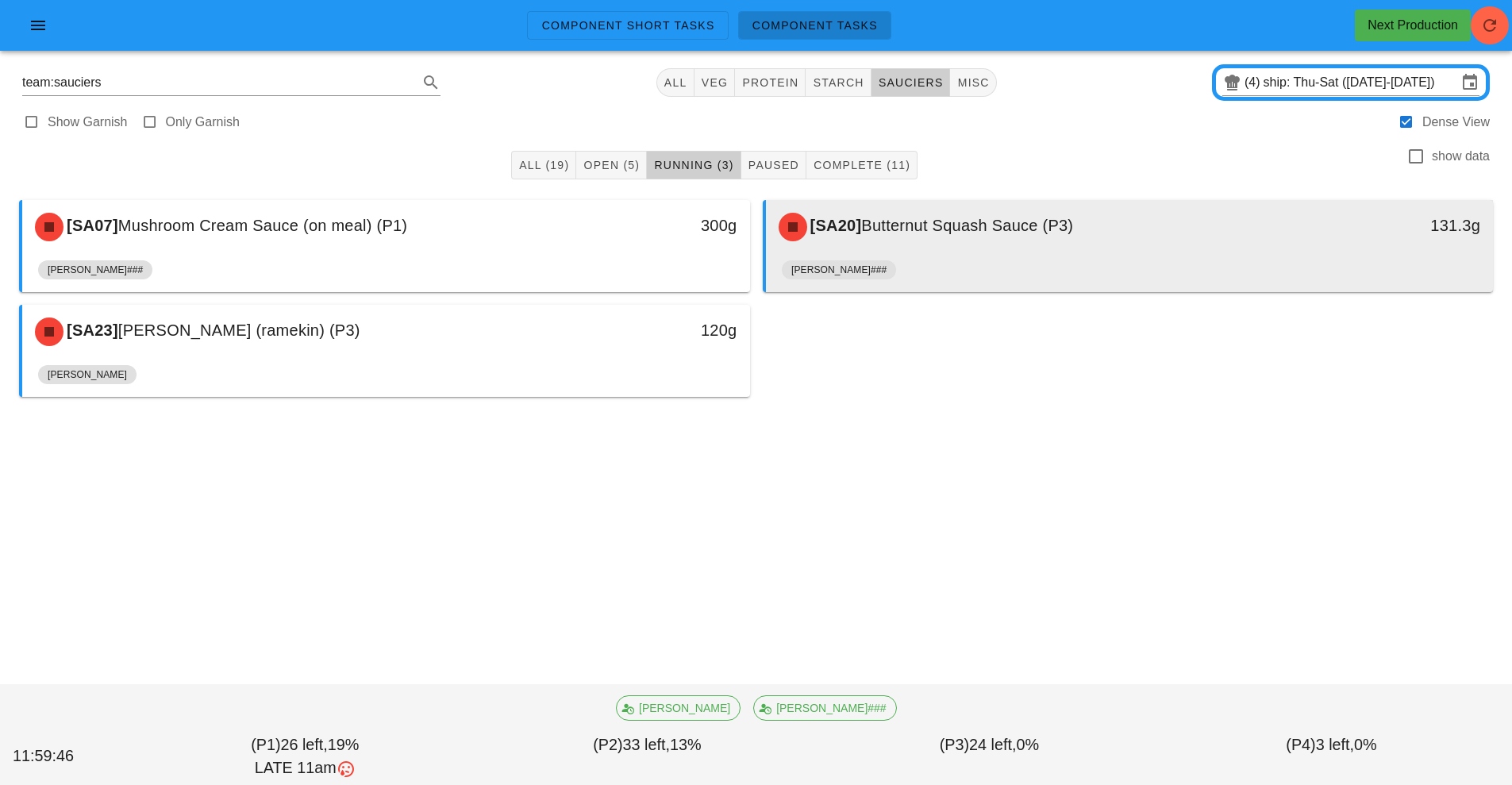
click at [915, 246] on div "[SA20] Butternut Squash Sauce (P3)" at bounding box center [1039, 226] width 541 height 48
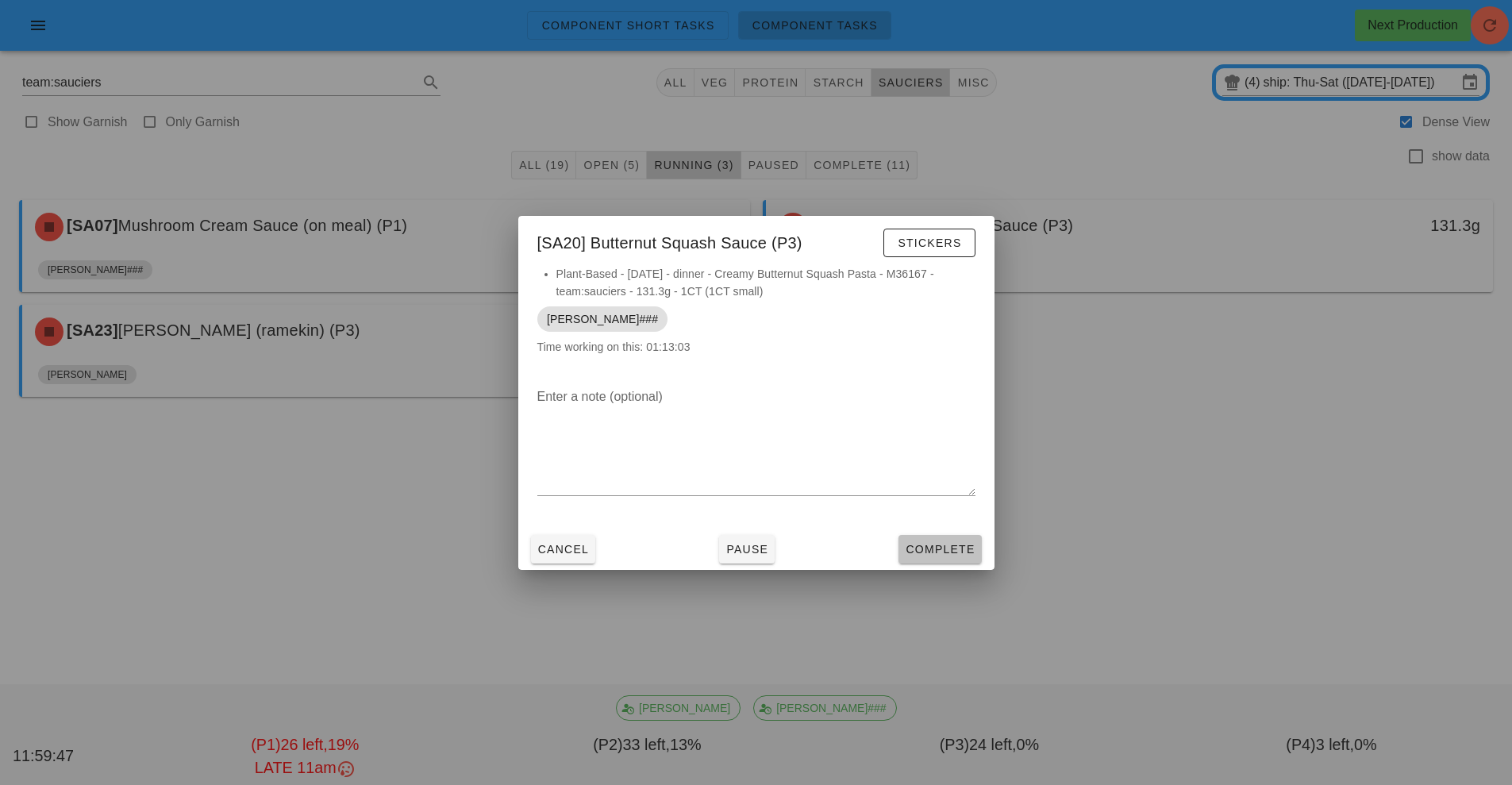
click at [925, 547] on span "Complete" at bounding box center [939, 548] width 70 height 13
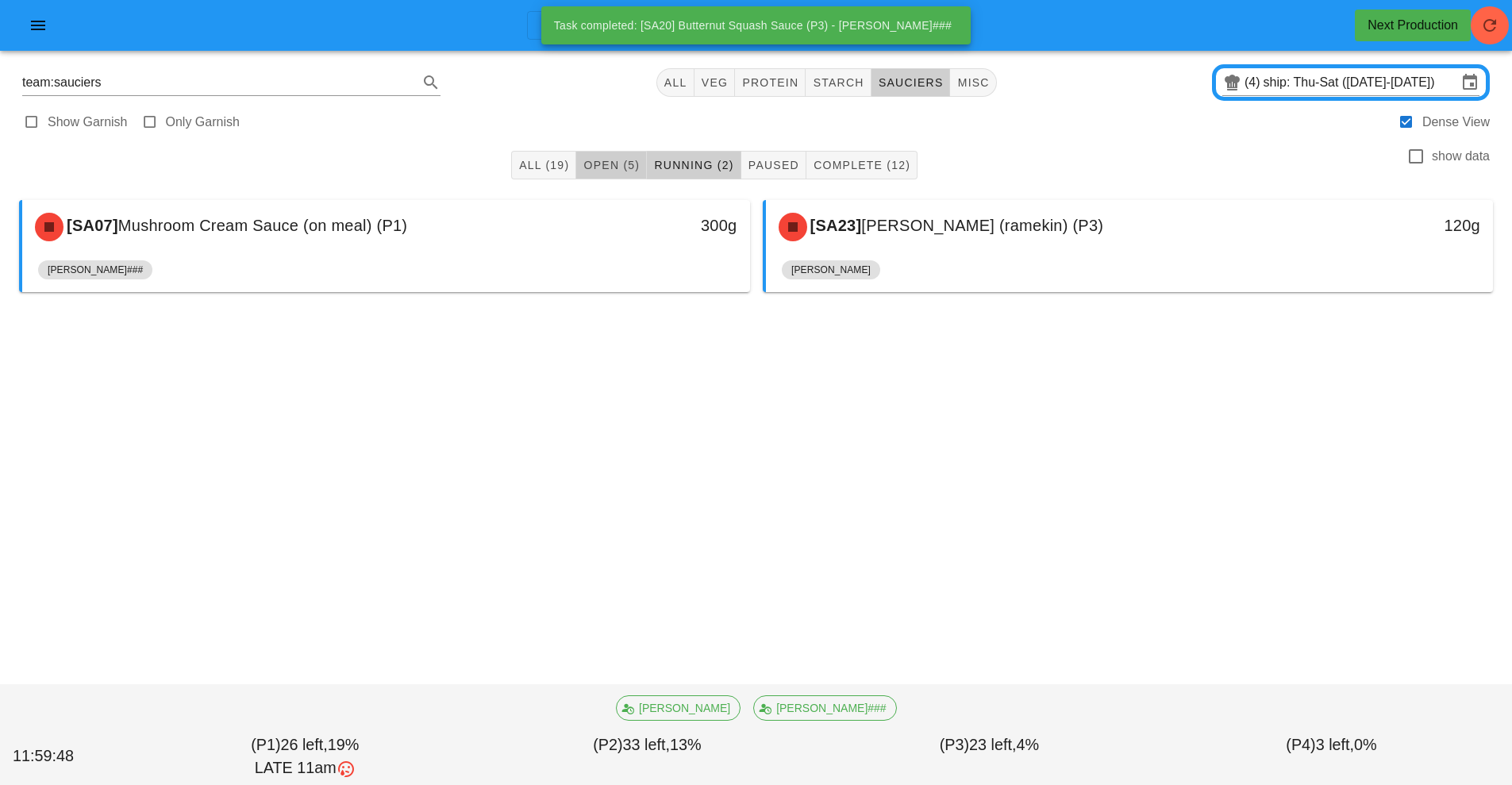
click at [621, 156] on button "Open (5)" at bounding box center [611, 164] width 71 height 28
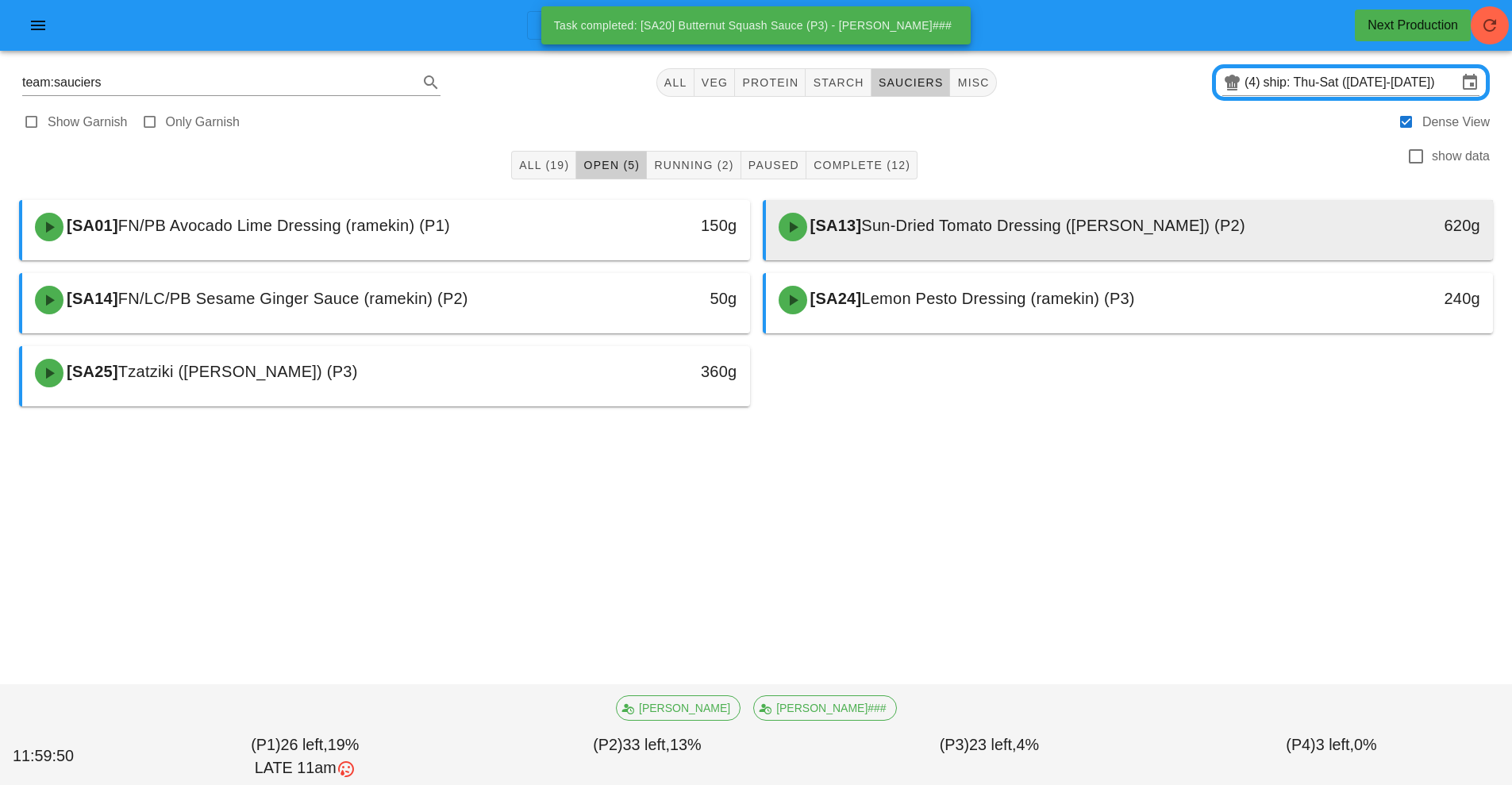
click at [1003, 215] on div "[SA13] Sun-Dried Tomato Dressing (ramekin) (P2)" at bounding box center [1039, 226] width 541 height 48
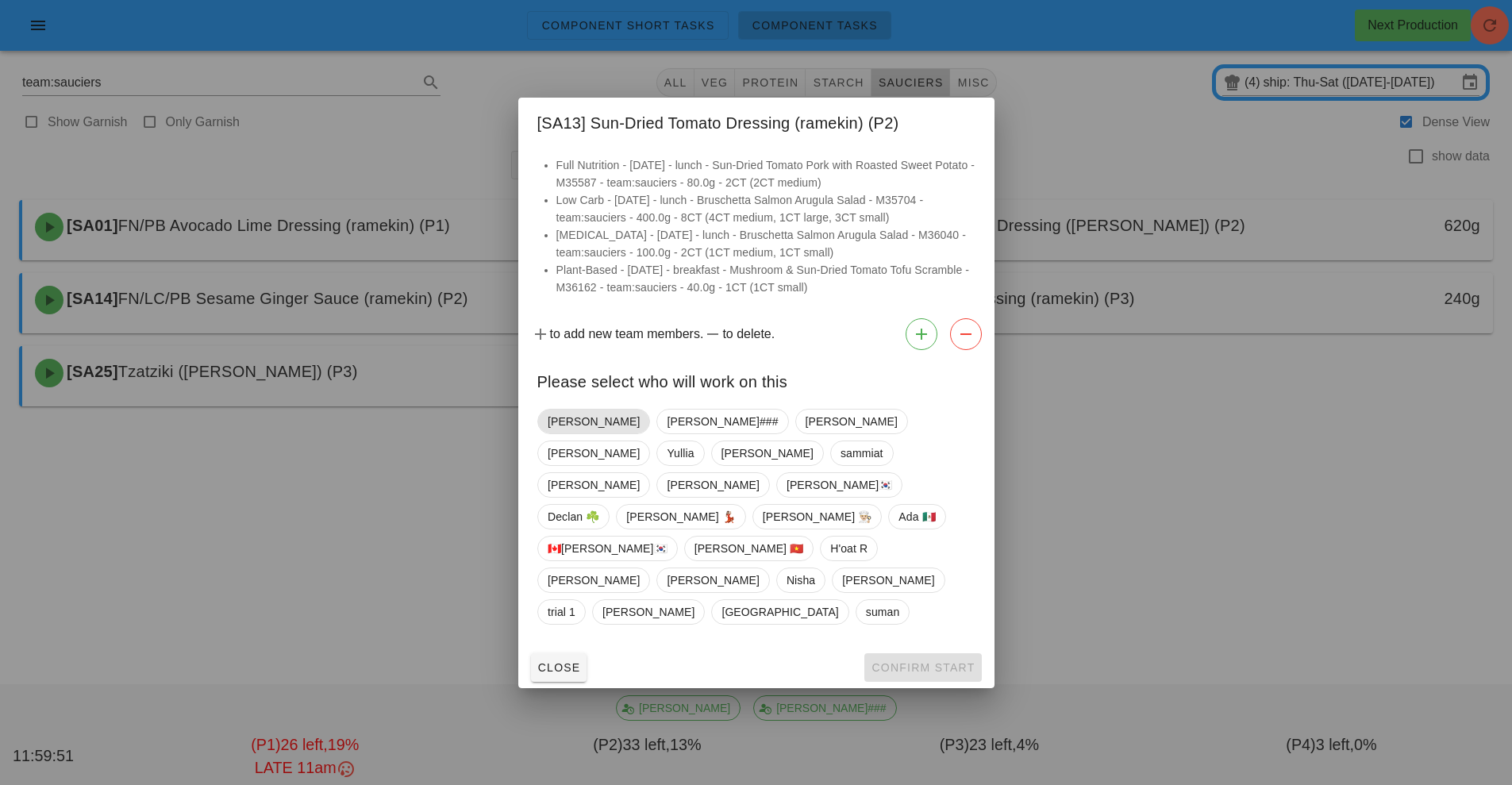
click at [570, 434] on span "[PERSON_NAME]" at bounding box center [593, 421] width 92 height 24
click at [930, 653] on button "Confirm Start" at bounding box center [923, 667] width 116 height 28
